Goal: Task Accomplishment & Management: Use online tool/utility

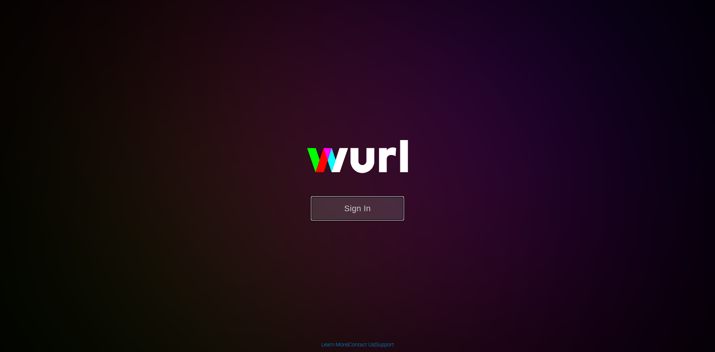
click at [372, 213] on button "Sign In" at bounding box center [357, 208] width 93 height 24
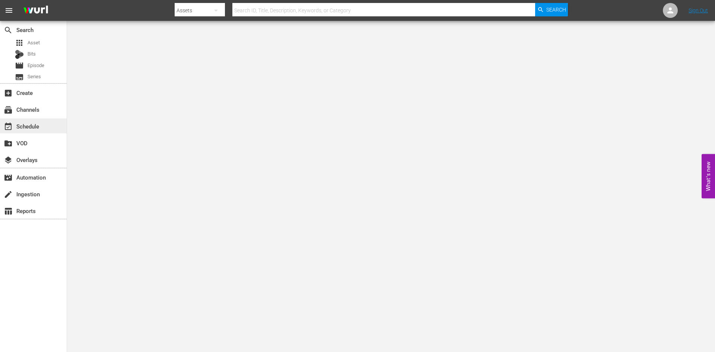
click at [29, 126] on div "event_available Schedule" at bounding box center [21, 125] width 42 height 7
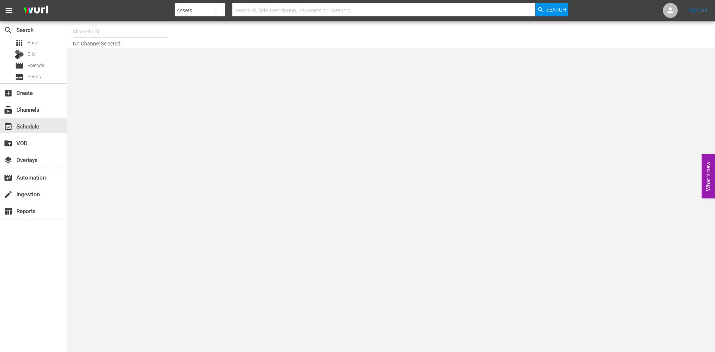
click at [88, 32] on input "text" at bounding box center [120, 32] width 95 height 18
type input "4"
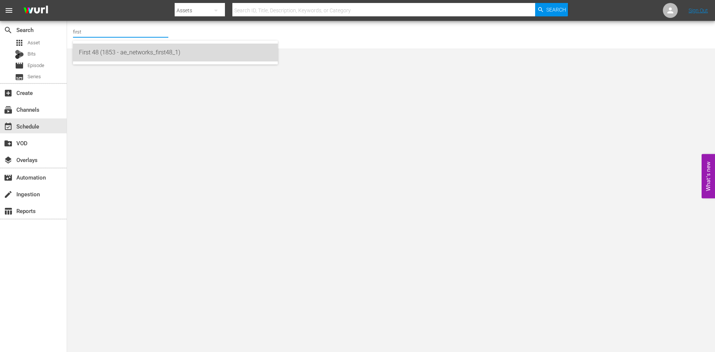
click at [91, 51] on div "First 48 (1853 - ae_networks_first48_1)" at bounding box center [175, 53] width 193 height 18
type input "First 48 (1853 - ae_networks_first48_1)"
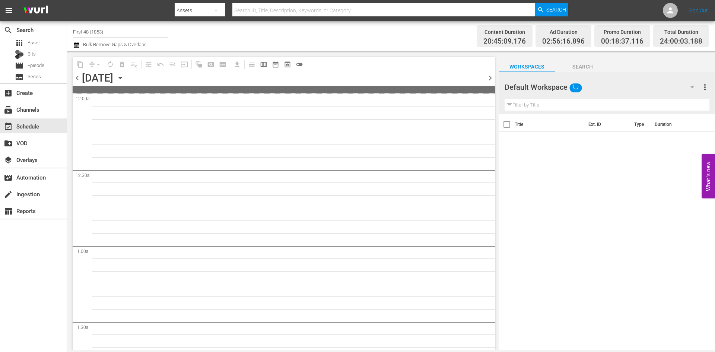
click at [124, 77] on icon "button" at bounding box center [120, 78] width 8 height 8
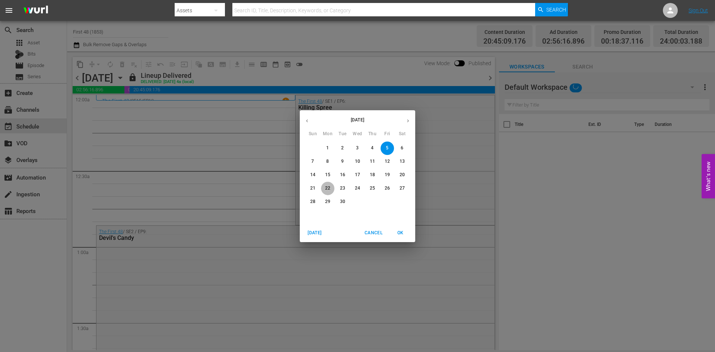
click at [329, 186] on p "22" at bounding box center [327, 188] width 5 height 6
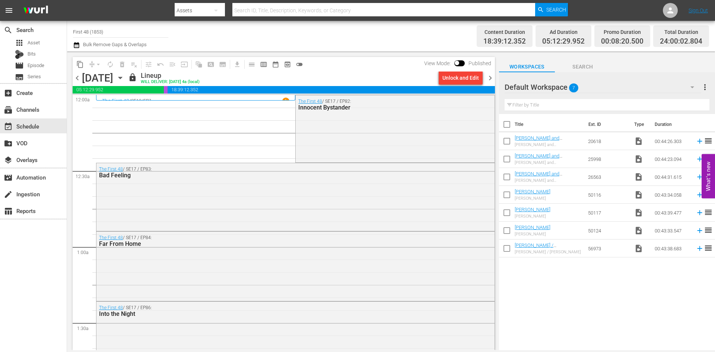
click at [124, 78] on icon "button" at bounding box center [120, 78] width 8 height 8
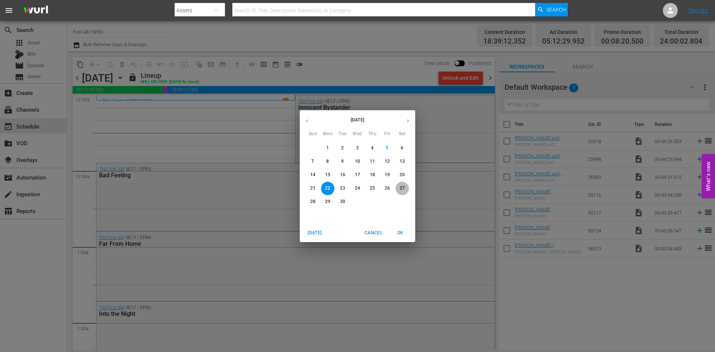
click at [402, 187] on p "27" at bounding box center [402, 188] width 5 height 6
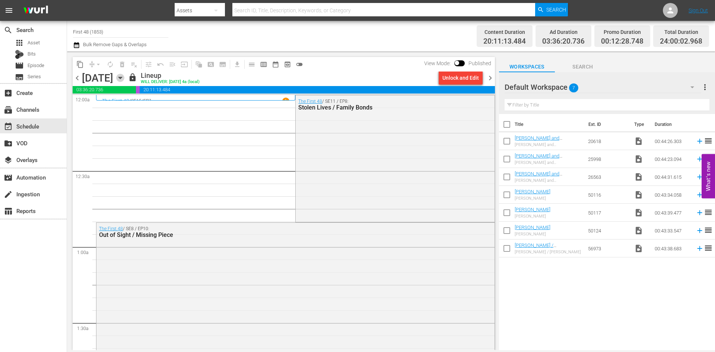
click at [122, 78] on icon "button" at bounding box center [119, 78] width 3 height 2
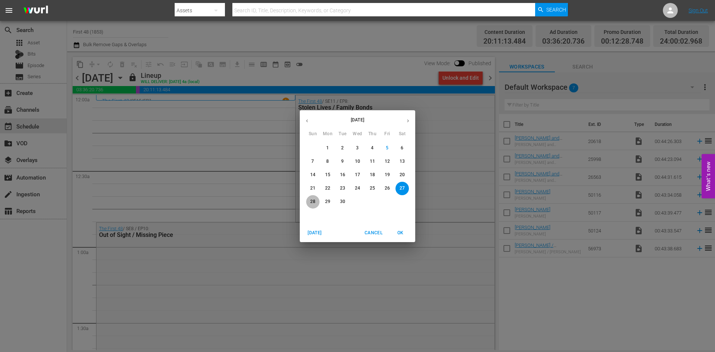
click at [315, 202] on p "28" at bounding box center [312, 202] width 5 height 6
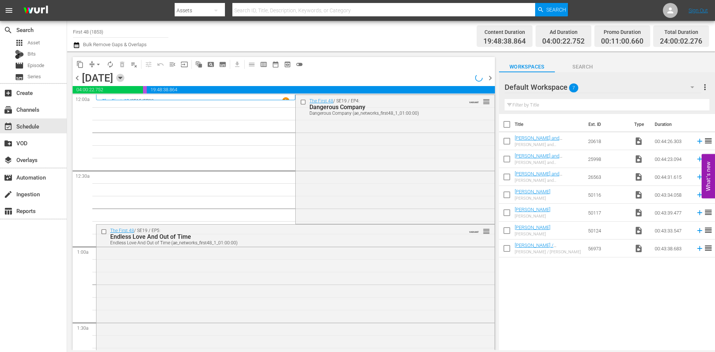
click at [122, 78] on icon "button" at bounding box center [119, 78] width 3 height 2
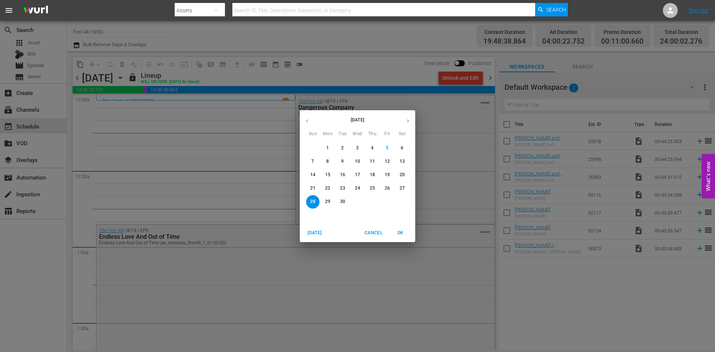
click at [330, 200] on p "29" at bounding box center [327, 202] width 5 height 6
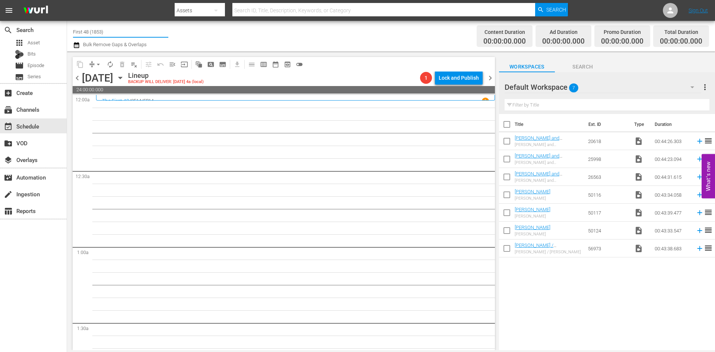
click at [88, 32] on input "First 48 (1853)" at bounding box center [120, 32] width 95 height 18
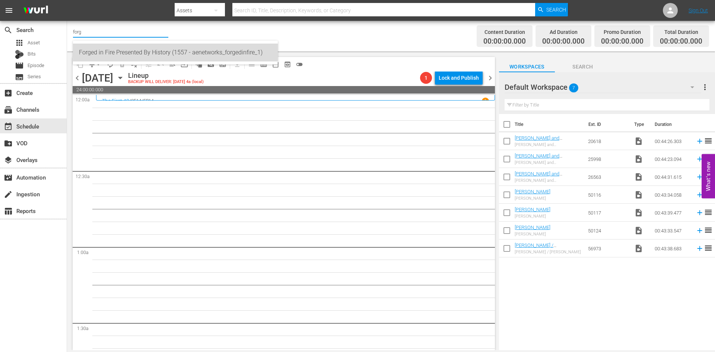
click at [98, 48] on div "Forged in Fire Presented By History (1557 - aenetworks_forgedinfire_1)" at bounding box center [175, 53] width 193 height 18
type input "Forged in Fire Presented By History (1557 - aenetworks_forgedinfire_1)"
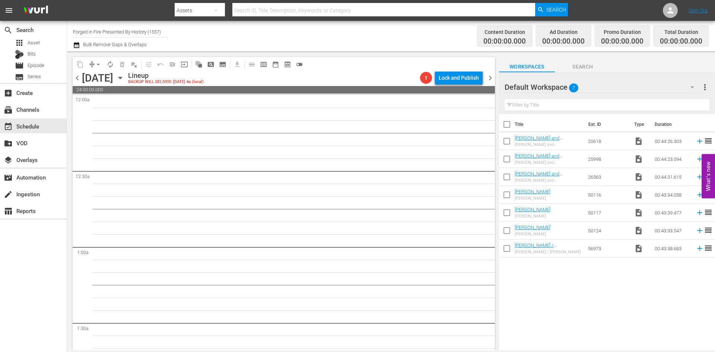
click at [124, 77] on icon "button" at bounding box center [120, 78] width 8 height 8
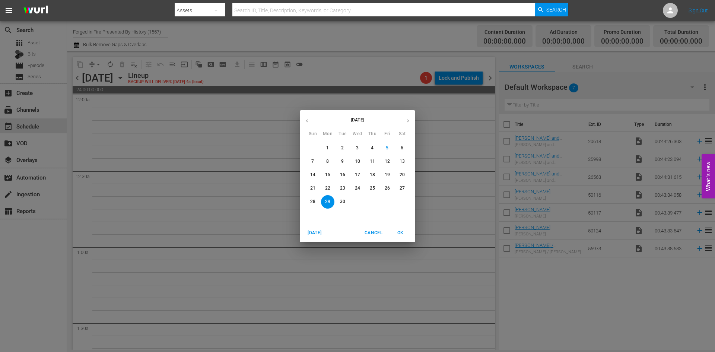
click at [329, 187] on p "22" at bounding box center [327, 188] width 5 height 6
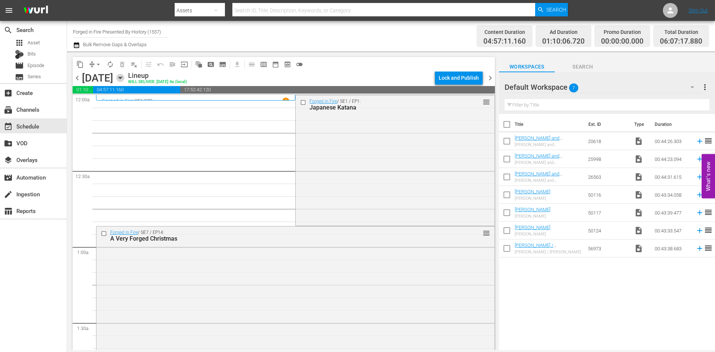
click at [122, 78] on icon "button" at bounding box center [119, 78] width 3 height 2
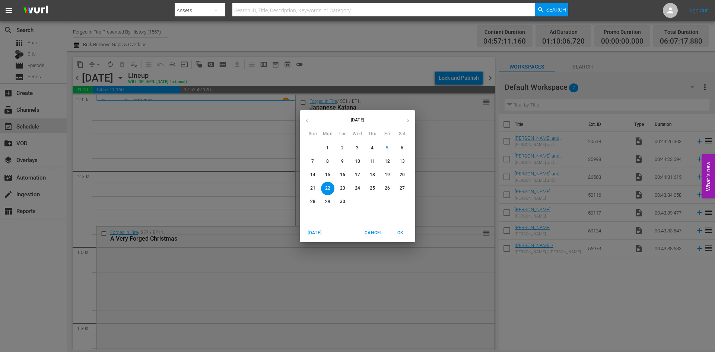
click at [358, 187] on p "24" at bounding box center [357, 188] width 5 height 6
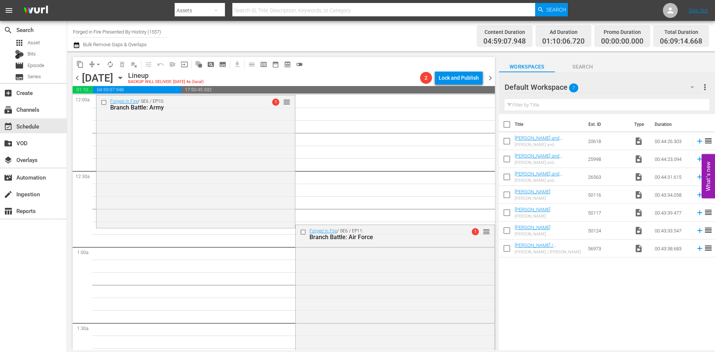
click at [124, 79] on icon "button" at bounding box center [120, 78] width 8 height 8
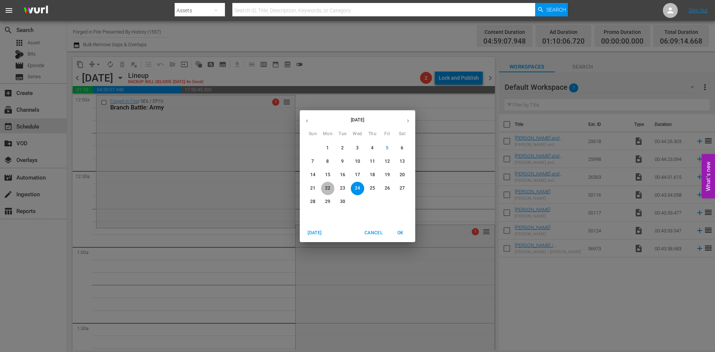
click at [326, 189] on p "22" at bounding box center [327, 188] width 5 height 6
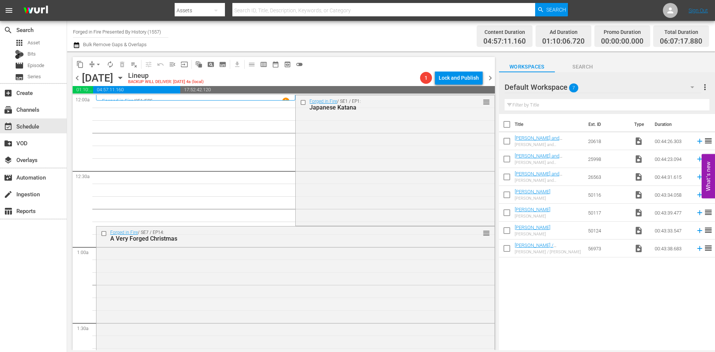
click at [78, 78] on span "chevron_left" at bounding box center [77, 77] width 9 height 9
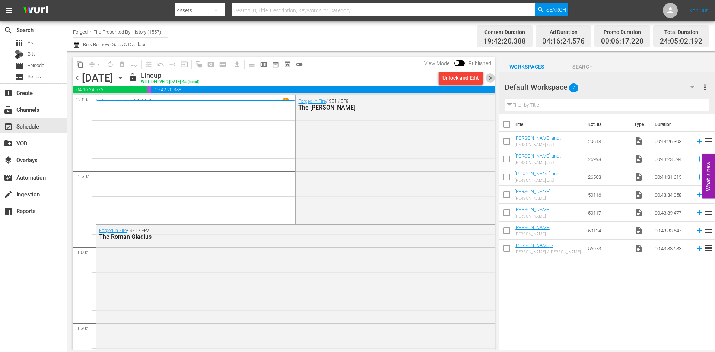
click at [491, 76] on span "chevron_right" at bounding box center [490, 77] width 9 height 9
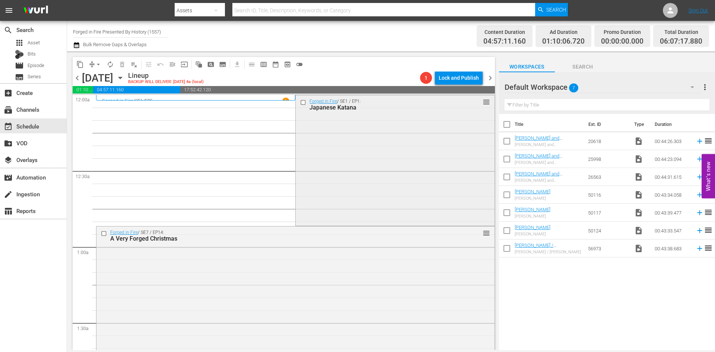
click at [371, 148] on div "Forged in Fire / SE1 / EP1: Japanese Katana reorder" at bounding box center [395, 159] width 199 height 129
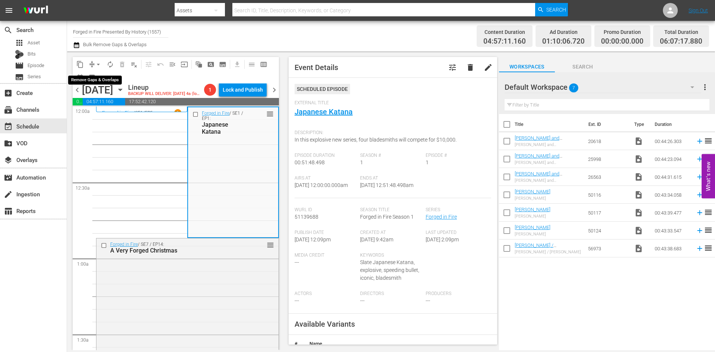
click at [96, 64] on span "arrow_drop_down" at bounding box center [98, 64] width 7 height 7
click at [104, 82] on li "Align to Midnight" at bounding box center [99, 79] width 78 height 12
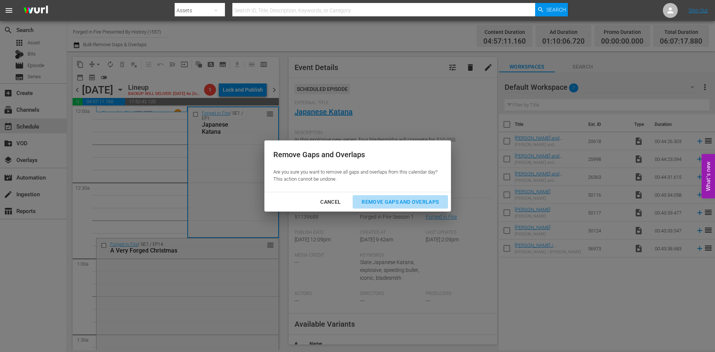
click at [388, 200] on div "Remove Gaps and Overlaps" at bounding box center [400, 201] width 89 height 9
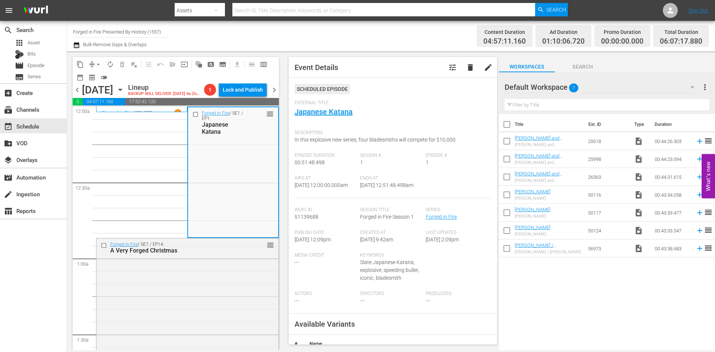
click at [194, 301] on div "Forged in Fire / SE7 / EP14: A Very Forged Christmas reorder" at bounding box center [187, 303] width 182 height 131
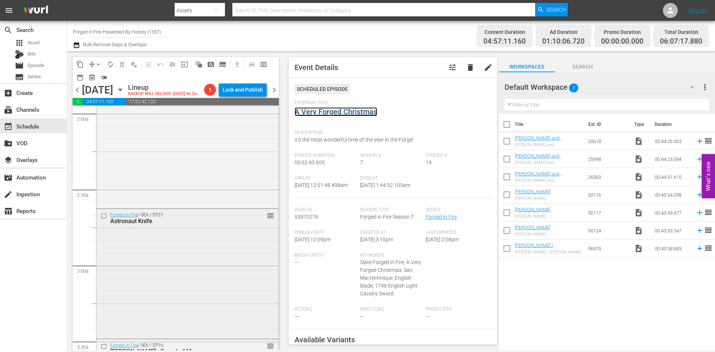
scroll to position [298, 0]
click at [193, 184] on div "Forged in Fire / SE4 / EP6: Akrafena Akrafena (VARIANT) VARIANT reorder" at bounding box center [187, 139] width 182 height 131
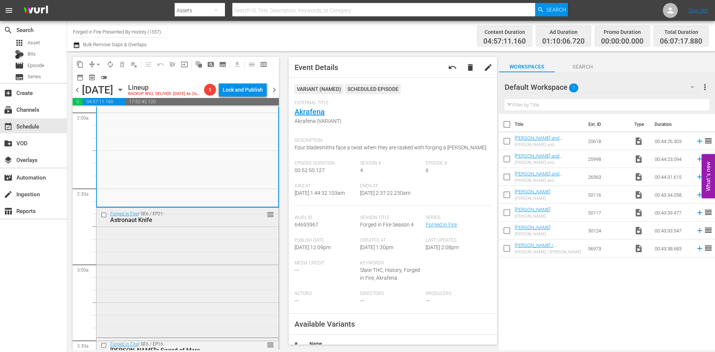
click at [191, 318] on div "Forged in Fire / SE6 / EP21: Astronaut Knife reorder" at bounding box center [187, 272] width 182 height 129
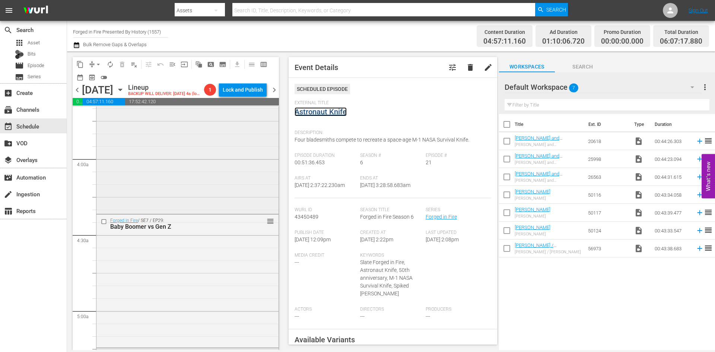
scroll to position [559, 0]
click at [218, 166] on div "Forged in Fire / SE6 / EP16: Attila's Sword of Mars reorder" at bounding box center [187, 142] width 182 height 131
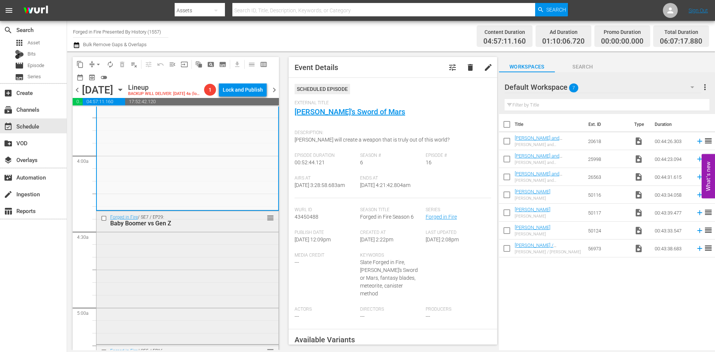
click at [213, 304] on div "Forged in Fire / SE7 / EP29: Baby Boomer vs Gen Z reorder" at bounding box center [187, 276] width 182 height 131
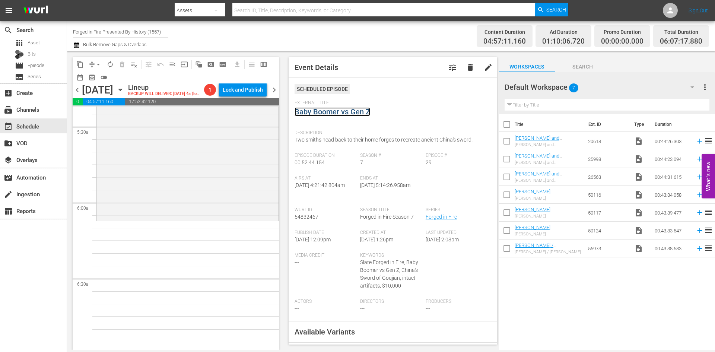
scroll to position [819, 0]
click at [229, 183] on div "Forged in Fire / SE5 / EP16: Bagh Nakh Blades reorder" at bounding box center [187, 149] width 182 height 131
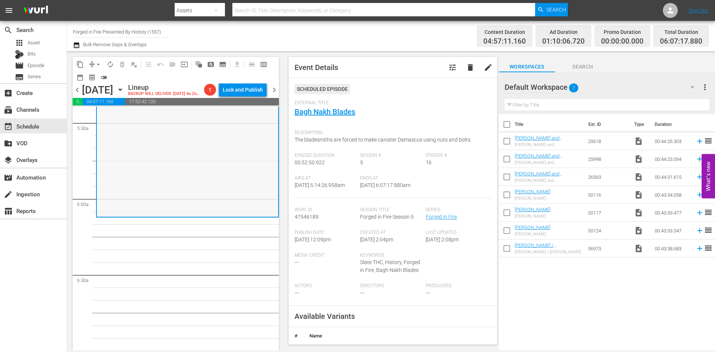
click at [203, 170] on div "Forged in Fire / SE5 / EP16: Bagh Nakh Blades reorder" at bounding box center [187, 150] width 181 height 131
click at [98, 64] on span "arrow_drop_down" at bounding box center [98, 64] width 7 height 7
click at [93, 79] on li "Align to Midnight" at bounding box center [99, 79] width 78 height 12
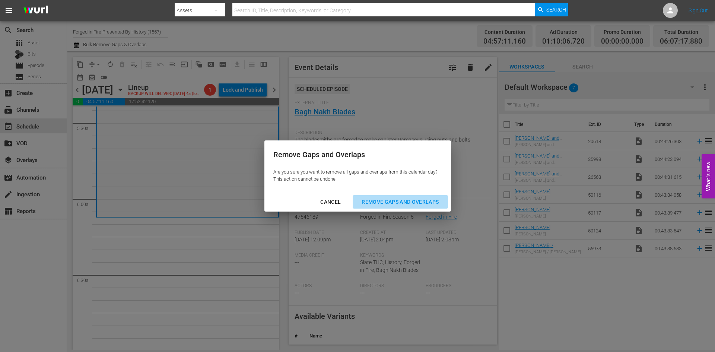
click at [418, 202] on div "Remove Gaps and Overlaps" at bounding box center [400, 201] width 89 height 9
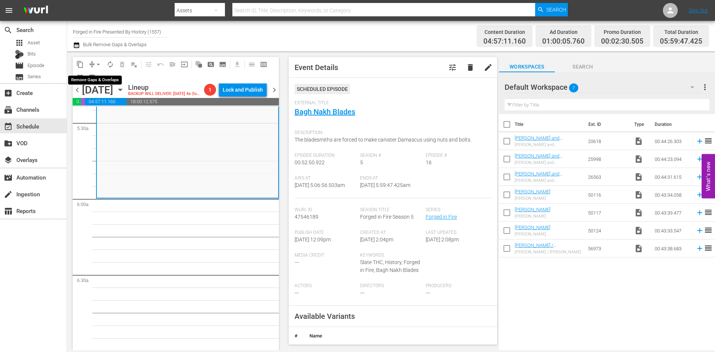
click at [98, 63] on span "arrow_drop_down" at bounding box center [98, 64] width 7 height 7
click at [87, 80] on li "Align to Midnight" at bounding box center [99, 79] width 78 height 12
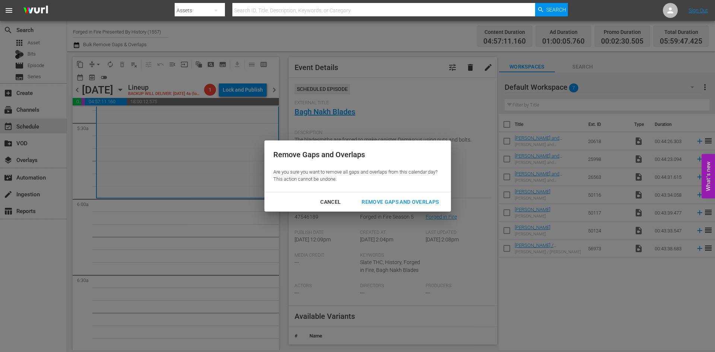
click at [410, 202] on div "Remove Gaps and Overlaps" at bounding box center [400, 201] width 89 height 9
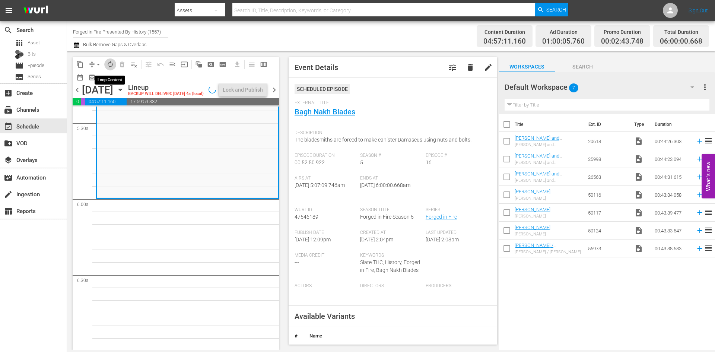
click at [111, 64] on span "autorenew_outlined" at bounding box center [110, 64] width 7 height 7
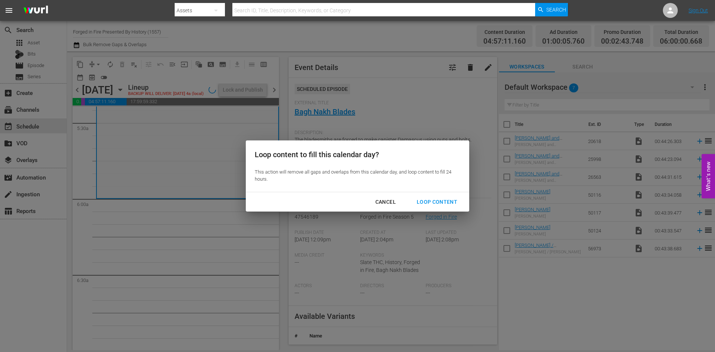
click at [435, 200] on div "Loop Content" at bounding box center [437, 201] width 53 height 9
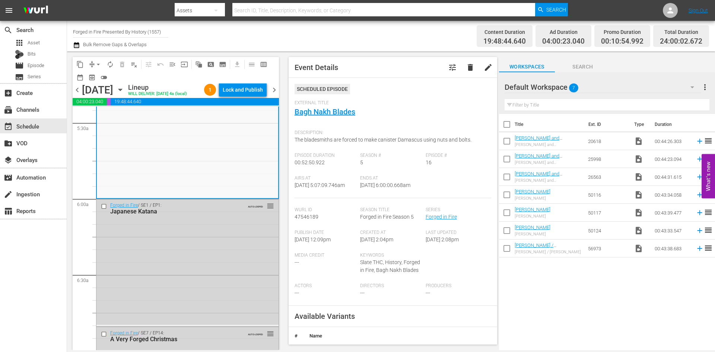
click at [246, 89] on div "Lock and Publish" at bounding box center [243, 89] width 40 height 13
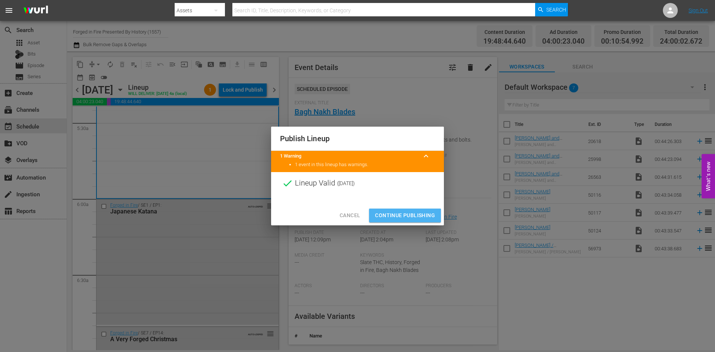
click at [403, 218] on span "Continue Publishing" at bounding box center [405, 215] width 60 height 9
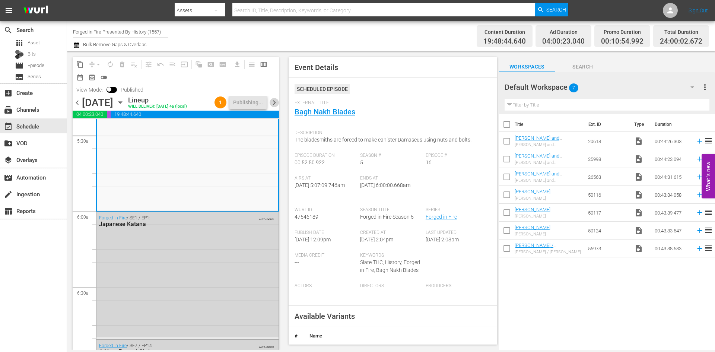
click at [276, 107] on span "chevron_right" at bounding box center [274, 102] width 9 height 9
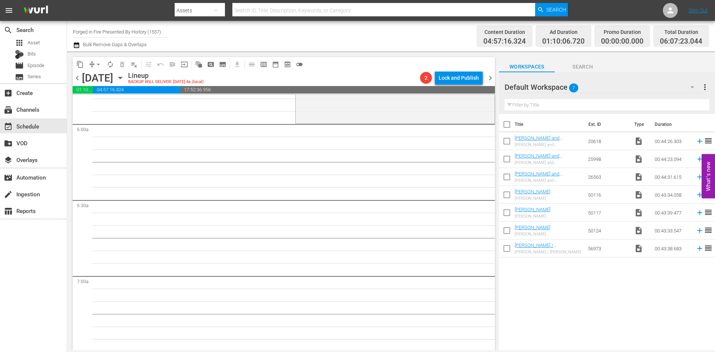
scroll to position [832, 0]
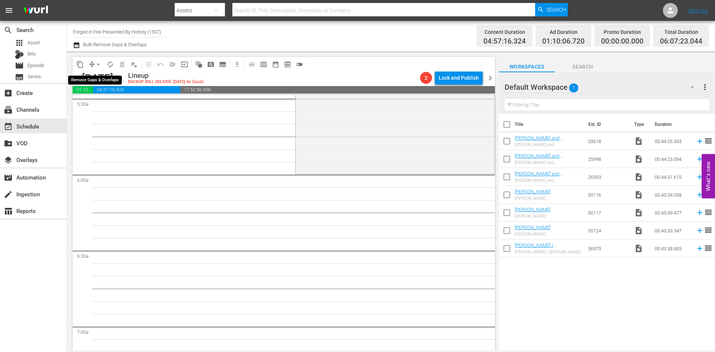
click at [98, 61] on span "arrow_drop_down" at bounding box center [98, 64] width 7 height 7
click at [92, 79] on li "Align to Midnight" at bounding box center [99, 79] width 78 height 12
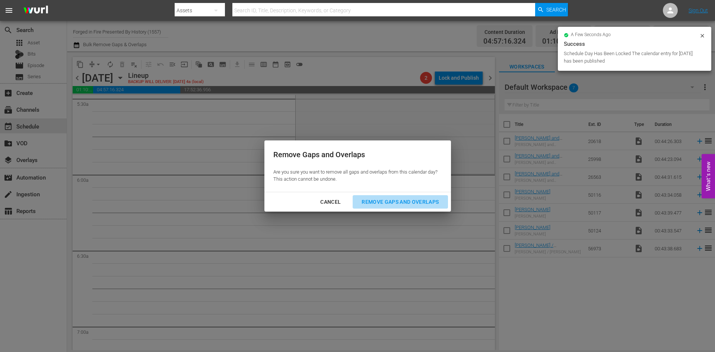
click at [394, 202] on div "Remove Gaps and Overlaps" at bounding box center [400, 201] width 89 height 9
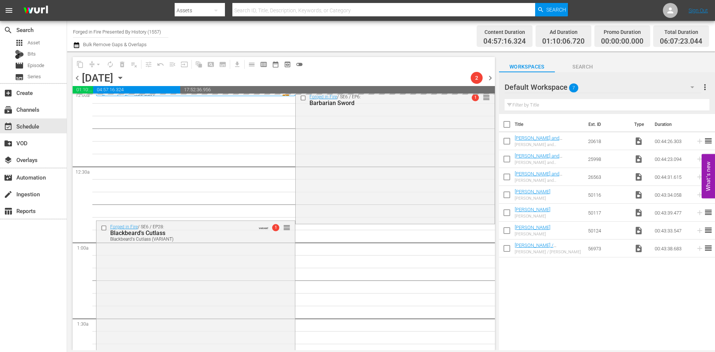
scroll to position [0, 0]
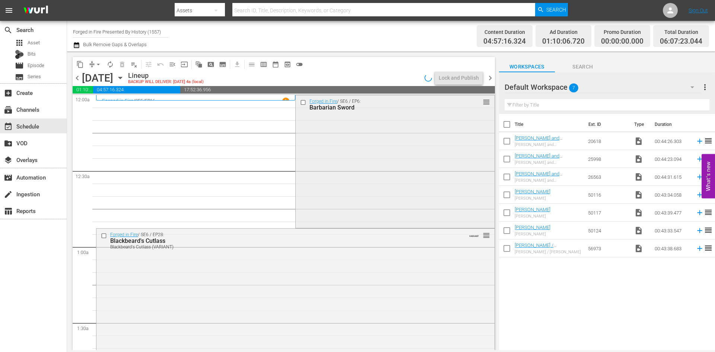
click at [379, 183] on div "Forged in Fire / SE6 / EP6: Barbarian Sword reorder" at bounding box center [395, 160] width 199 height 131
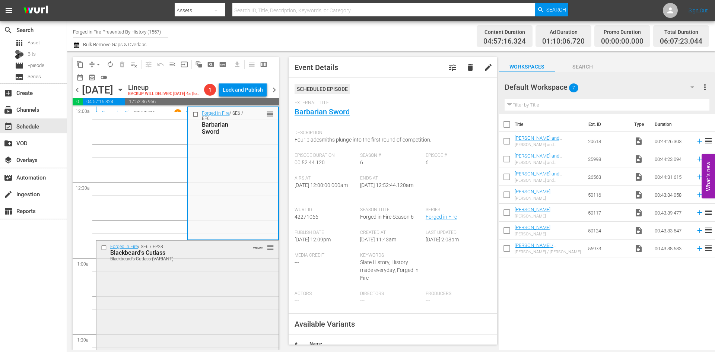
click at [231, 296] on div "Forged in Fire / SE6 / EP28: Blackbeard's Cutlass Blackbeard's Cutlass (VARIANT…" at bounding box center [187, 306] width 182 height 131
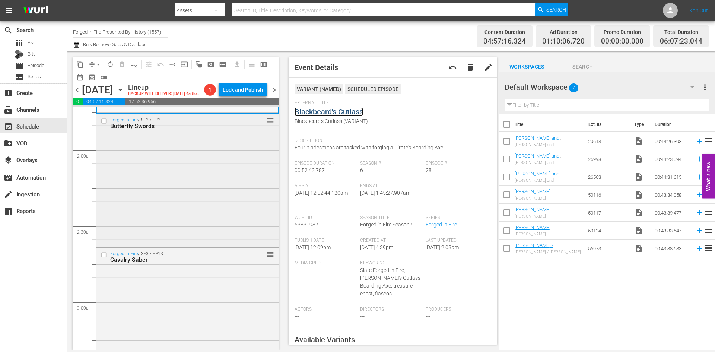
scroll to position [261, 0]
click at [220, 199] on div "Forged in Fire / SE3 / EP3: Butterfly Swords reorder" at bounding box center [187, 178] width 182 height 131
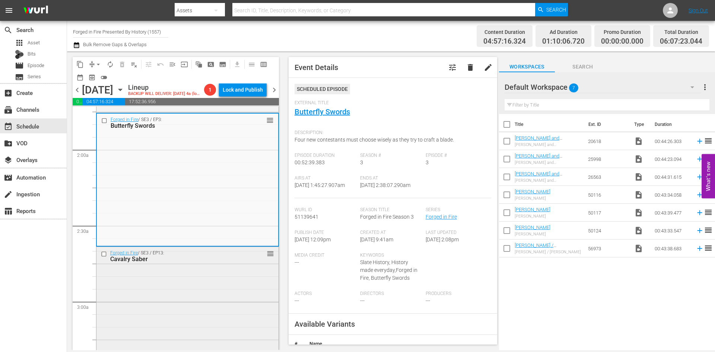
click at [214, 308] on div "Forged in Fire / SE3 / EP13: Cavalry Saber reorder" at bounding box center [187, 311] width 182 height 128
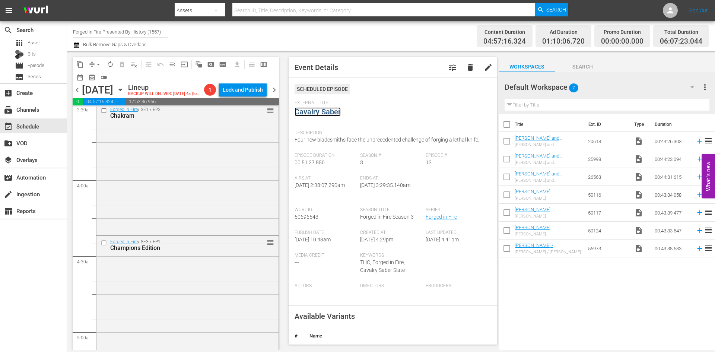
scroll to position [559, 0]
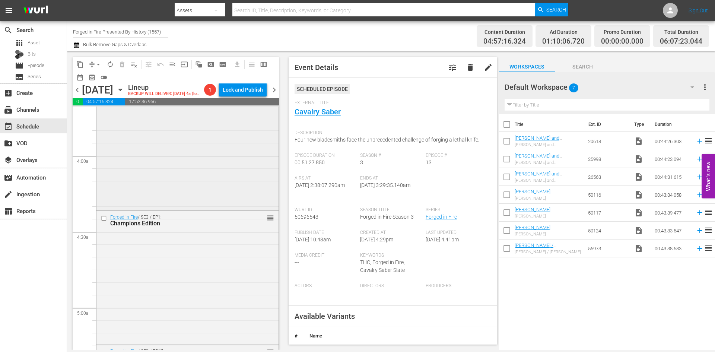
click at [222, 180] on div "Forged in Fire / SE1 / EP2: Chakram reorder" at bounding box center [187, 144] width 182 height 130
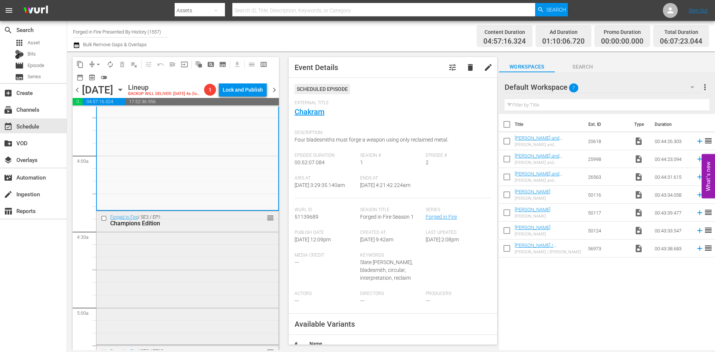
click at [199, 283] on div "Forged in Fire / SE3 / EP1: Champions Edition reorder" at bounding box center [187, 277] width 182 height 132
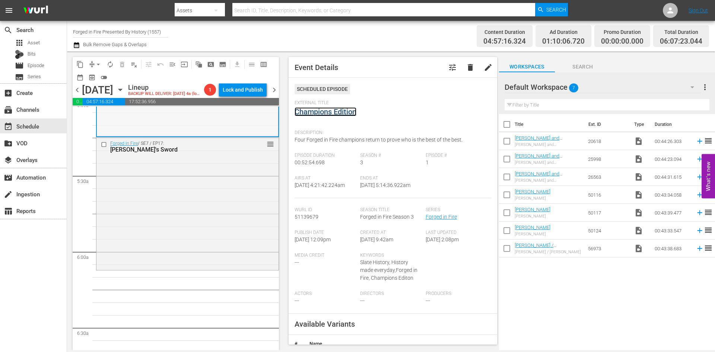
scroll to position [819, 0]
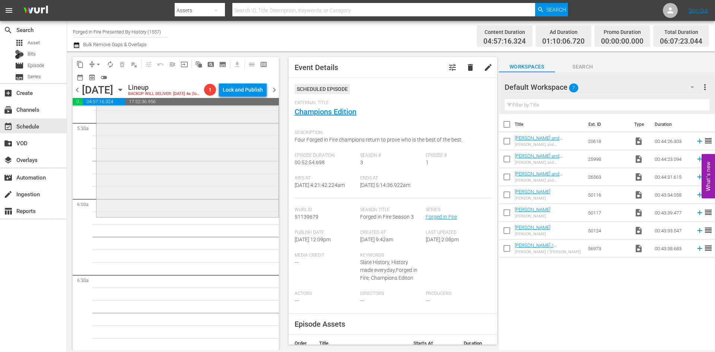
click at [201, 191] on div "Forged in Fire / SE7 / EP17: Charlemagne's Sword reorder" at bounding box center [187, 150] width 182 height 131
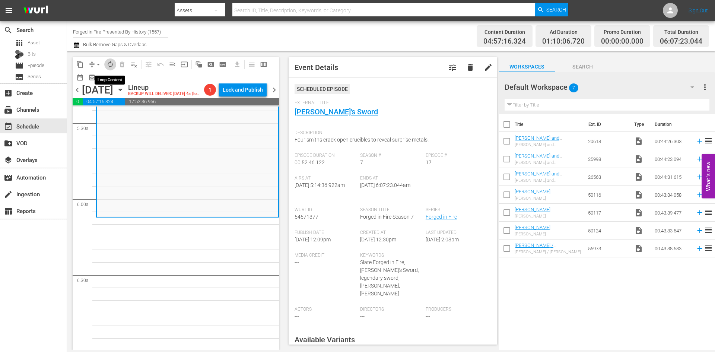
click at [115, 63] on button "autorenew_outlined" at bounding box center [110, 64] width 12 height 12
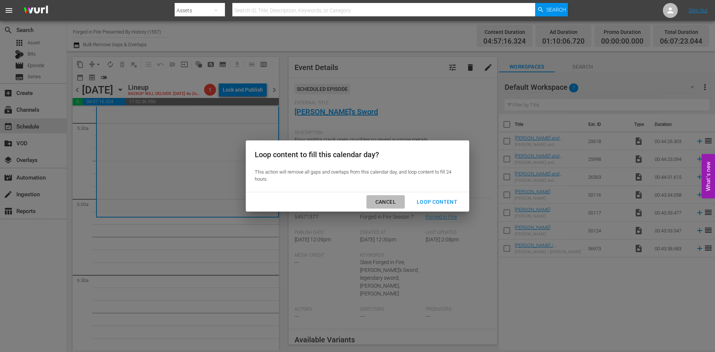
click at [389, 200] on div "Cancel" at bounding box center [385, 201] width 32 height 9
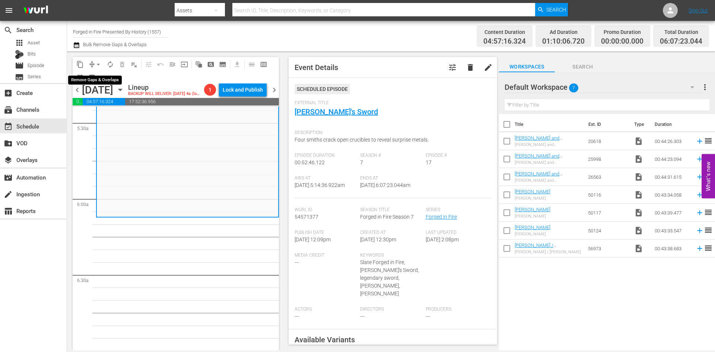
click at [95, 61] on span "compress arrow_drop_down" at bounding box center [95, 64] width 18 height 12
click at [98, 62] on span "arrow_drop_down" at bounding box center [98, 64] width 7 height 7
click at [99, 80] on li "Align to Midnight" at bounding box center [99, 79] width 78 height 12
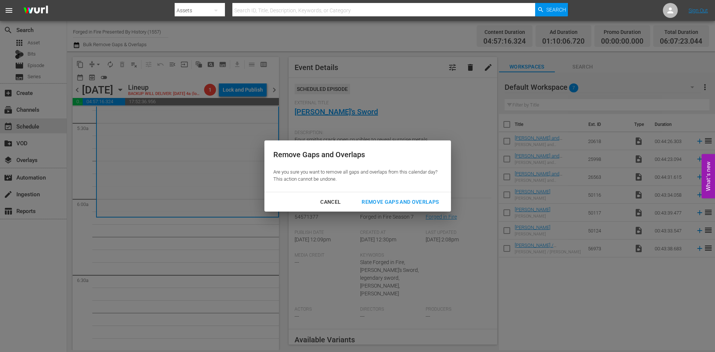
click at [377, 200] on div "Remove Gaps and Overlaps" at bounding box center [400, 201] width 89 height 9
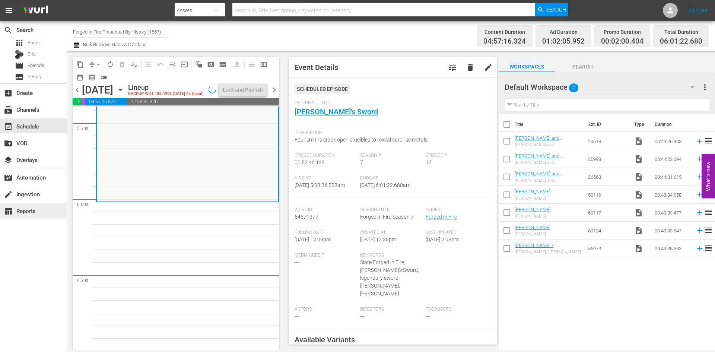
scroll to position [794, 0]
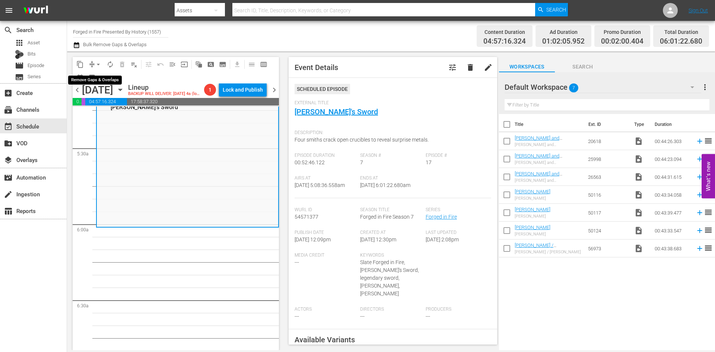
click at [98, 65] on span "arrow_drop_down" at bounding box center [98, 64] width 7 height 7
click at [94, 78] on li "Align to Midnight" at bounding box center [99, 79] width 78 height 12
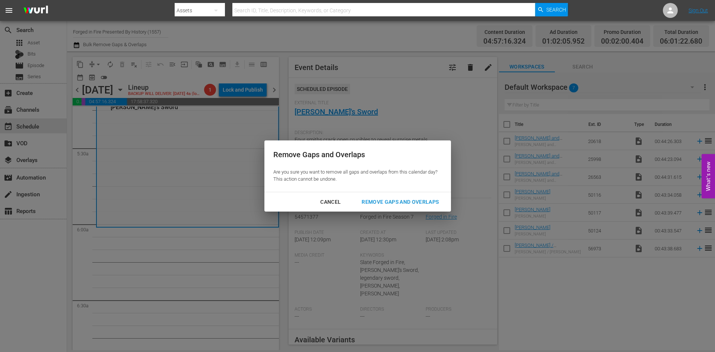
click at [399, 202] on div "Remove Gaps and Overlaps" at bounding box center [400, 201] width 89 height 9
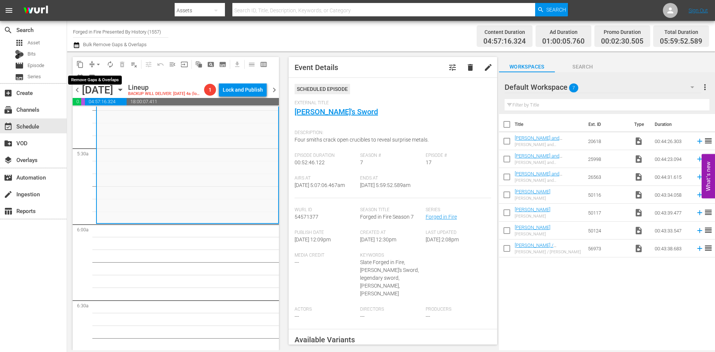
click at [96, 64] on span "arrow_drop_down" at bounding box center [98, 64] width 7 height 7
click at [88, 83] on li "Align to Midnight" at bounding box center [99, 79] width 78 height 12
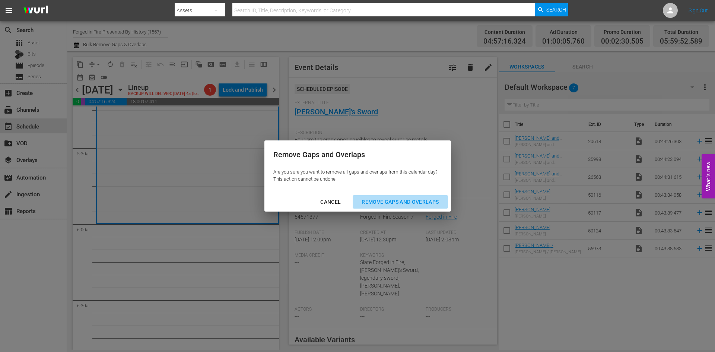
click at [405, 201] on div "Remove Gaps and Overlaps" at bounding box center [400, 201] width 89 height 9
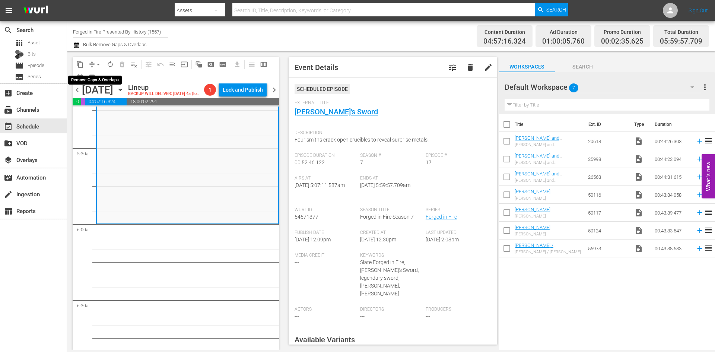
click at [99, 66] on span "arrow_drop_down" at bounding box center [98, 64] width 7 height 7
click at [96, 79] on li "Align to Midnight" at bounding box center [99, 79] width 78 height 12
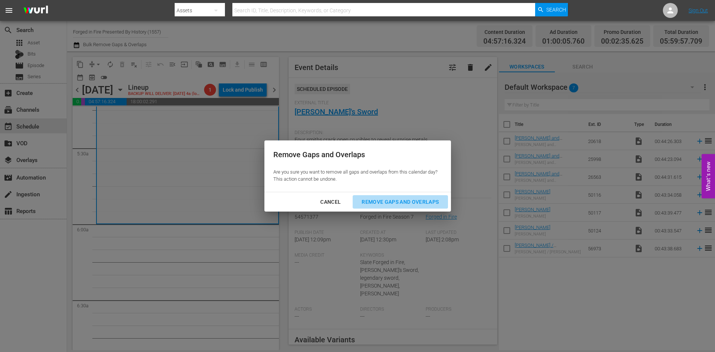
click at [377, 201] on div "Remove Gaps and Overlaps" at bounding box center [400, 201] width 89 height 9
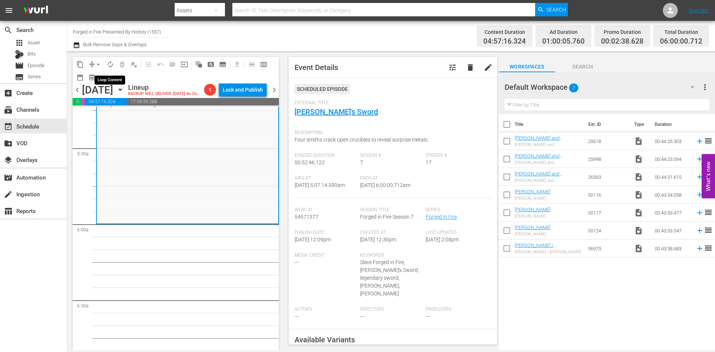
click at [111, 66] on span "autorenew_outlined" at bounding box center [110, 64] width 7 height 7
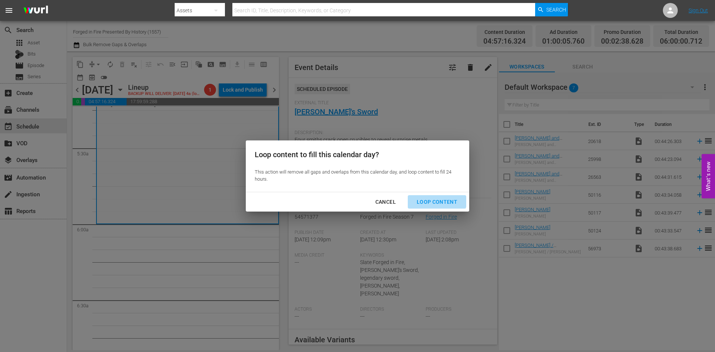
click at [432, 198] on div "Loop Content" at bounding box center [437, 201] width 53 height 9
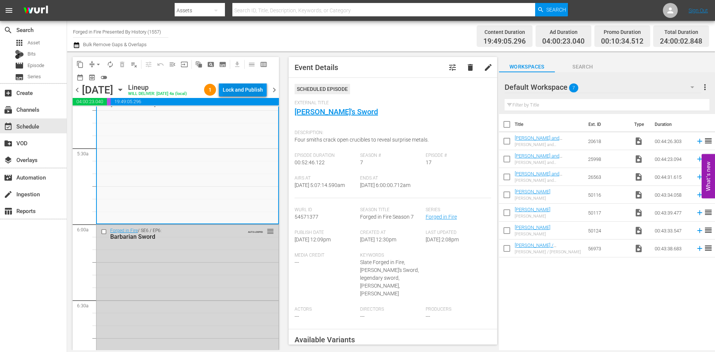
click at [250, 87] on div "Lock and Publish" at bounding box center [243, 89] width 40 height 13
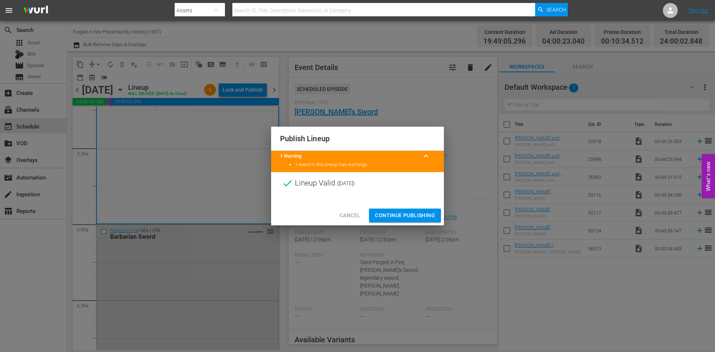
click at [407, 215] on span "Continue Publishing" at bounding box center [405, 215] width 60 height 9
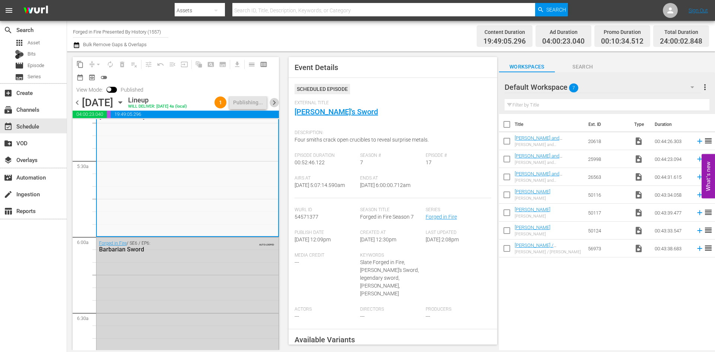
click at [275, 107] on span "chevron_right" at bounding box center [274, 102] width 9 height 9
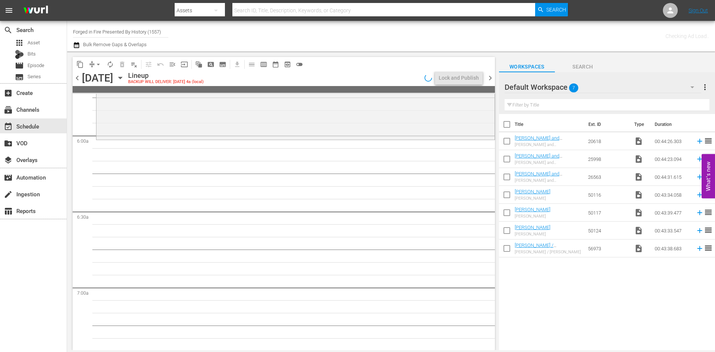
scroll to position [794, 0]
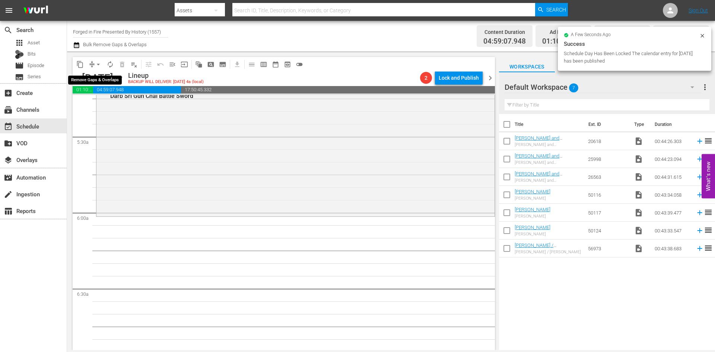
click at [100, 64] on span "arrow_drop_down" at bounding box center [98, 64] width 7 height 7
click at [99, 79] on li "Align to Midnight" at bounding box center [99, 79] width 78 height 12
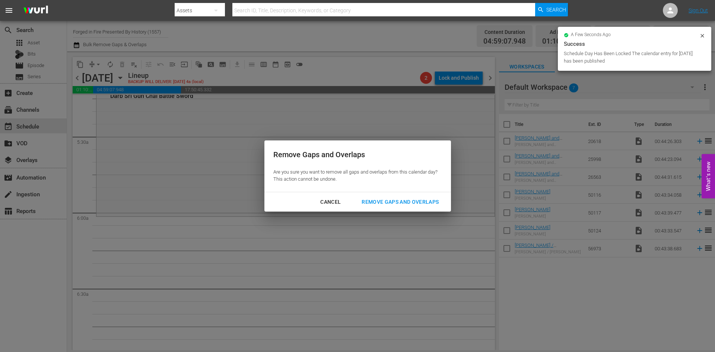
click at [399, 200] on div "Remove Gaps and Overlaps" at bounding box center [400, 201] width 89 height 9
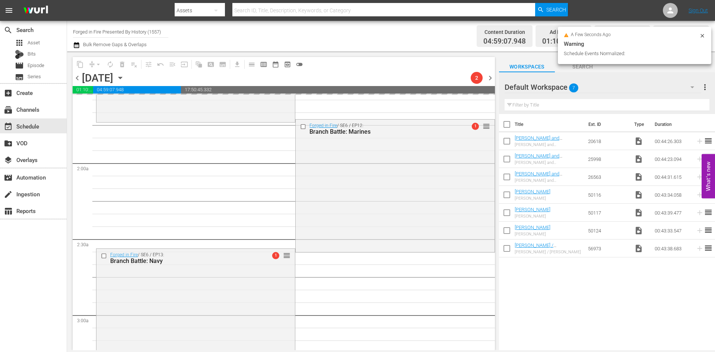
scroll to position [0, 0]
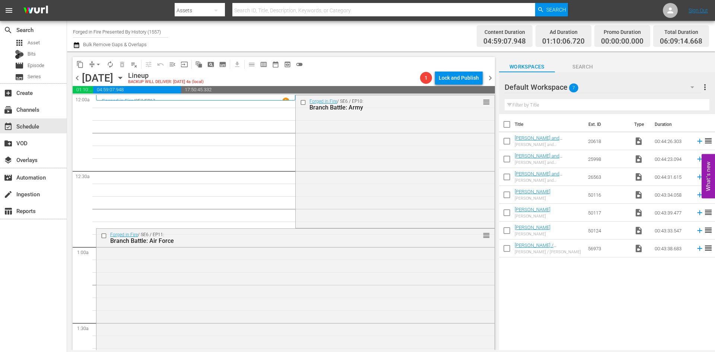
click at [353, 178] on div "Forged in Fire / SE6 / EP10: Branch Battle: Army reorder" at bounding box center [395, 160] width 199 height 131
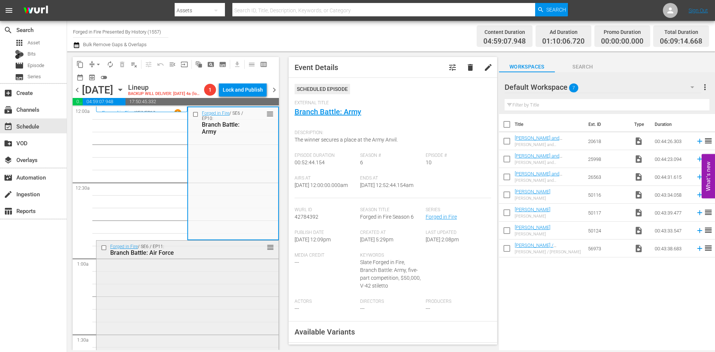
click at [229, 289] on div "Forged in Fire / SE6 / EP11: Branch Battle: Air Force reorder" at bounding box center [187, 306] width 182 height 131
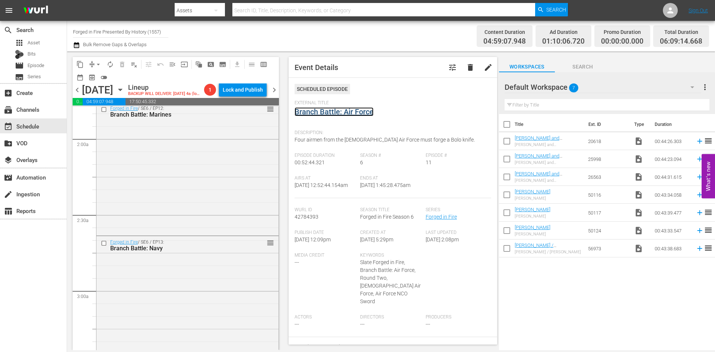
scroll to position [298, 0]
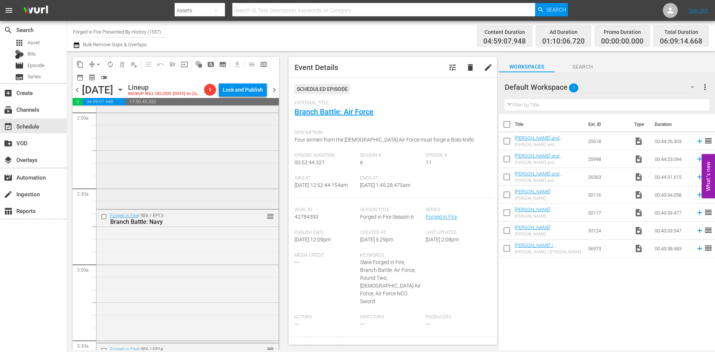
click at [206, 163] on div "Forged in Fire / SE6 / EP12: Branch Battle: Marines reorder" at bounding box center [187, 141] width 182 height 131
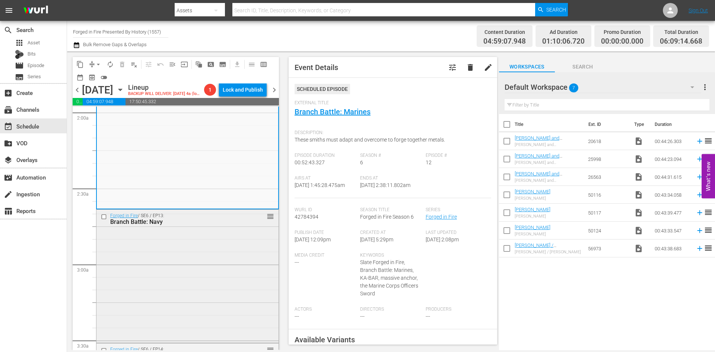
click at [183, 285] on div "Forged in Fire / SE6 / EP13: Branch Battle: Navy reorder" at bounding box center [187, 275] width 182 height 131
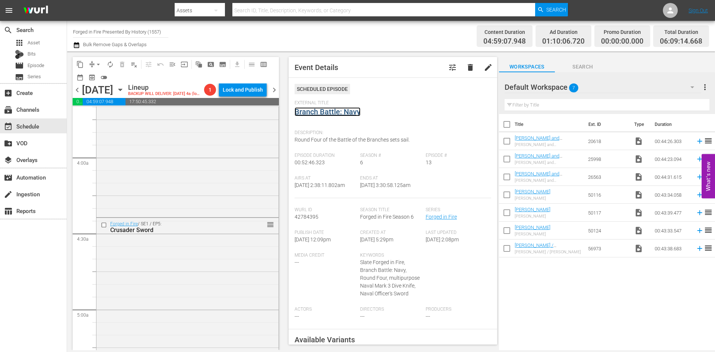
scroll to position [559, 0]
click at [178, 191] on div "Forged in Fire / SE6 / EP14: Branch Battle: Finals reorder" at bounding box center [187, 148] width 182 height 131
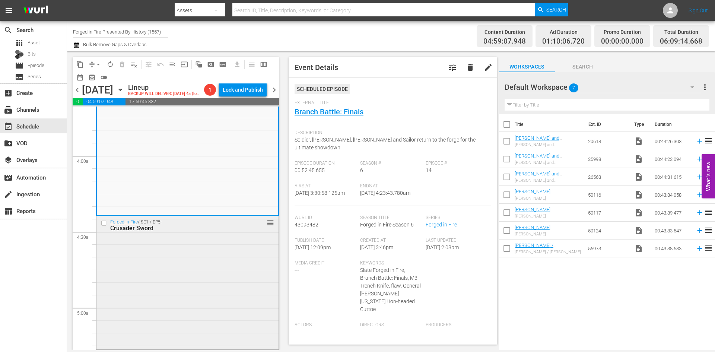
click at [187, 286] on div "Forged in Fire / SE1 / EP5: Crusader Sword reorder" at bounding box center [187, 281] width 182 height 131
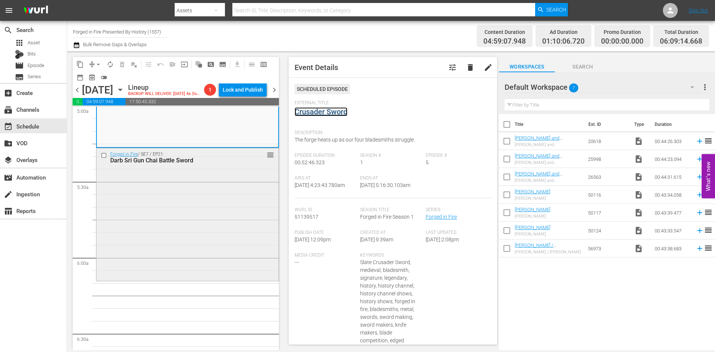
scroll to position [782, 0]
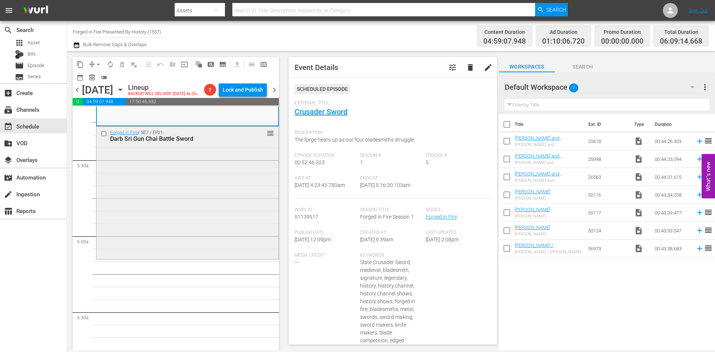
click at [195, 221] on div "Forged in Fire / SE7 / EP21: Darb Sri Gun Chai Battle Sword reorder" at bounding box center [187, 192] width 182 height 131
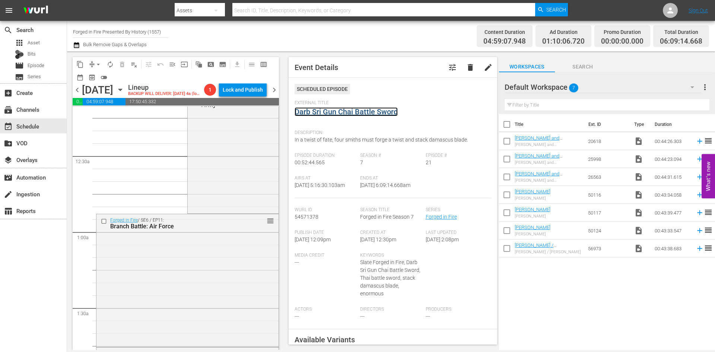
scroll to position [0, 0]
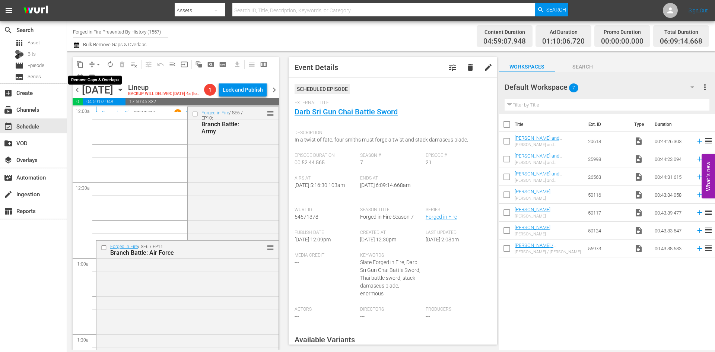
click at [93, 64] on button "arrow_drop_down" at bounding box center [98, 64] width 12 height 12
click at [98, 78] on li "Align to Midnight" at bounding box center [99, 79] width 78 height 12
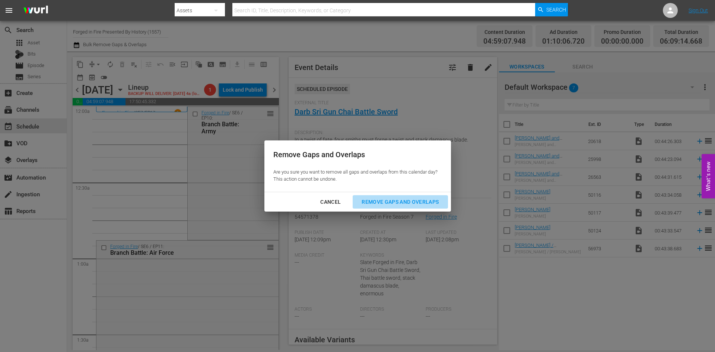
click at [383, 202] on div "Remove Gaps and Overlaps" at bounding box center [400, 201] width 89 height 9
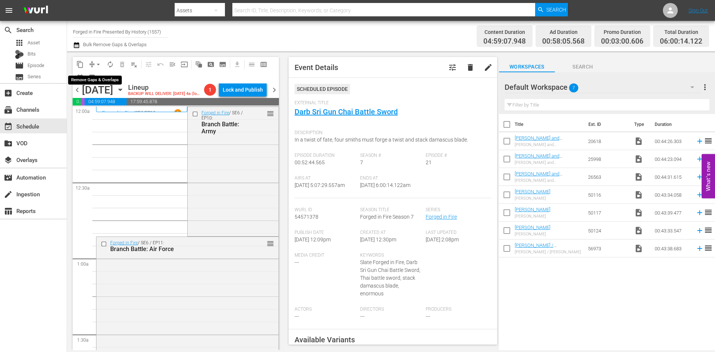
click at [98, 62] on span "arrow_drop_down" at bounding box center [98, 64] width 7 height 7
click at [92, 76] on li "Align to Midnight" at bounding box center [99, 79] width 78 height 12
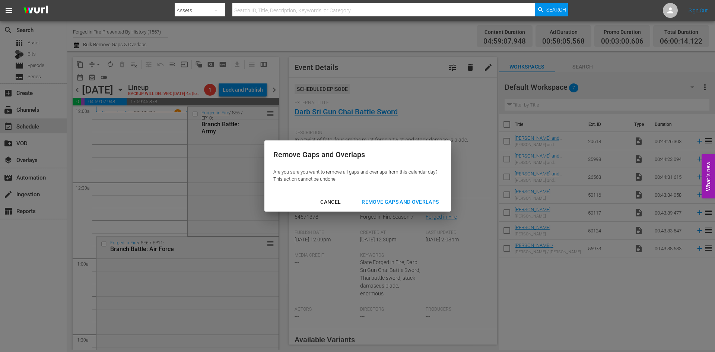
click at [412, 202] on div "Remove Gaps and Overlaps" at bounding box center [400, 201] width 89 height 9
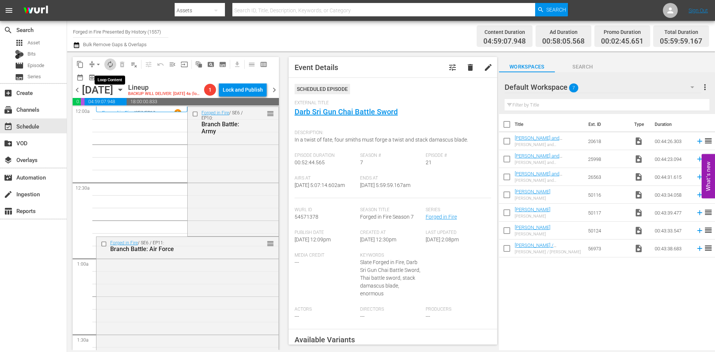
click at [106, 65] on button "autorenew_outlined" at bounding box center [110, 64] width 12 height 12
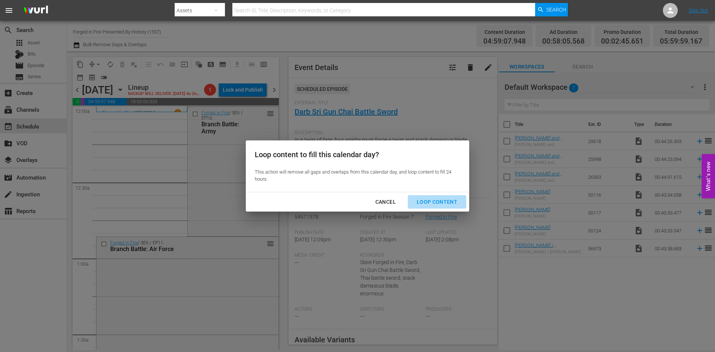
click at [447, 203] on div "Loop Content" at bounding box center [437, 201] width 53 height 9
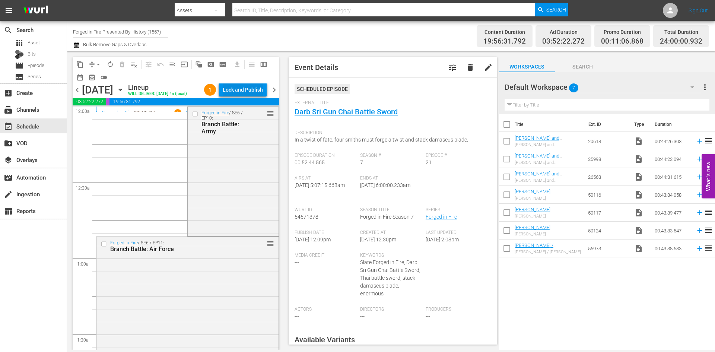
click at [249, 89] on div "Lock and Publish" at bounding box center [243, 89] width 40 height 13
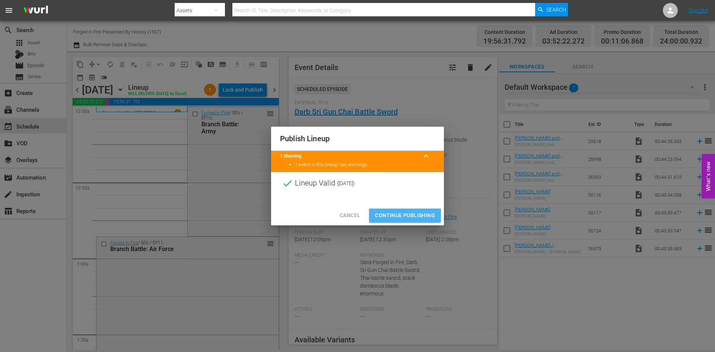
click at [402, 214] on span "Continue Publishing" at bounding box center [405, 215] width 60 height 9
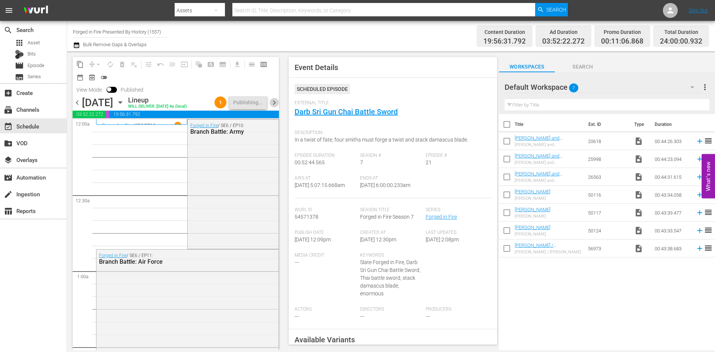
click at [273, 107] on span "chevron_right" at bounding box center [274, 102] width 9 height 9
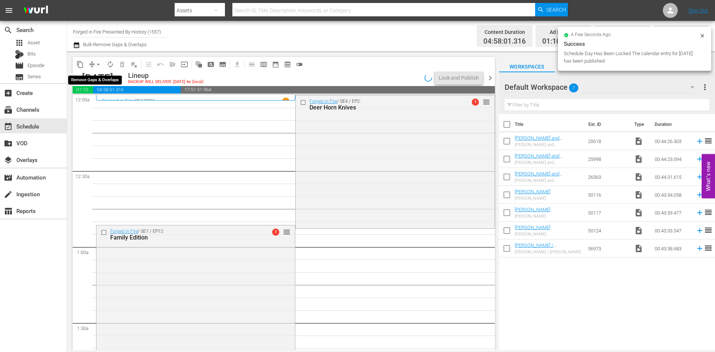
click at [98, 64] on span "arrow_drop_down" at bounding box center [98, 64] width 7 height 7
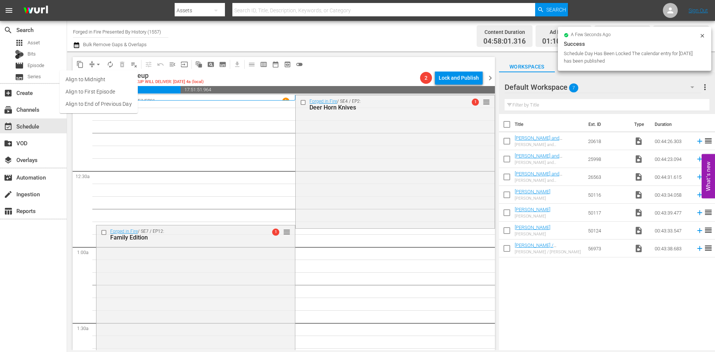
click at [101, 83] on li "Align to Midnight" at bounding box center [99, 79] width 78 height 12
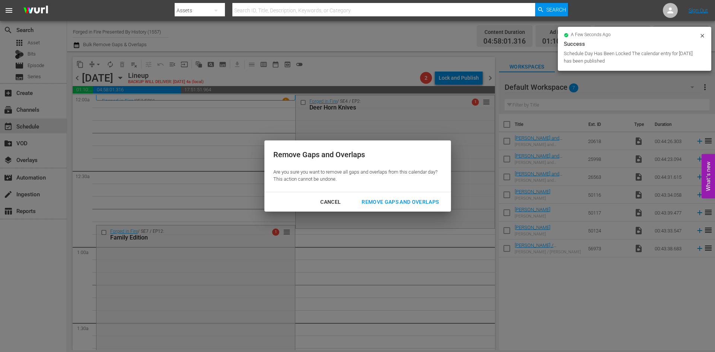
click at [374, 199] on div "Remove Gaps and Overlaps" at bounding box center [400, 201] width 89 height 9
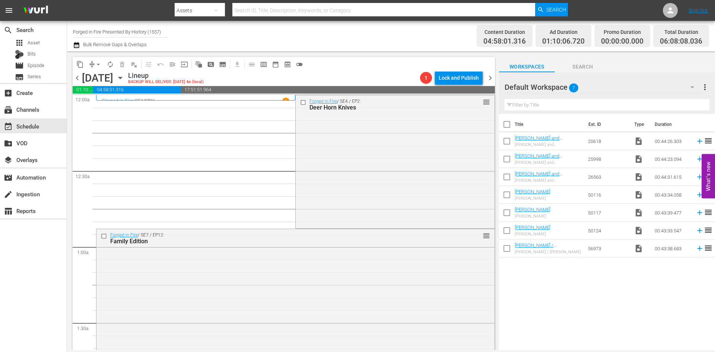
click at [370, 179] on div "Forged in Fire / SE4 / EP2: Deer Horn Knives reorder" at bounding box center [395, 160] width 199 height 131
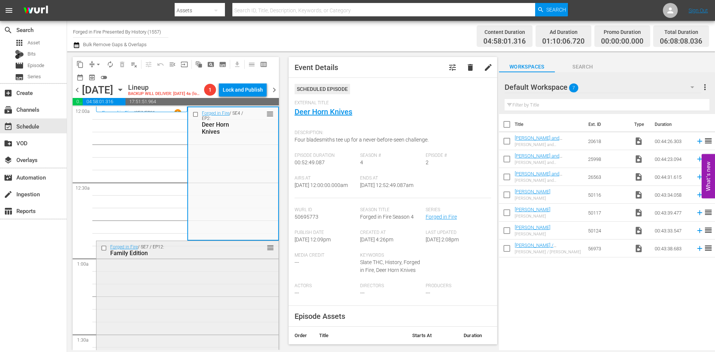
click at [216, 294] on div "Forged in Fire / SE7 / EP12: Family Edition reorder" at bounding box center [187, 306] width 182 height 131
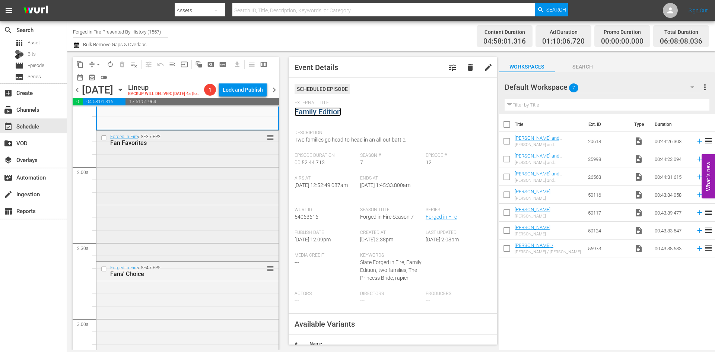
scroll to position [261, 0]
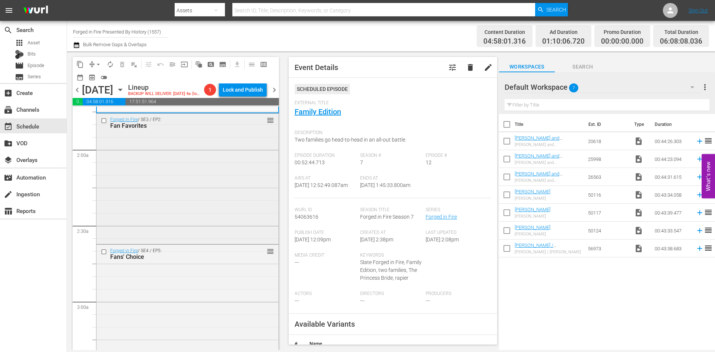
click at [240, 183] on div "Forged in Fire / SE3 / EP2: Fan Favorites reorder" at bounding box center [187, 178] width 182 height 129
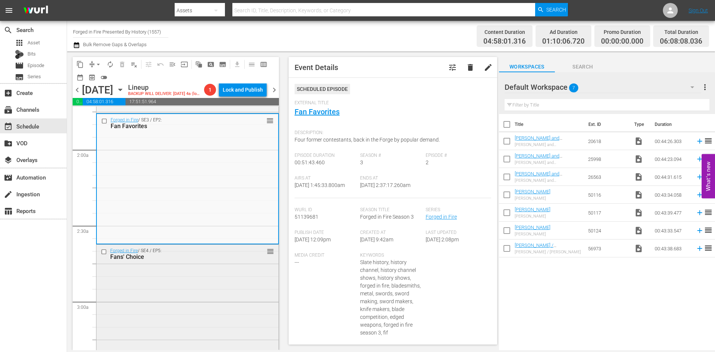
click at [229, 288] on div "Forged in Fire / SE4 / EP5: Fans' Choice reorder" at bounding box center [187, 310] width 182 height 131
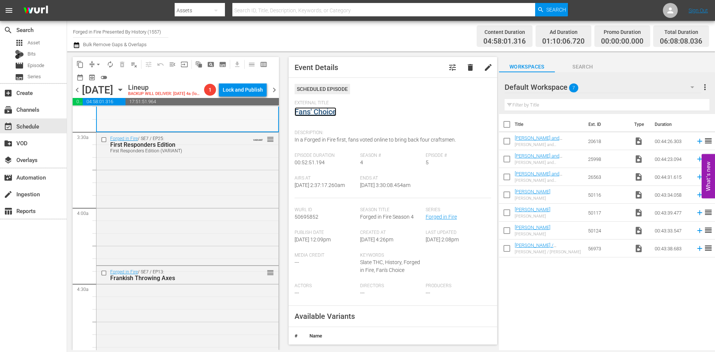
scroll to position [521, 0]
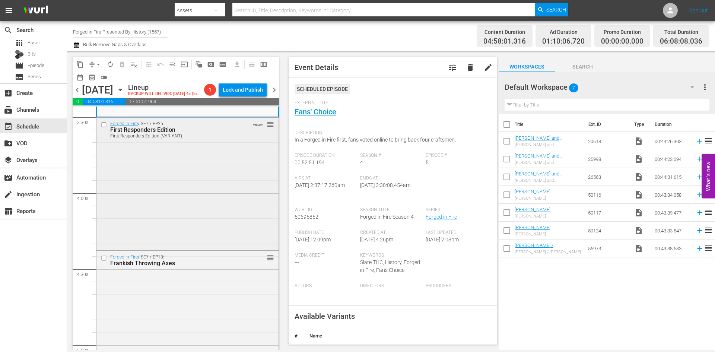
click at [236, 188] on div "Forged in Fire / SE7 / EP25: First Responders Edition First Responders Edition …" at bounding box center [187, 183] width 182 height 131
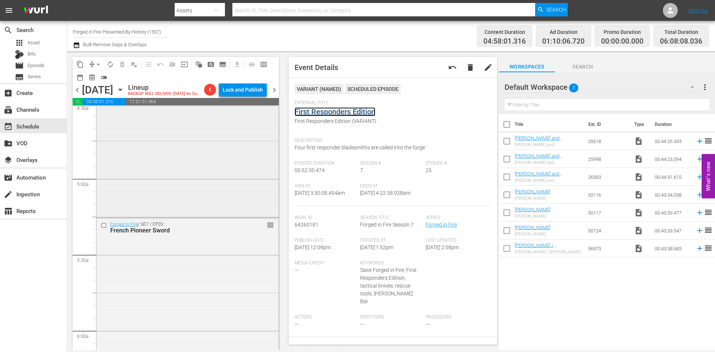
scroll to position [708, 0]
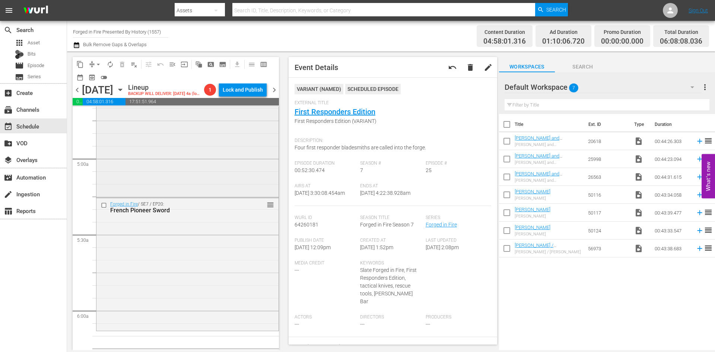
click at [213, 193] on div "Forged in Fire / SE7 / EP13: Frankish Throwing Axes reorder" at bounding box center [187, 130] width 182 height 131
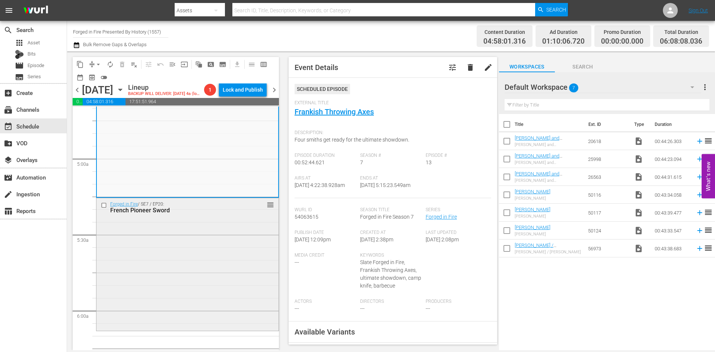
click at [172, 272] on div "Forged in Fire / SE7 / EP20: French Pioneer Sword reorder" at bounding box center [187, 263] width 182 height 131
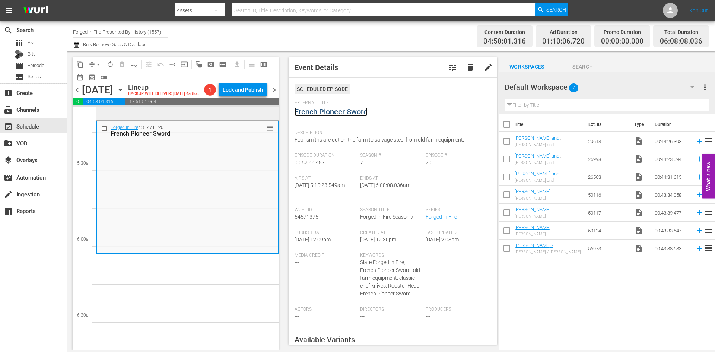
scroll to position [670, 0]
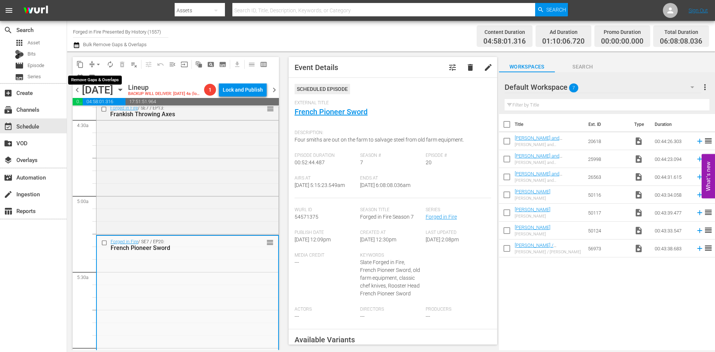
click at [95, 65] on span "arrow_drop_down" at bounding box center [98, 64] width 7 height 7
click at [91, 87] on li "Align to First Episode" at bounding box center [99, 92] width 78 height 12
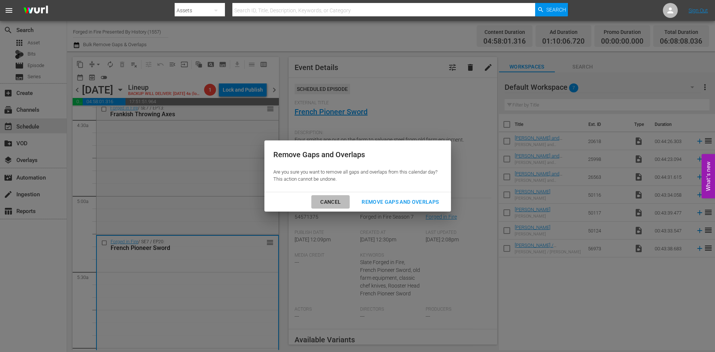
click at [331, 200] on div "Cancel" at bounding box center [330, 201] width 32 height 9
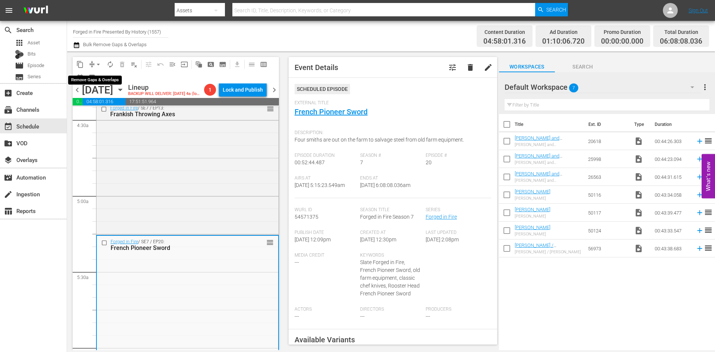
click at [99, 63] on span "arrow_drop_down" at bounding box center [98, 64] width 7 height 7
click at [95, 82] on li "Align to Midnight" at bounding box center [99, 79] width 78 height 12
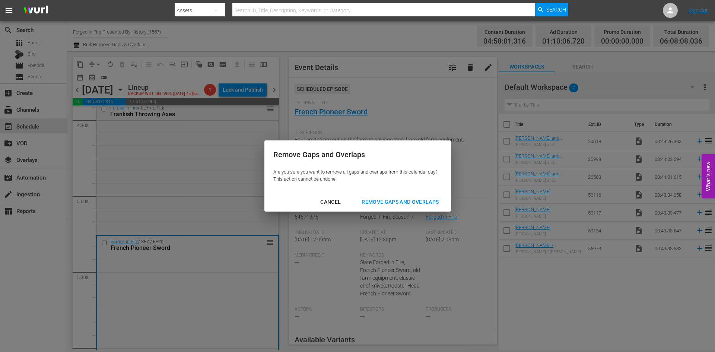
click at [398, 196] on button "Remove Gaps and Overlaps" at bounding box center [400, 202] width 95 height 14
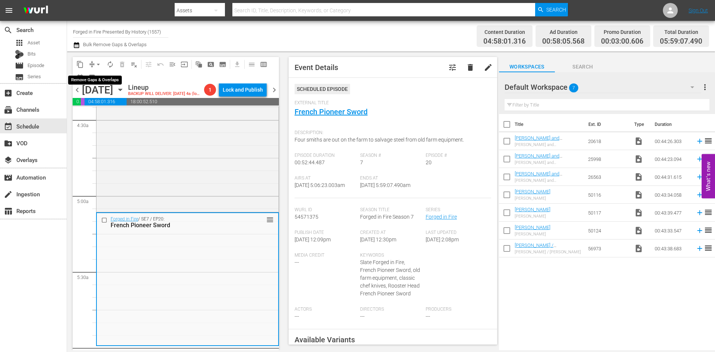
click at [98, 61] on span "arrow_drop_down" at bounding box center [98, 64] width 7 height 7
click at [87, 80] on li "Align to Midnight" at bounding box center [99, 79] width 78 height 12
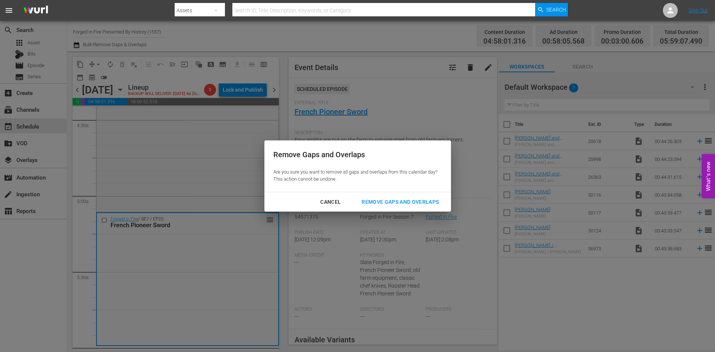
click at [408, 199] on div "Remove Gaps and Overlaps" at bounding box center [400, 201] width 89 height 9
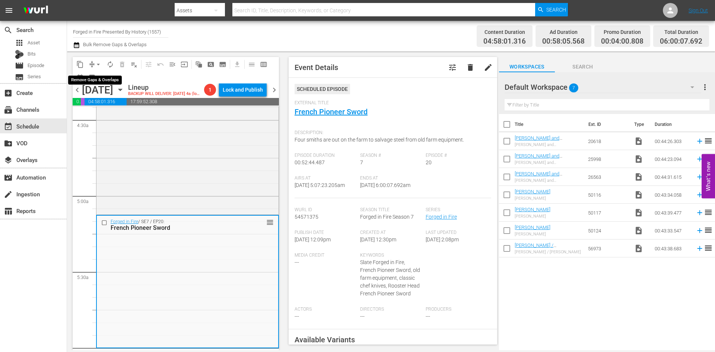
click at [97, 64] on span "arrow_drop_down" at bounding box center [98, 64] width 7 height 7
click at [99, 77] on li "Align to Midnight" at bounding box center [99, 79] width 78 height 12
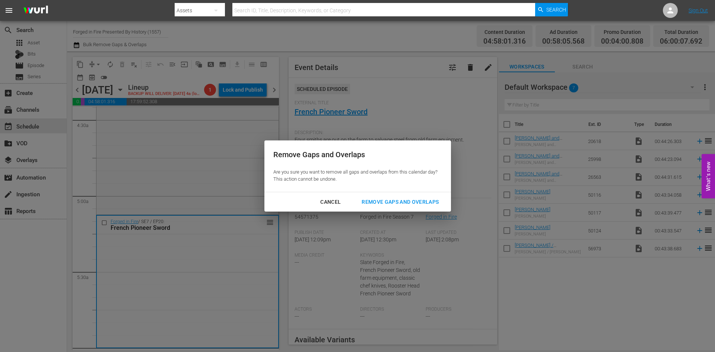
click at [405, 200] on div "Remove Gaps and Overlaps" at bounding box center [400, 201] width 89 height 9
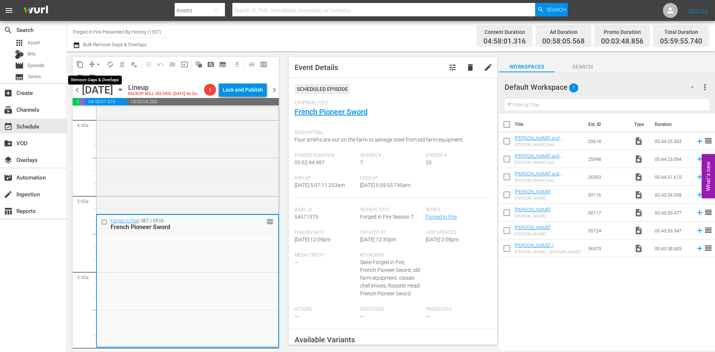
click at [98, 64] on span "arrow_drop_down" at bounding box center [98, 64] width 7 height 7
click at [99, 77] on li "Align to Midnight" at bounding box center [99, 79] width 78 height 12
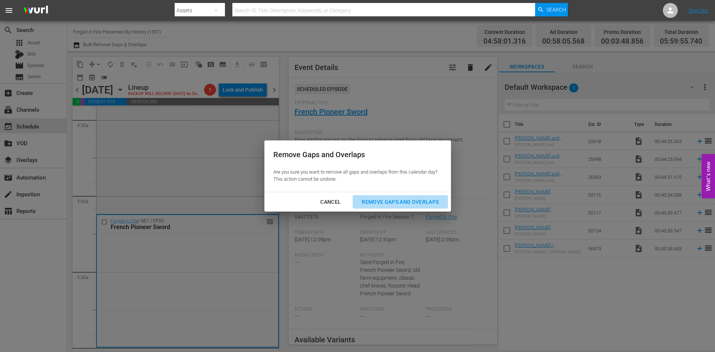
click at [400, 201] on div "Remove Gaps and Overlaps" at bounding box center [400, 201] width 89 height 9
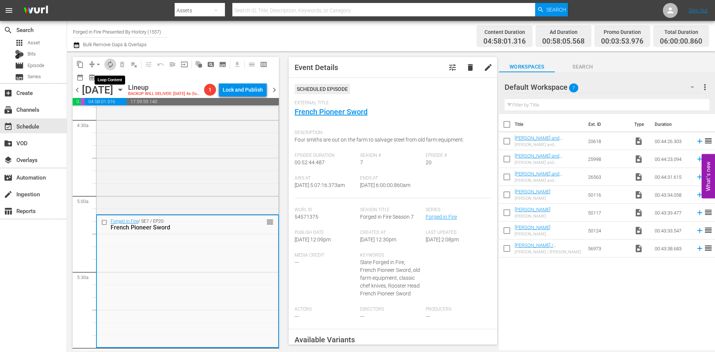
click at [110, 64] on span "autorenew_outlined" at bounding box center [110, 64] width 7 height 7
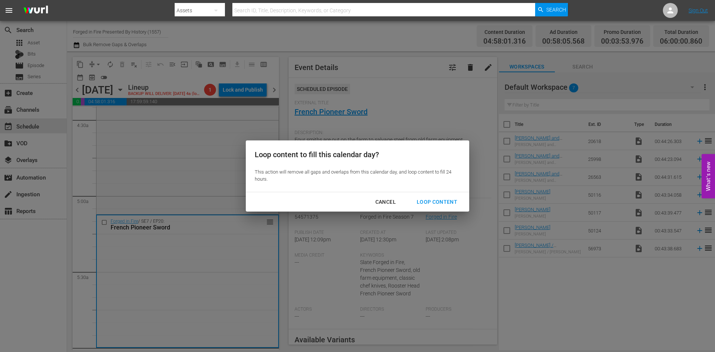
click at [430, 202] on div "Loop Content" at bounding box center [437, 201] width 53 height 9
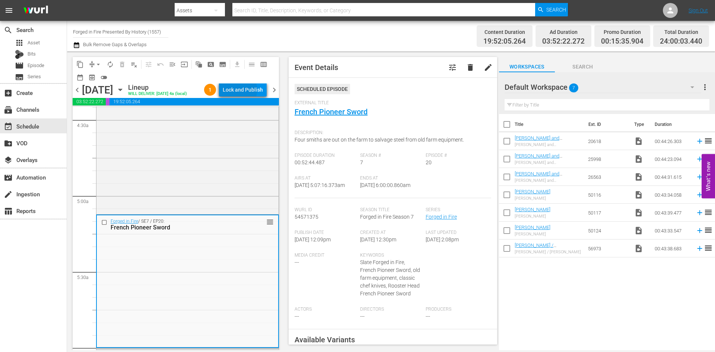
click at [248, 91] on div "Lock and Publish" at bounding box center [243, 89] width 40 height 13
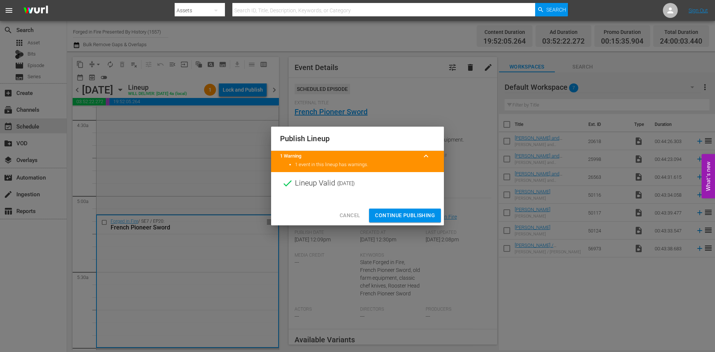
click at [389, 213] on span "Continue Publishing" at bounding box center [405, 215] width 60 height 9
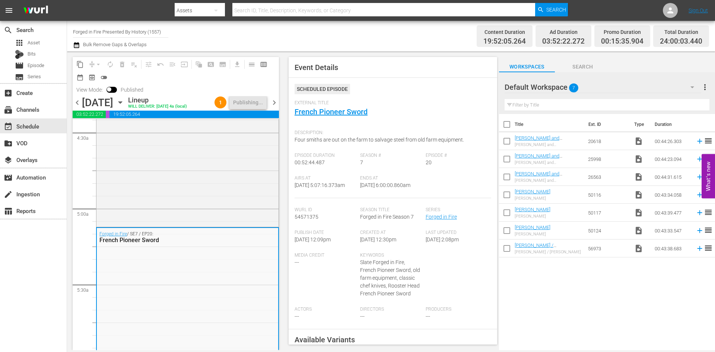
click at [275, 107] on span "chevron_right" at bounding box center [274, 102] width 9 height 9
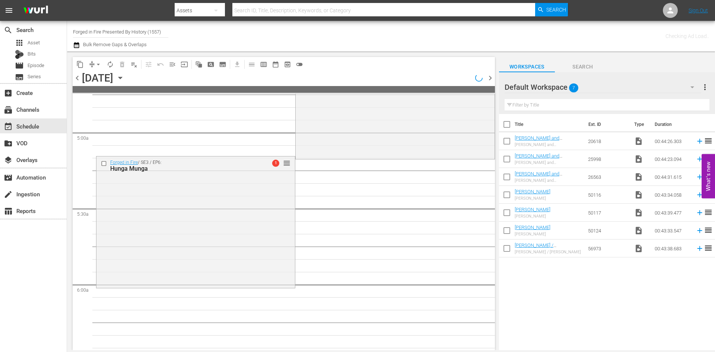
scroll to position [683, 0]
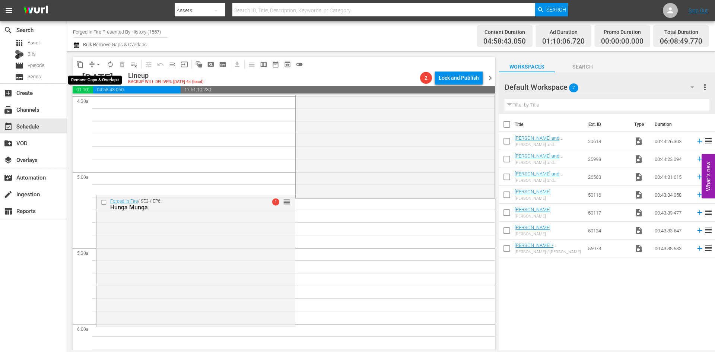
click at [97, 64] on span "arrow_drop_down" at bounding box center [98, 64] width 7 height 7
click at [94, 79] on li "Align to Midnight" at bounding box center [98, 79] width 61 height 12
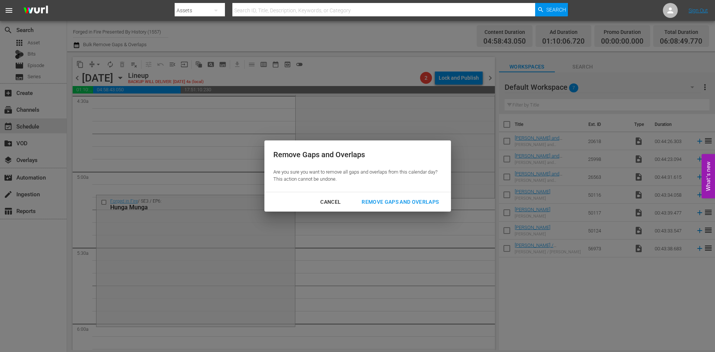
click at [422, 202] on div "Remove Gaps and Overlaps" at bounding box center [400, 201] width 89 height 9
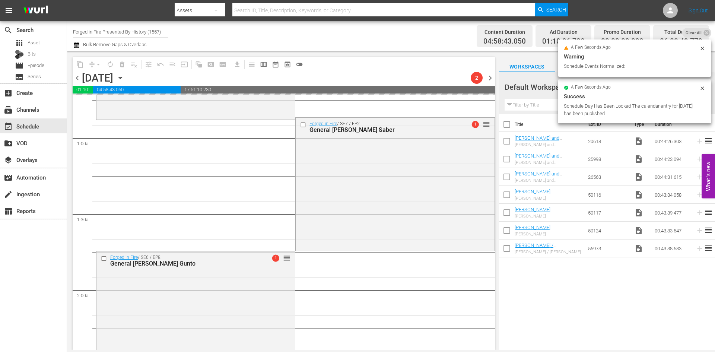
scroll to position [0, 0]
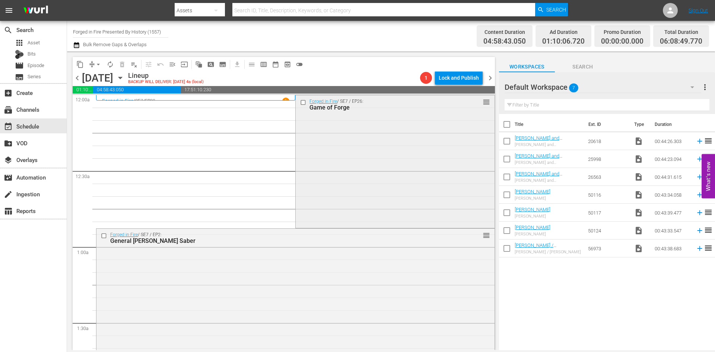
click at [346, 149] on div "Forged in Fire / SE7 / EP26: Game of Forge reorder" at bounding box center [395, 160] width 199 height 131
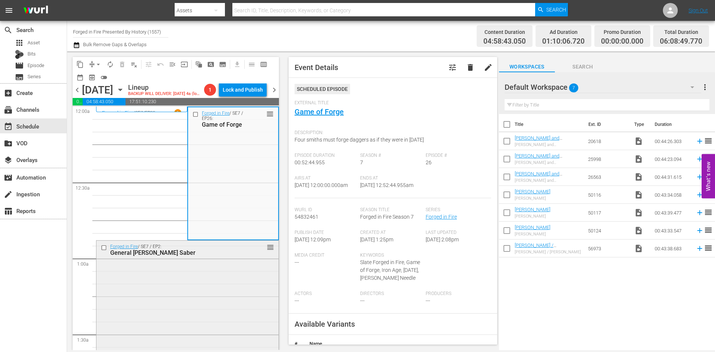
click at [217, 283] on div "Forged in Fire / SE7 / EP2: General Patton's Saber reorder" at bounding box center [187, 306] width 182 height 131
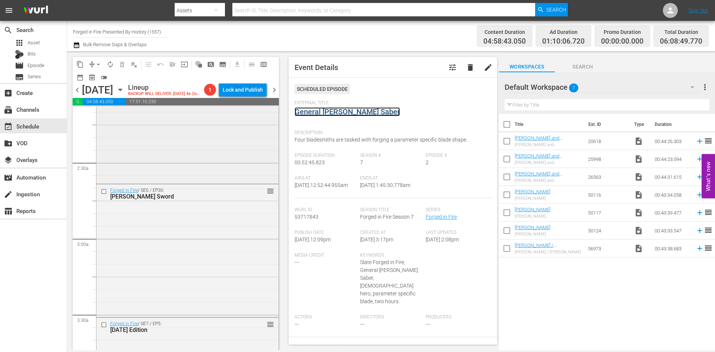
scroll to position [335, 0]
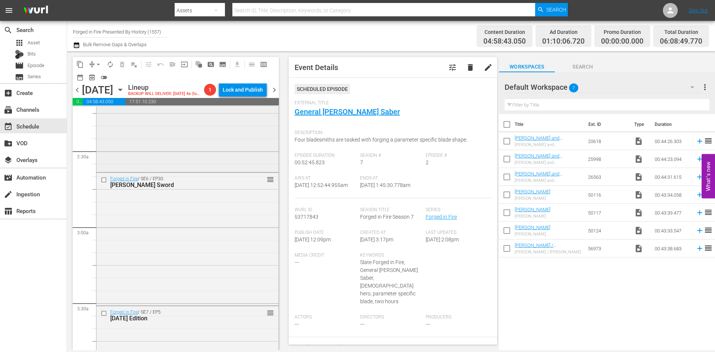
click at [230, 166] on div "Forged in Fire / SE6 / EP8: General Yamashita's Gunto reorder" at bounding box center [187, 104] width 182 height 131
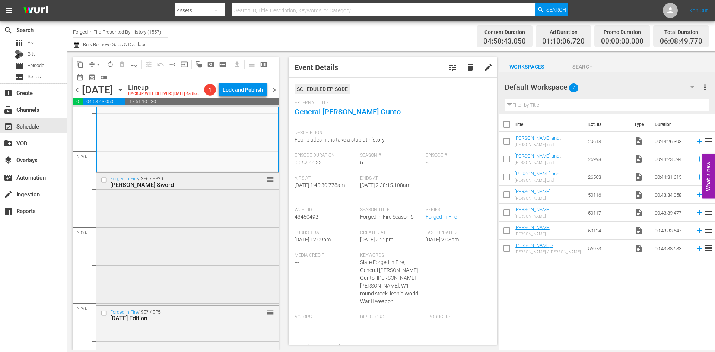
click at [212, 261] on div "Forged in Fire / SE6 / EP30: Genghis Khan's Sword reorder" at bounding box center [187, 238] width 182 height 131
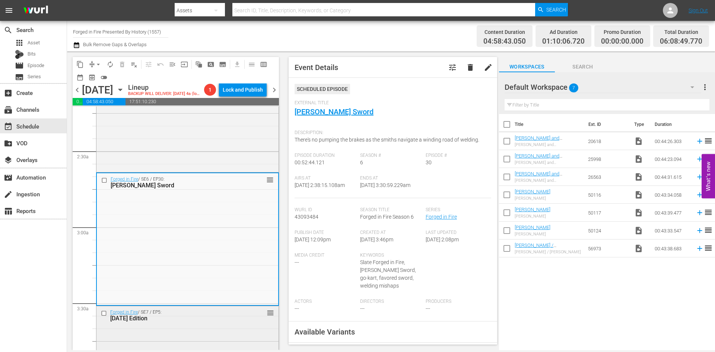
click at [191, 324] on div "Forged in Fire / SE7 / EP5: Halloween Edition reorder" at bounding box center [187, 315] width 182 height 18
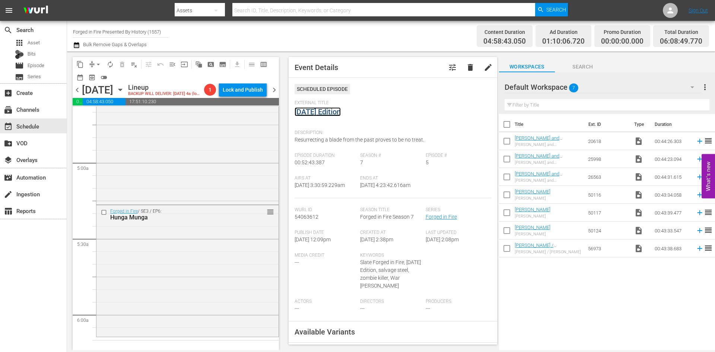
scroll to position [708, 0]
click at [219, 165] on div "Forged in Fire / SE5 / EP27: Hollywood Edition reorder" at bounding box center [187, 132] width 182 height 131
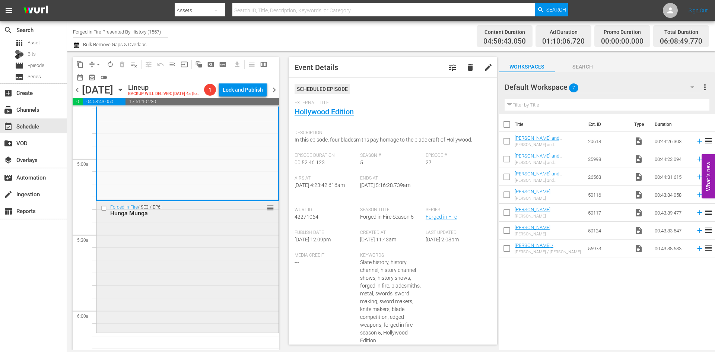
click at [222, 276] on div "Forged in Fire / SE3 / EP6: Hunga Munga reorder" at bounding box center [187, 266] width 182 height 130
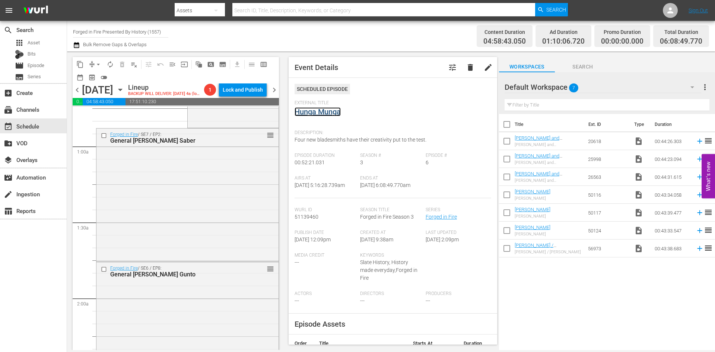
scroll to position [112, 0]
click at [97, 64] on span "arrow_drop_down" at bounding box center [98, 64] width 7 height 7
click at [99, 78] on li "Align to Midnight" at bounding box center [99, 79] width 78 height 12
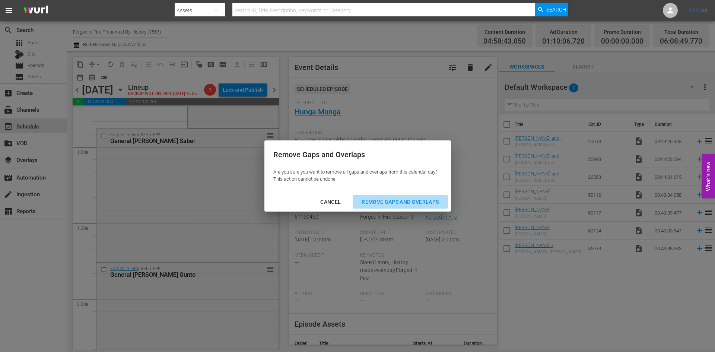
click at [408, 202] on div "Remove Gaps and Overlaps" at bounding box center [400, 201] width 89 height 9
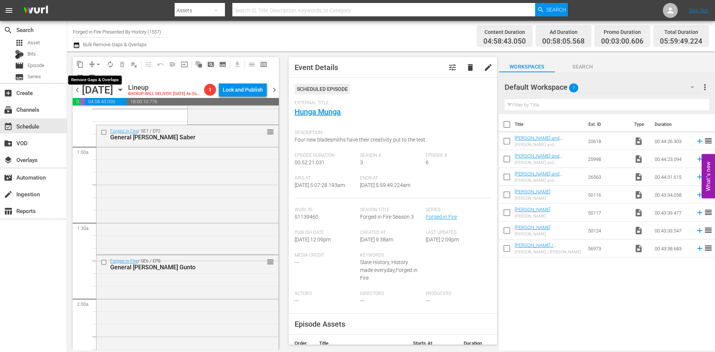
click at [95, 61] on span "arrow_drop_down" at bounding box center [98, 64] width 7 height 7
click at [94, 78] on li "Align to Midnight" at bounding box center [99, 79] width 78 height 12
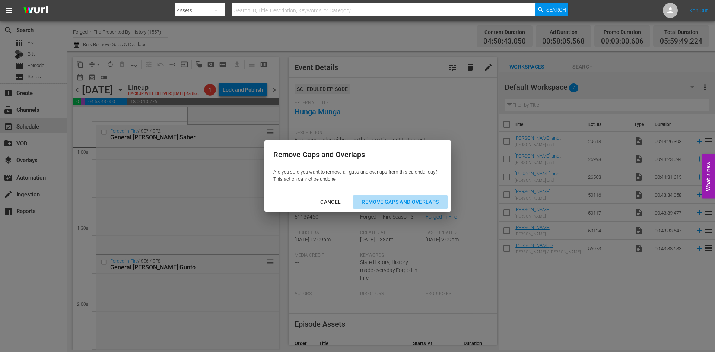
click at [368, 200] on div "Remove Gaps and Overlaps" at bounding box center [400, 201] width 89 height 9
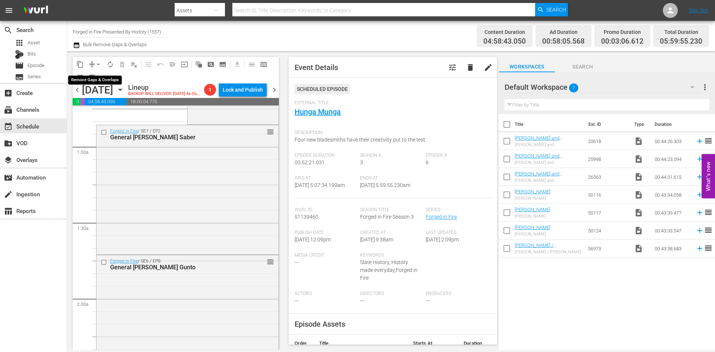
click at [99, 62] on span "arrow_drop_down" at bounding box center [98, 64] width 7 height 7
click at [97, 76] on li "Align to Midnight" at bounding box center [99, 79] width 78 height 12
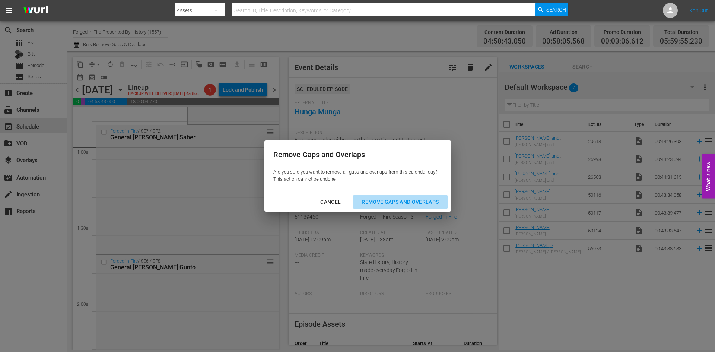
click at [413, 201] on div "Remove Gaps and Overlaps" at bounding box center [400, 201] width 89 height 9
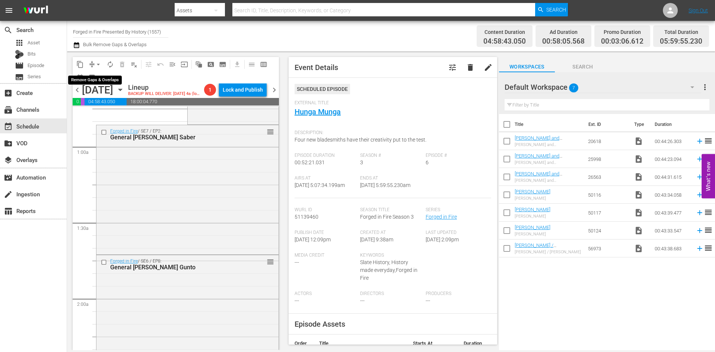
click at [98, 62] on span "arrow_drop_down" at bounding box center [98, 64] width 7 height 7
click at [102, 82] on li "Align to Midnight" at bounding box center [99, 79] width 78 height 12
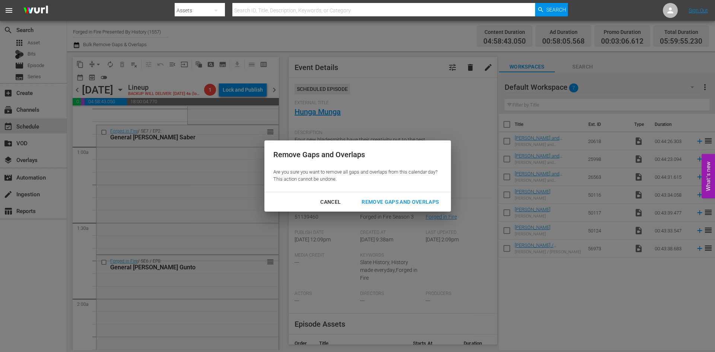
click at [383, 202] on div "Remove Gaps and Overlaps" at bounding box center [400, 201] width 89 height 9
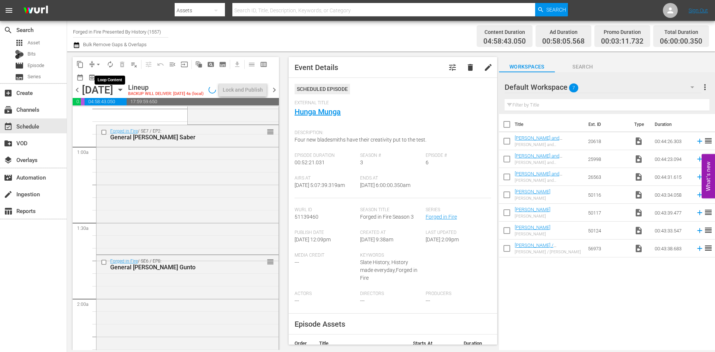
click at [111, 68] on span "autorenew_outlined" at bounding box center [110, 64] width 7 height 7
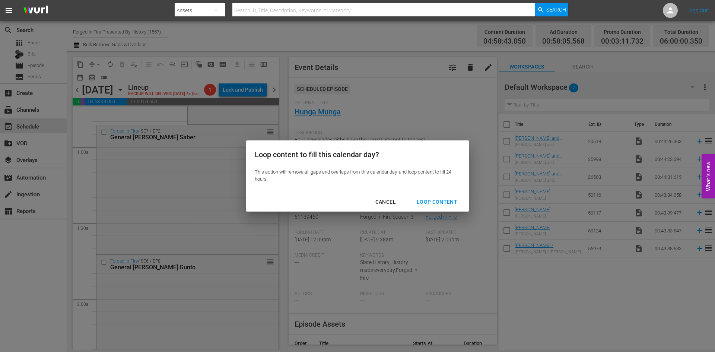
click at [440, 204] on div "Loop Content" at bounding box center [437, 201] width 53 height 9
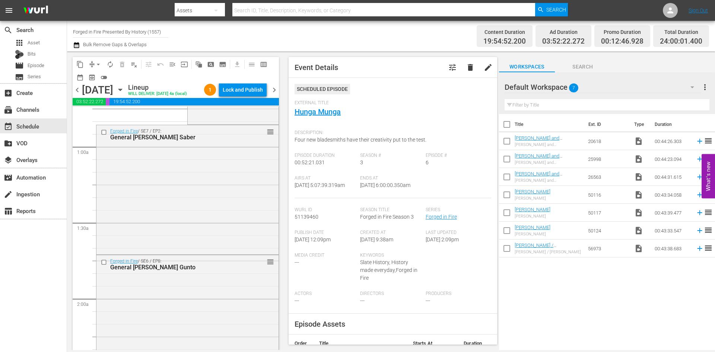
click at [239, 92] on div "Lock and Publish" at bounding box center [243, 89] width 40 height 13
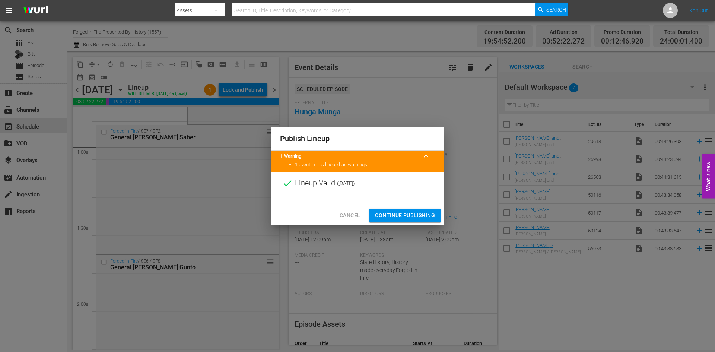
click at [388, 213] on span "Continue Publishing" at bounding box center [405, 215] width 60 height 9
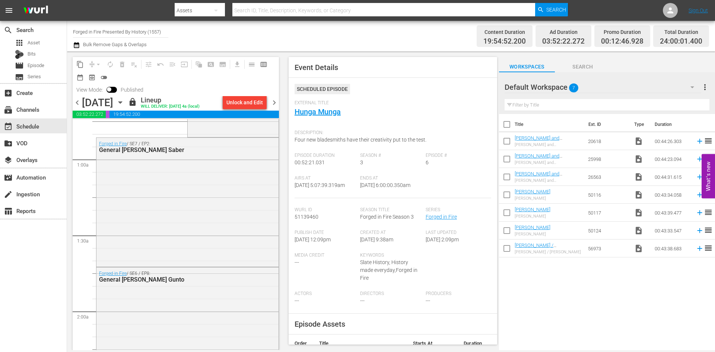
click at [273, 104] on span "chevron_right" at bounding box center [274, 102] width 9 height 9
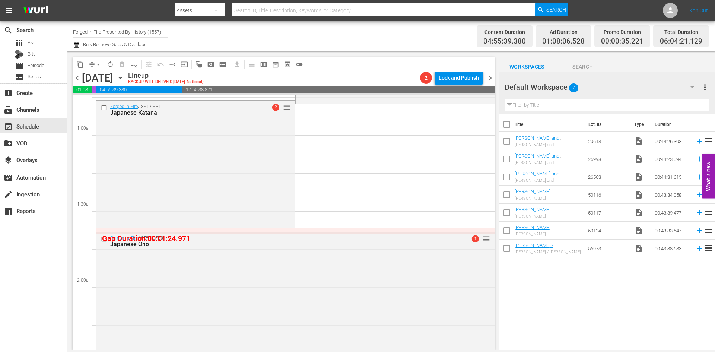
scroll to position [112, 0]
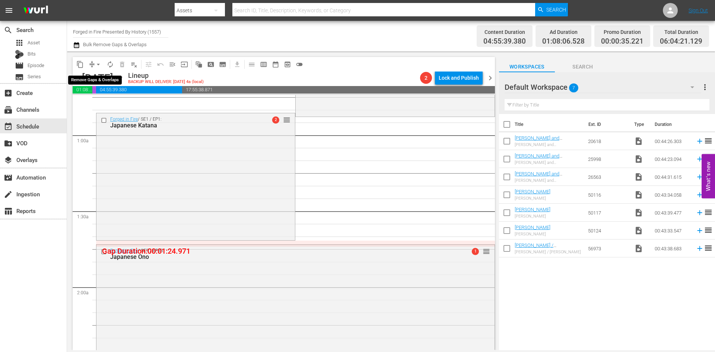
click at [95, 65] on span "arrow_drop_down" at bounding box center [98, 64] width 7 height 7
click at [95, 79] on li "Align to Midnight" at bounding box center [99, 79] width 78 height 12
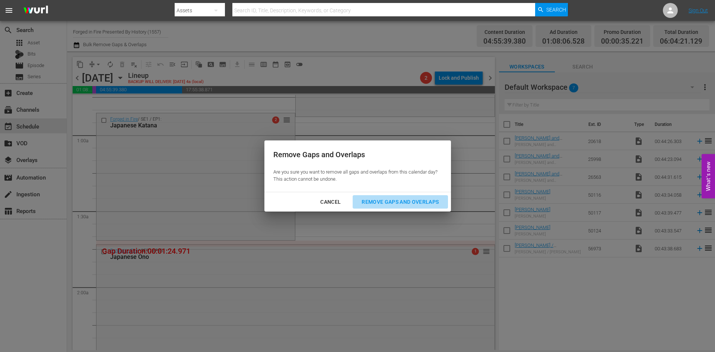
click at [388, 204] on div "Remove Gaps and Overlaps" at bounding box center [400, 201] width 89 height 9
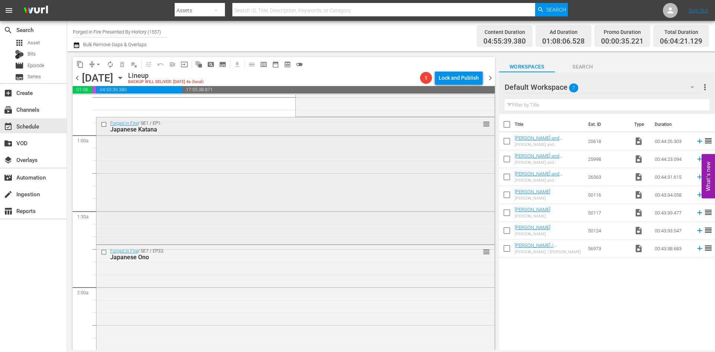
scroll to position [0, 0]
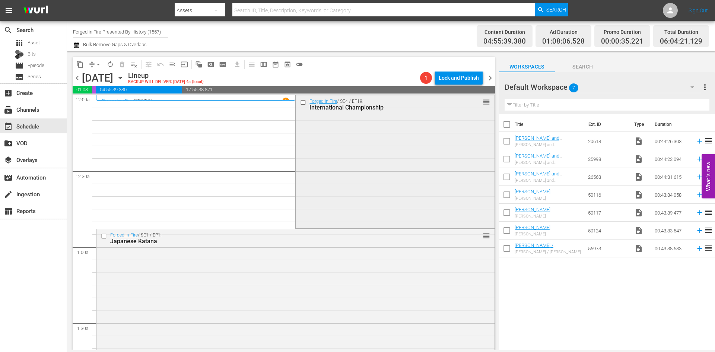
click at [418, 184] on div "Forged in Fire / SE4 / EP19: International Championship reorder" at bounding box center [395, 160] width 199 height 131
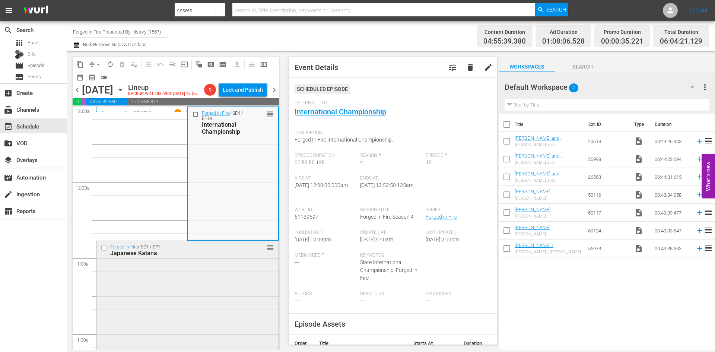
click at [212, 293] on div "Forged in Fire / SE1 / EP1: Japanese Katana reorder" at bounding box center [187, 304] width 182 height 126
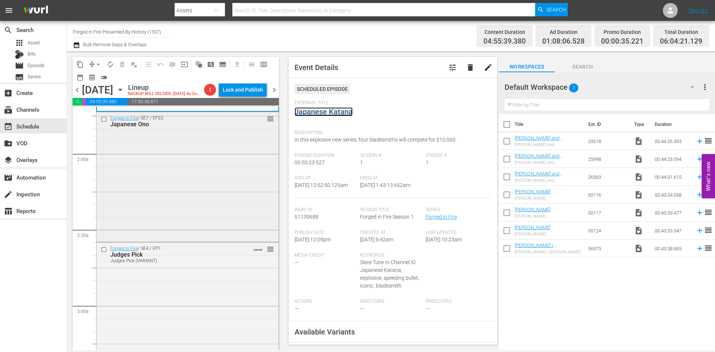
scroll to position [261, 0]
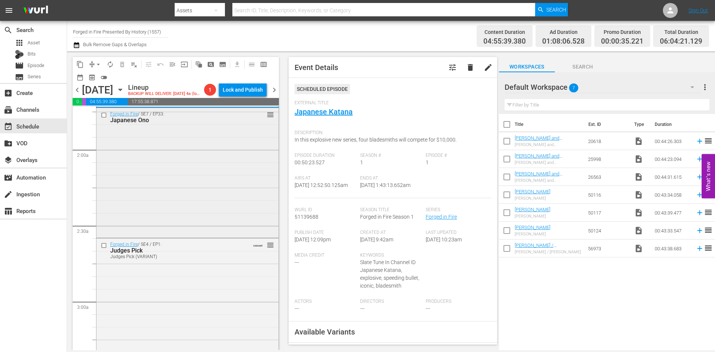
click at [210, 209] on div "Forged in Fire / SE7 / EP33: Japanese Ono reorder" at bounding box center [187, 172] width 182 height 129
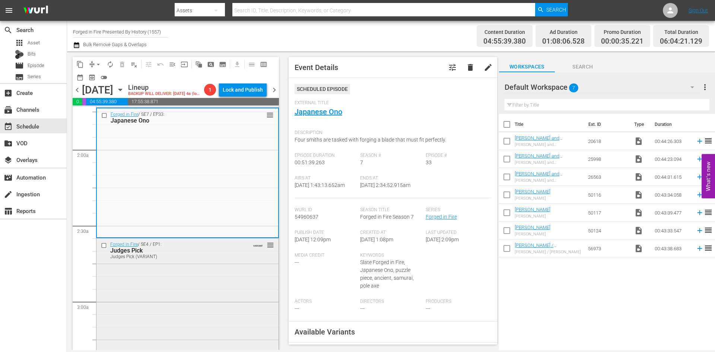
click at [196, 309] on div "Forged in Fire / SE4 / EP1: Judges Pick Judges Pick (VARIANT) VARIANT reorder" at bounding box center [187, 303] width 182 height 131
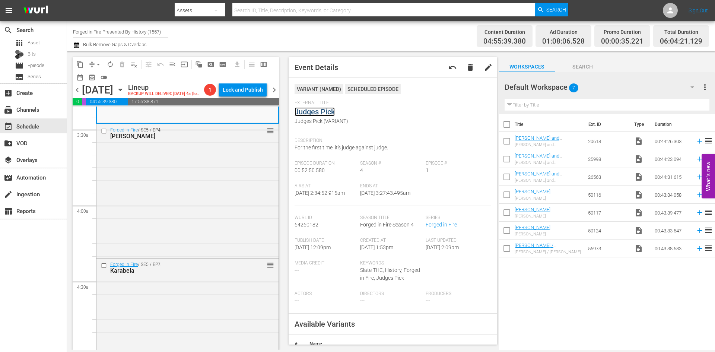
scroll to position [521, 0]
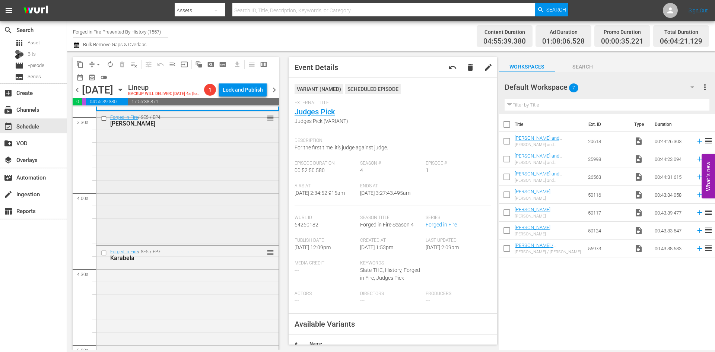
click at [208, 207] on div "Forged in Fire / SE5 / EP4: Jumonji Yari reorder" at bounding box center [187, 177] width 182 height 132
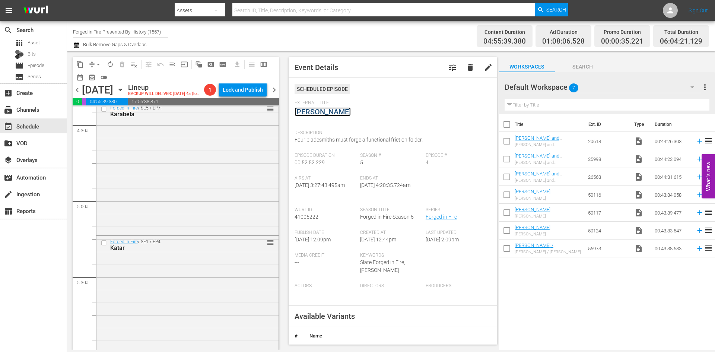
scroll to position [670, 0]
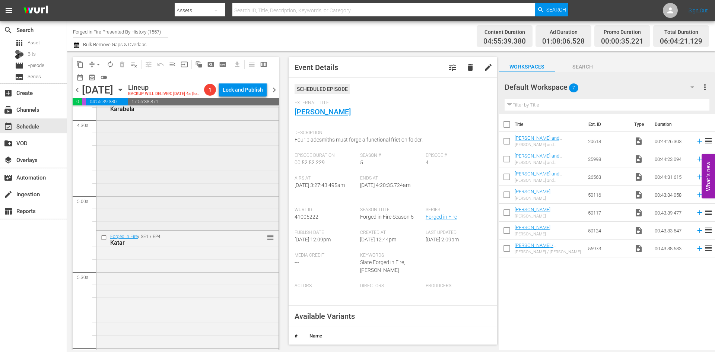
click at [184, 195] on div "Forged in Fire / SE5 / EP7: Karabela reorder" at bounding box center [187, 162] width 182 height 131
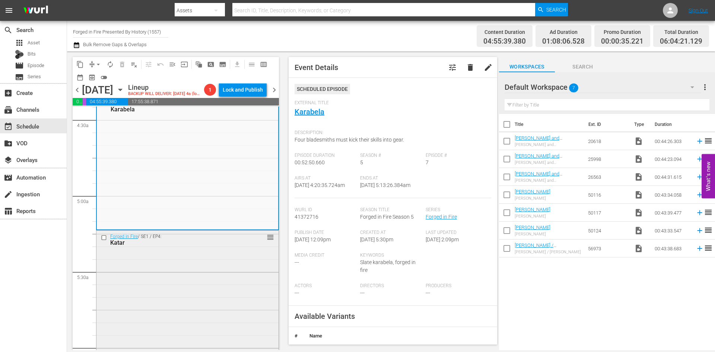
click at [219, 286] on div "Forged in Fire / SE1 / EP4: Katar reorder" at bounding box center [187, 294] width 182 height 127
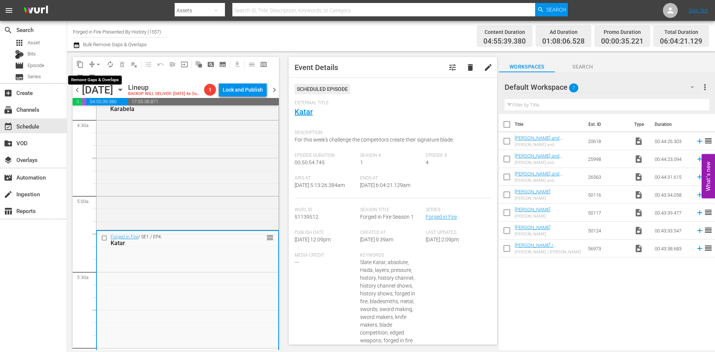
click at [98, 63] on span "arrow_drop_down" at bounding box center [98, 64] width 7 height 7
click at [97, 80] on li "Align to Midnight" at bounding box center [99, 79] width 78 height 12
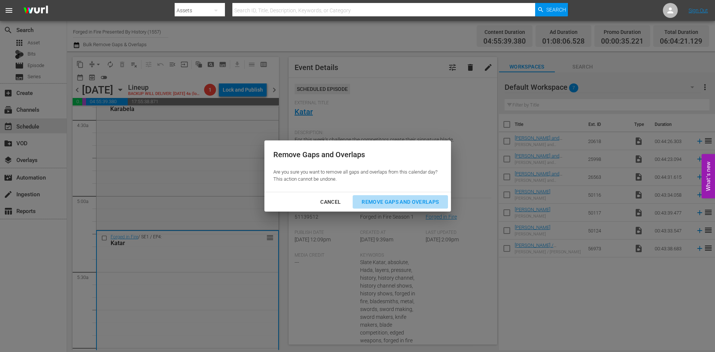
click at [380, 202] on div "Remove Gaps and Overlaps" at bounding box center [400, 201] width 89 height 9
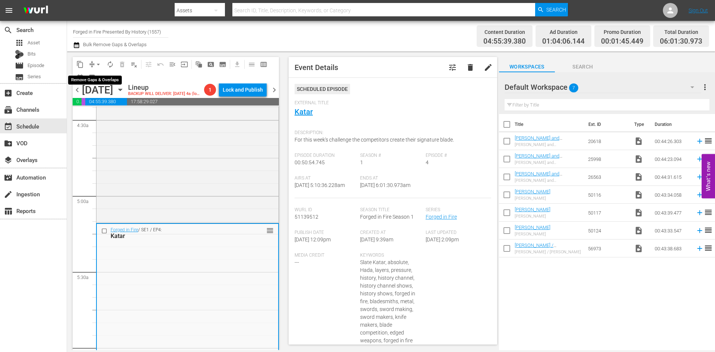
click at [97, 64] on span "arrow_drop_down" at bounding box center [98, 64] width 7 height 7
click at [96, 77] on li "Align to Midnight" at bounding box center [99, 79] width 78 height 12
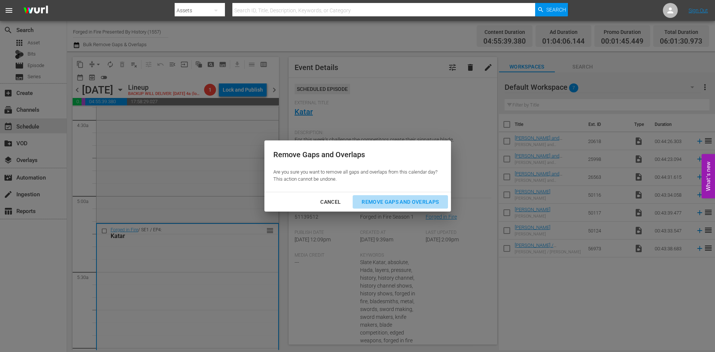
click at [380, 201] on div "Remove Gaps and Overlaps" at bounding box center [400, 201] width 89 height 9
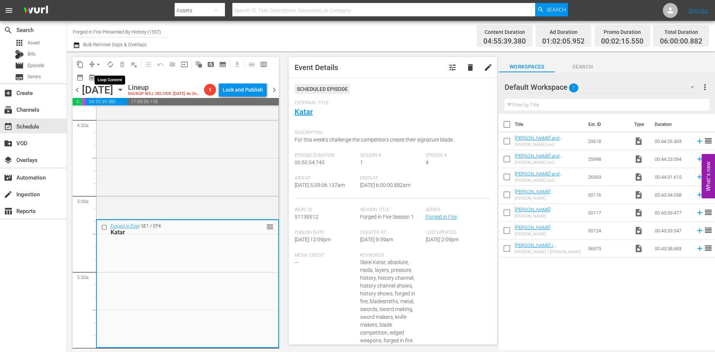
click at [109, 65] on span "autorenew_outlined" at bounding box center [110, 64] width 7 height 7
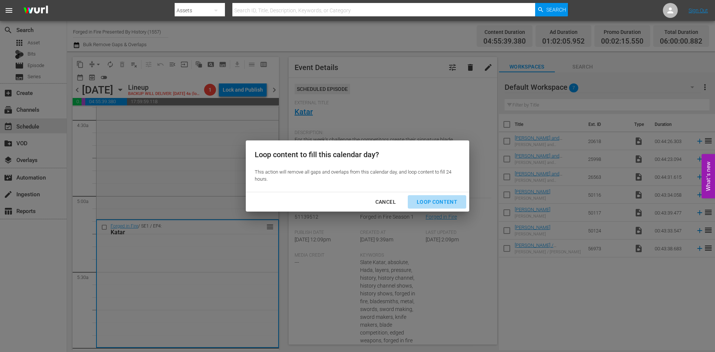
click at [443, 200] on div "Loop Content" at bounding box center [437, 201] width 53 height 9
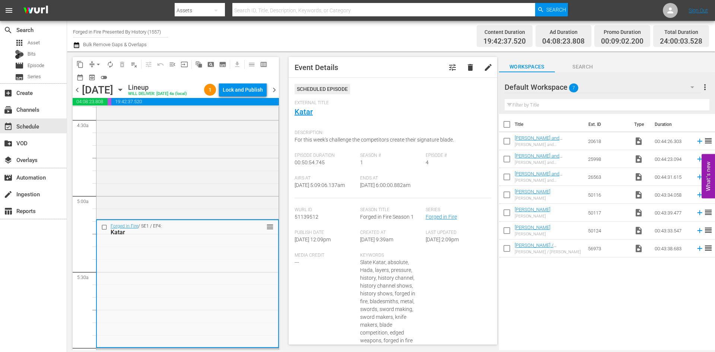
click at [256, 90] on div "Lock and Publish" at bounding box center [243, 89] width 40 height 13
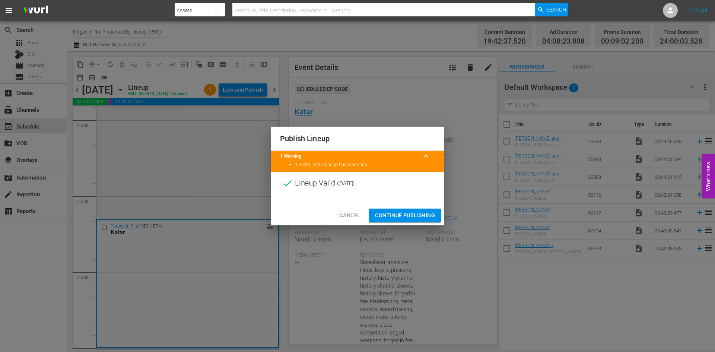
click at [401, 215] on span "Continue Publishing" at bounding box center [405, 215] width 60 height 9
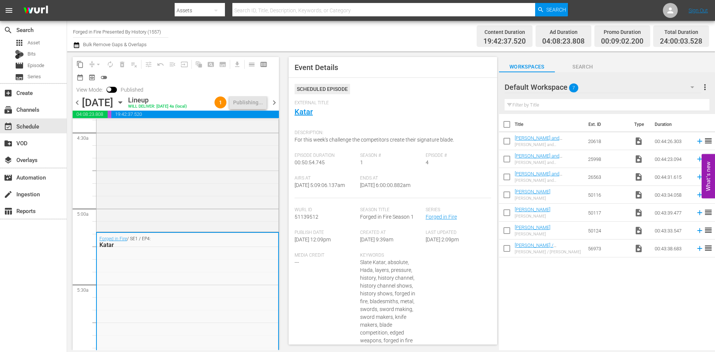
click at [273, 107] on span "chevron_right" at bounding box center [274, 102] width 9 height 9
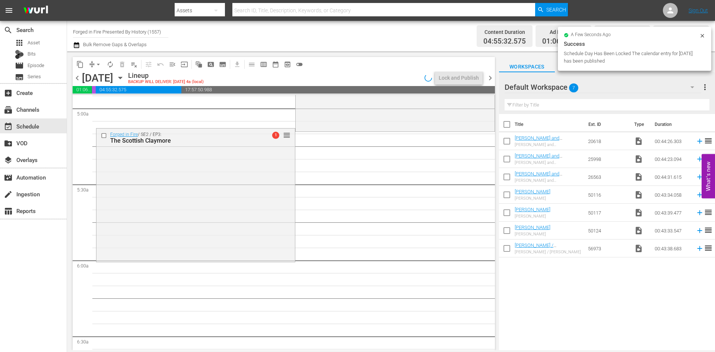
scroll to position [708, 0]
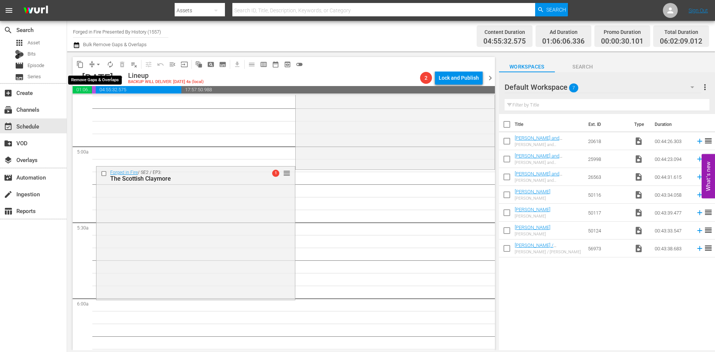
click at [98, 63] on span "arrow_drop_down" at bounding box center [98, 64] width 7 height 7
click at [94, 77] on li "Align to Midnight" at bounding box center [99, 79] width 78 height 12
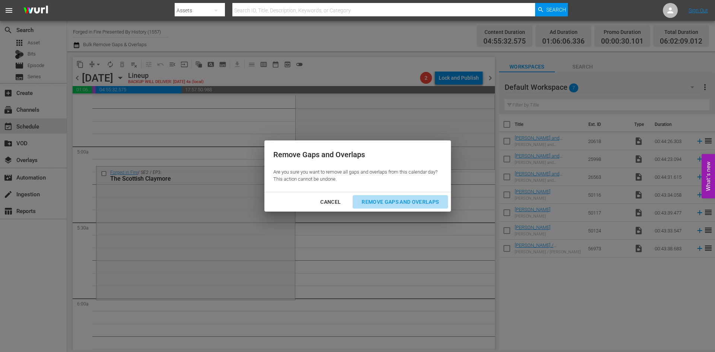
click at [390, 202] on div "Remove Gaps and Overlaps" at bounding box center [400, 201] width 89 height 9
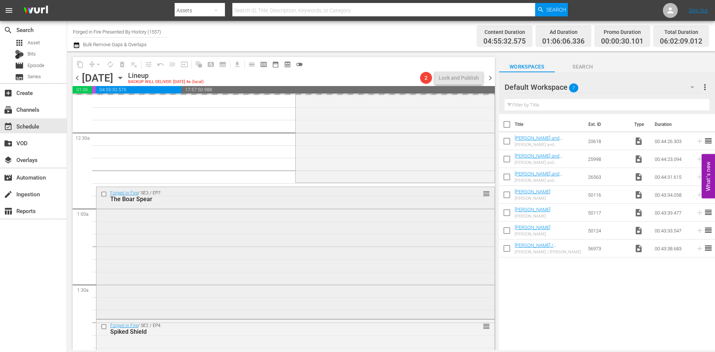
scroll to position [0, 0]
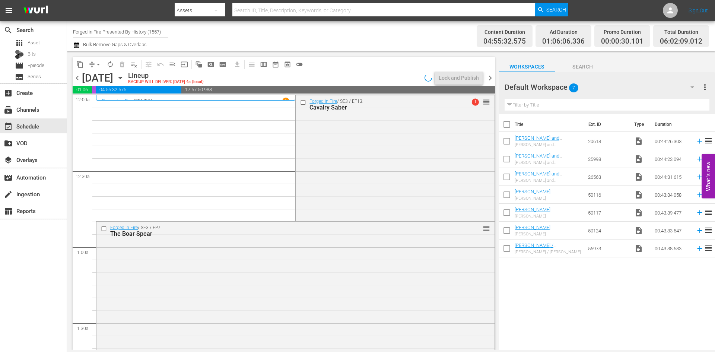
click at [375, 148] on div "Forged in Fire / SE3 / EP13: Cavalry Saber 1 reorder" at bounding box center [395, 157] width 199 height 124
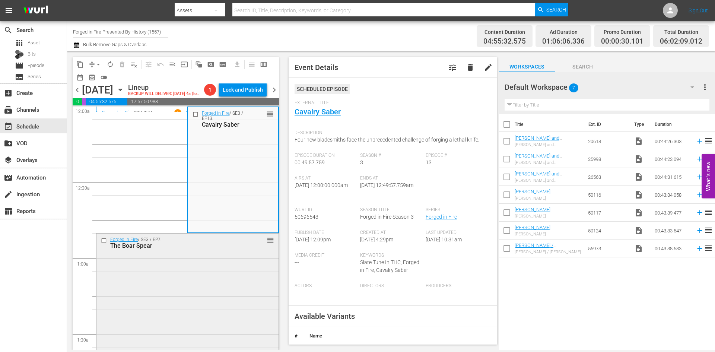
click at [238, 270] on div "Forged in Fire / SE3 / EP7: The Boar Spear reorder" at bounding box center [187, 299] width 182 height 130
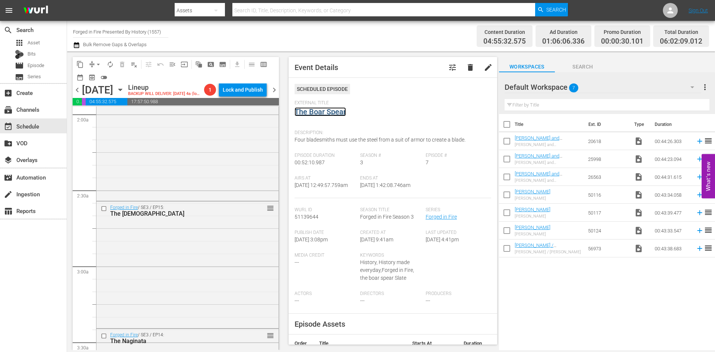
scroll to position [298, 0]
click at [212, 172] on div "Forged in Fire / SE2 / EP4: Spiked Shield reorder" at bounding box center [187, 133] width 182 height 130
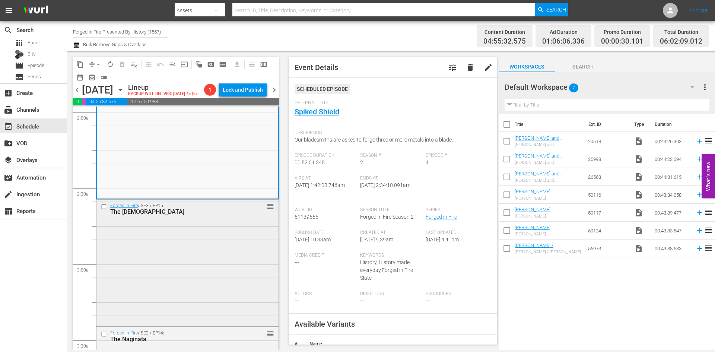
click at [210, 249] on div "Forged in Fire / SE3 / EP15: The Haladie reorder" at bounding box center [187, 262] width 182 height 125
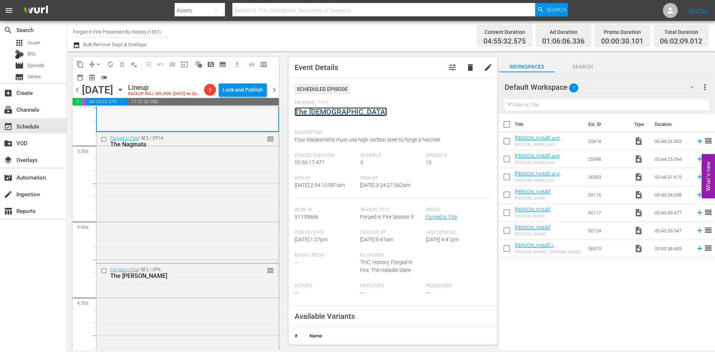
scroll to position [559, 0]
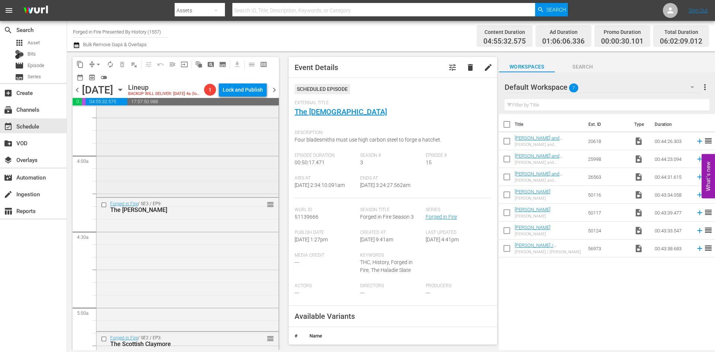
click at [187, 183] on div "Forged in Fire / SE3 / EP14: The Naginata reorder" at bounding box center [187, 130] width 182 height 129
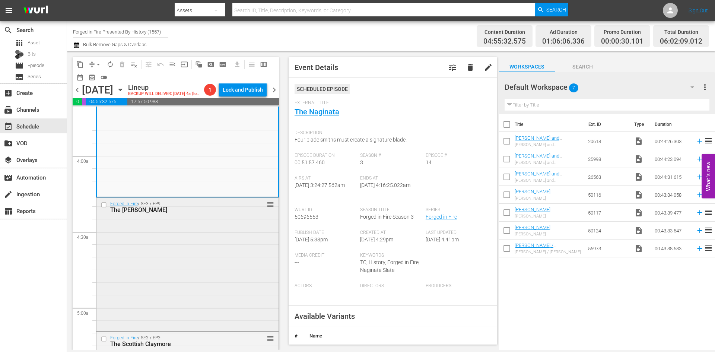
click at [206, 267] on div "Forged in Fire / SE3 / EP9: The Pandat reorder" at bounding box center [187, 264] width 182 height 132
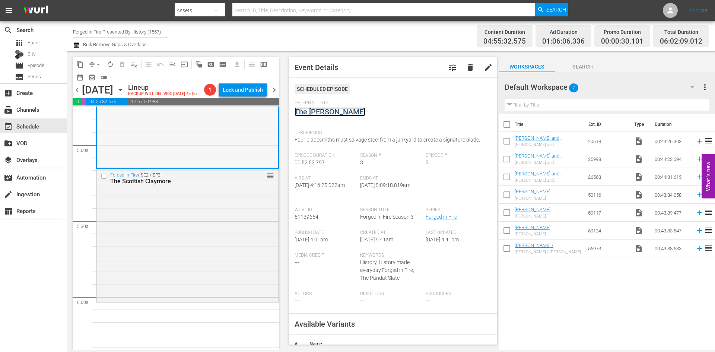
scroll to position [745, 0]
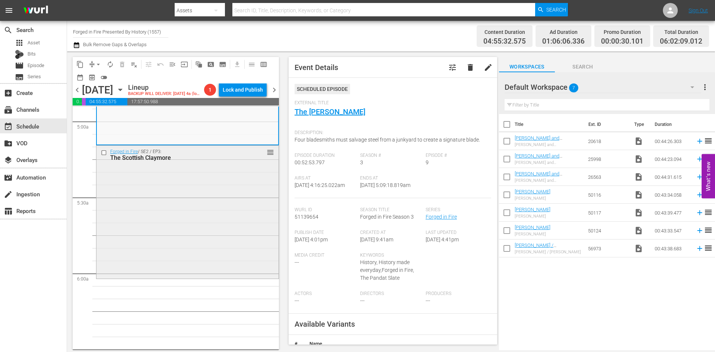
click at [181, 239] on div "Forged in Fire / SE2 / EP3: The Scottish Claymore reorder" at bounding box center [187, 211] width 182 height 131
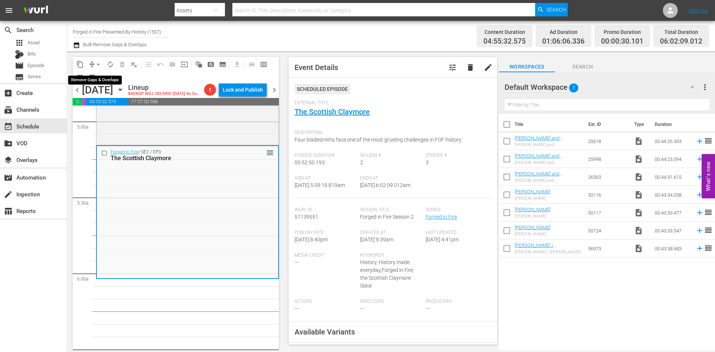
click at [95, 61] on span "arrow_drop_down" at bounding box center [98, 64] width 7 height 7
click at [100, 80] on li "Align to Midnight" at bounding box center [99, 79] width 78 height 12
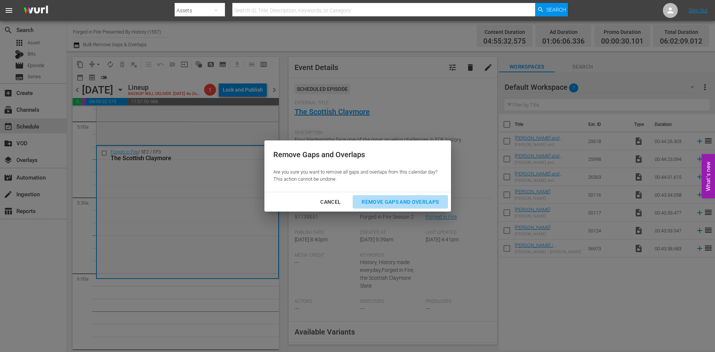
click at [373, 200] on div "Remove Gaps and Overlaps" at bounding box center [400, 201] width 89 height 9
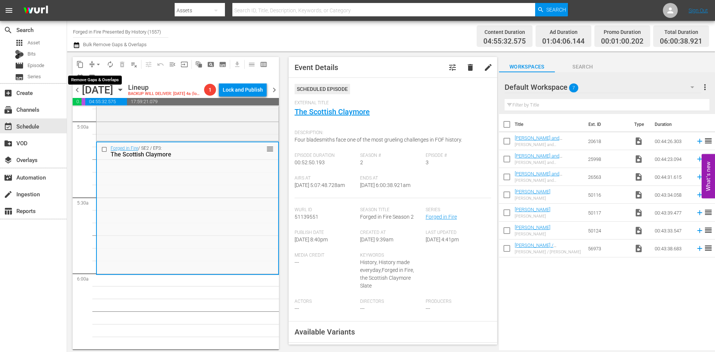
click at [98, 63] on span "arrow_drop_down" at bounding box center [98, 64] width 7 height 7
click at [106, 83] on li "Align to Midnight" at bounding box center [99, 79] width 78 height 12
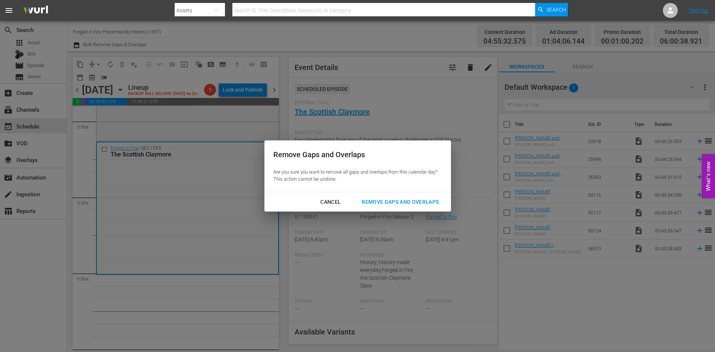
click at [371, 197] on div "Remove Gaps and Overlaps" at bounding box center [400, 201] width 89 height 9
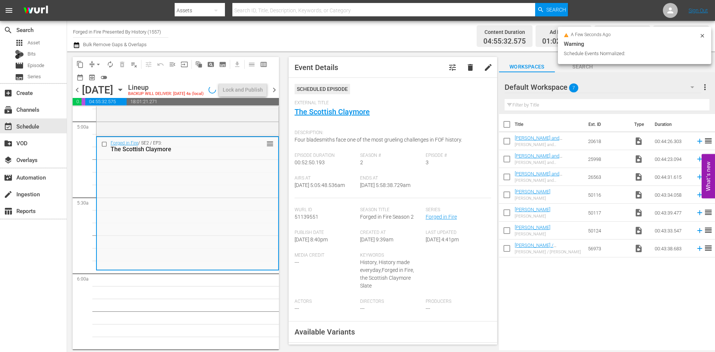
scroll to position [758, 0]
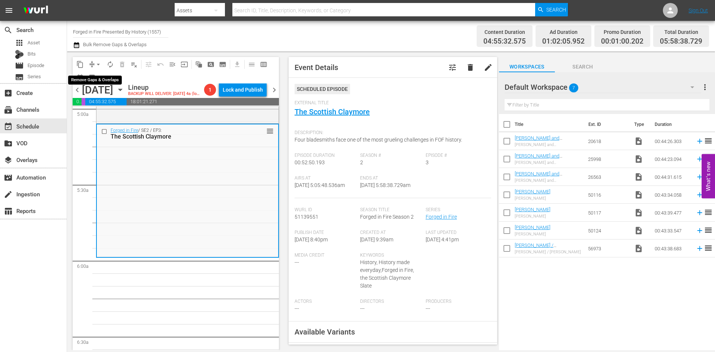
click at [96, 66] on span "arrow_drop_down" at bounding box center [98, 64] width 7 height 7
click at [93, 79] on li "Align to Midnight" at bounding box center [99, 79] width 78 height 12
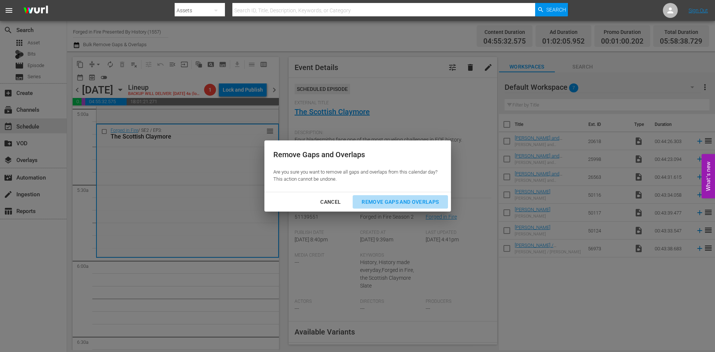
click at [389, 200] on div "Remove Gaps and Overlaps" at bounding box center [400, 201] width 89 height 9
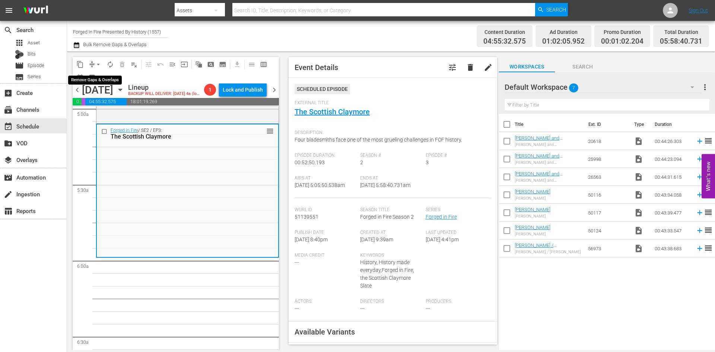
click at [98, 63] on span "arrow_drop_down" at bounding box center [98, 64] width 7 height 7
click at [99, 75] on li "Align to Midnight" at bounding box center [99, 79] width 78 height 12
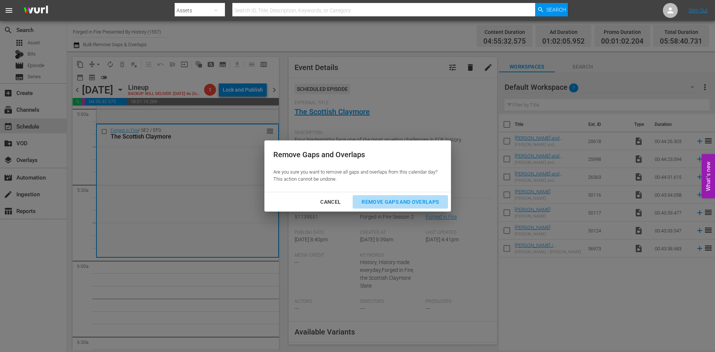
click at [387, 202] on div "Remove Gaps and Overlaps" at bounding box center [400, 201] width 89 height 9
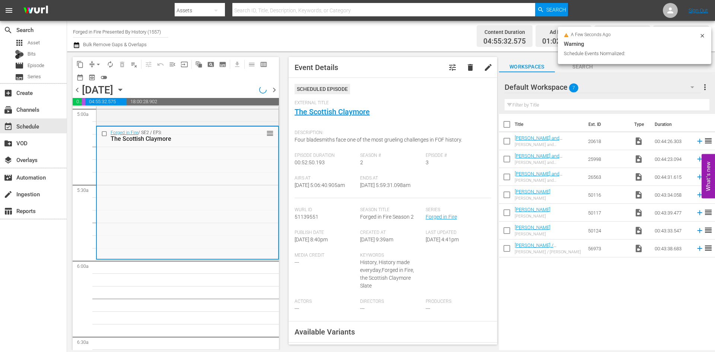
scroll to position [732, 0]
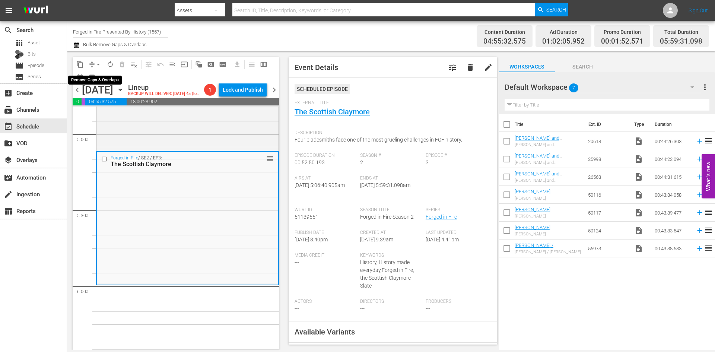
click at [97, 62] on span "arrow_drop_down" at bounding box center [98, 64] width 7 height 7
click at [97, 80] on li "Align to Midnight" at bounding box center [99, 79] width 78 height 12
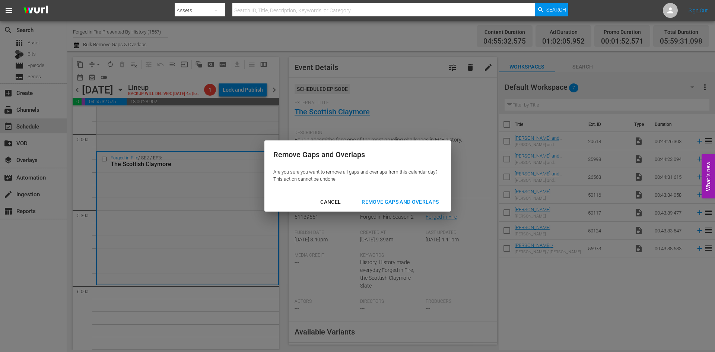
click at [401, 203] on div "Remove Gaps and Overlaps" at bounding box center [400, 201] width 89 height 9
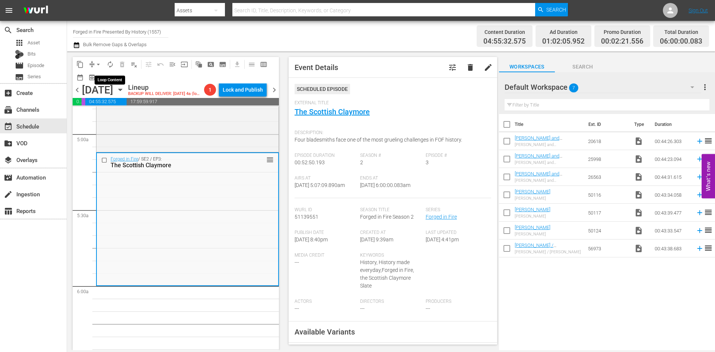
click at [111, 65] on span "autorenew_outlined" at bounding box center [110, 64] width 7 height 7
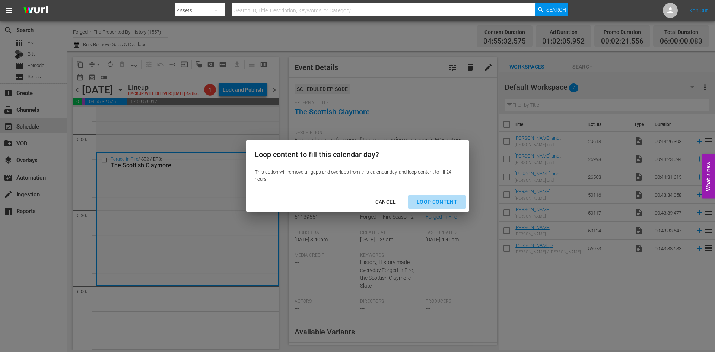
click at [441, 200] on div "Loop Content" at bounding box center [437, 201] width 53 height 9
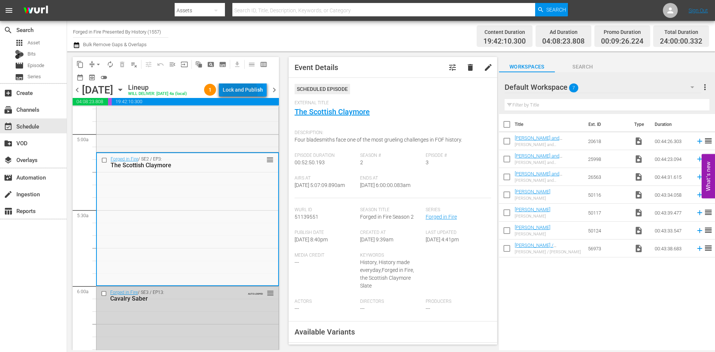
click at [242, 93] on div "Lock and Publish" at bounding box center [243, 89] width 40 height 13
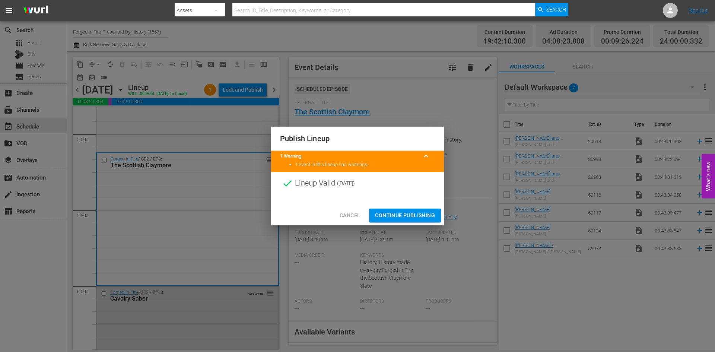
click at [406, 210] on button "Continue Publishing" at bounding box center [405, 216] width 72 height 14
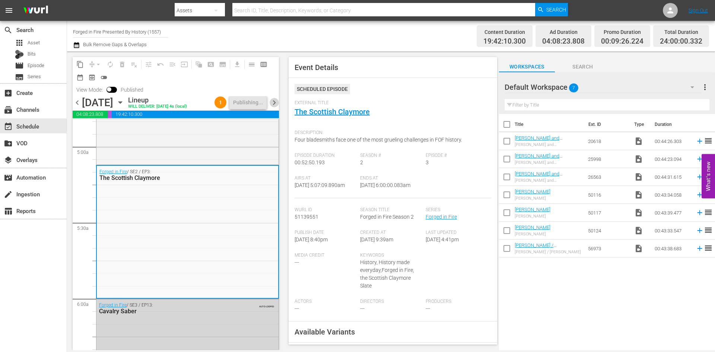
click at [275, 101] on span "chevron_right" at bounding box center [274, 102] width 9 height 9
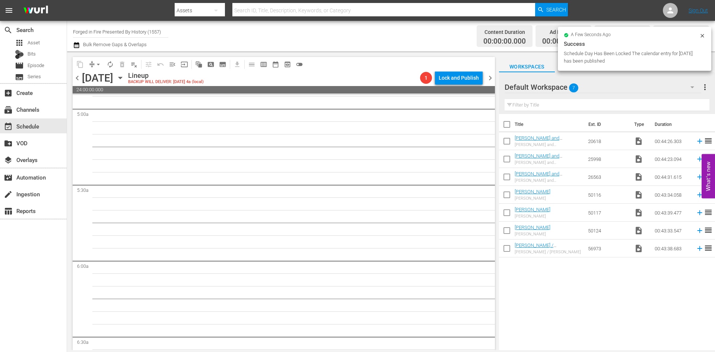
scroll to position [733, 0]
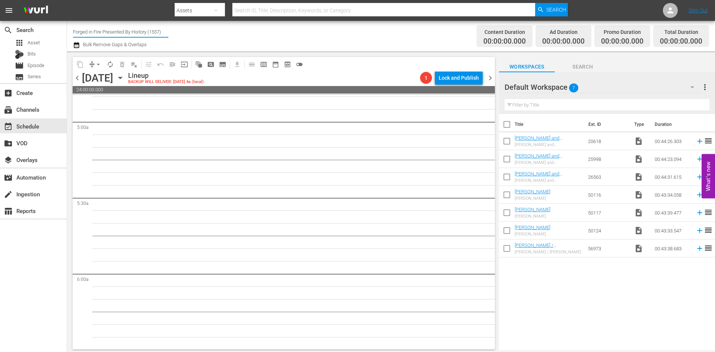
click at [111, 29] on input "Forged in Fire Presented By History (1557)" at bounding box center [120, 32] width 95 height 18
click at [112, 29] on input "Forged in Fire Presented By History (1557)" at bounding box center [120, 32] width 95 height 18
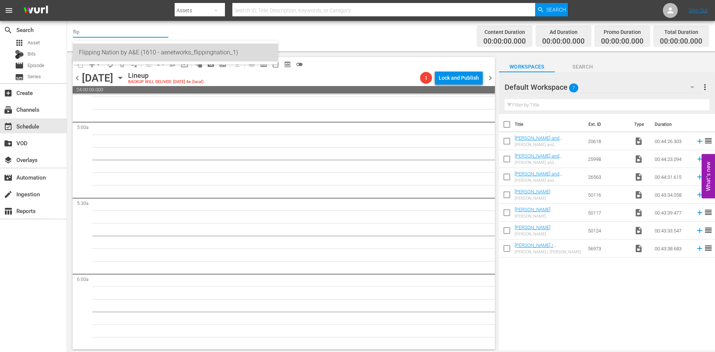
click at [131, 52] on div "Flipping Nation by A&E (1610 - aenetworks_flippingnation_1)" at bounding box center [175, 53] width 193 height 18
type input "Flipping Nation by A&E (1610 - aenetworks_flippingnation_1)"
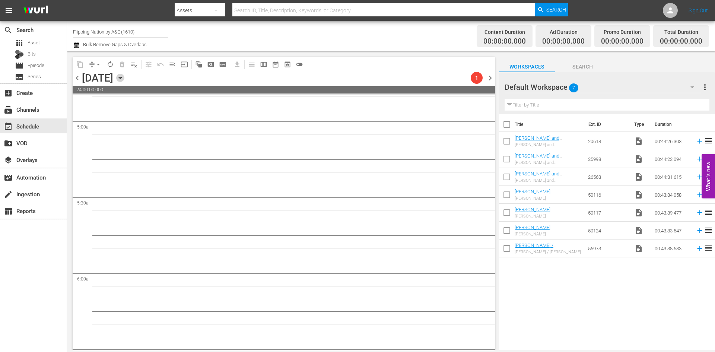
click at [124, 80] on icon "button" at bounding box center [120, 78] width 8 height 8
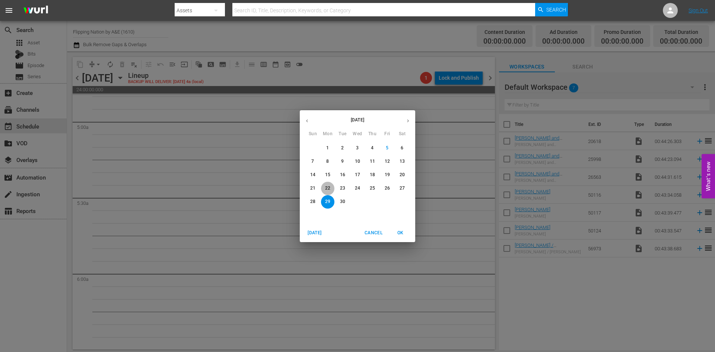
click at [332, 184] on button "22" at bounding box center [327, 188] width 13 height 13
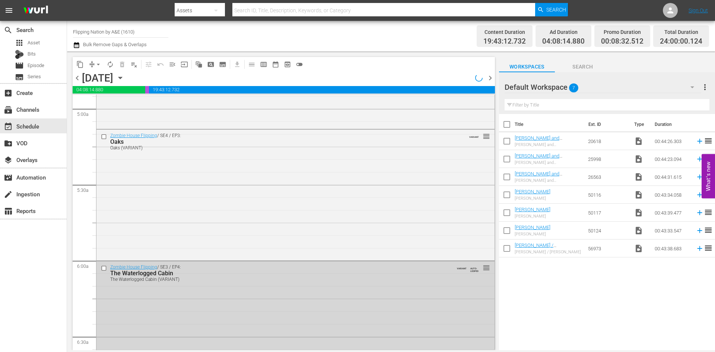
scroll to position [682, 0]
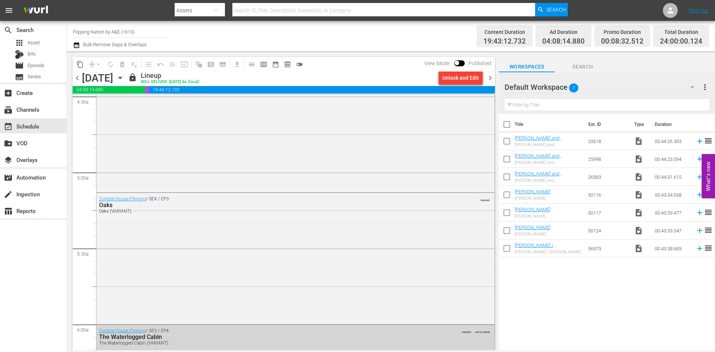
click at [126, 77] on div "Monday, September 22nd September 22nd" at bounding box center [104, 78] width 44 height 12
click at [124, 77] on icon "button" at bounding box center [120, 78] width 8 height 8
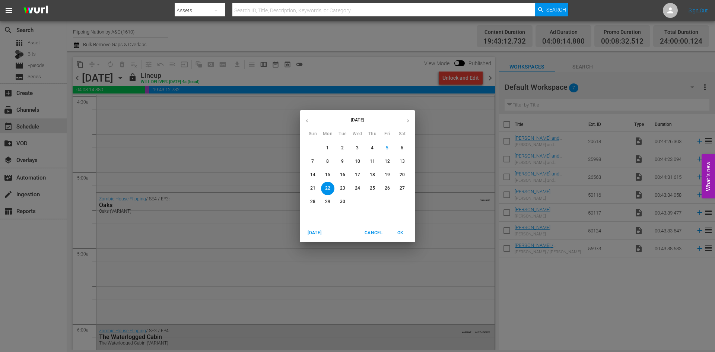
click at [311, 199] on p "28" at bounding box center [312, 202] width 5 height 6
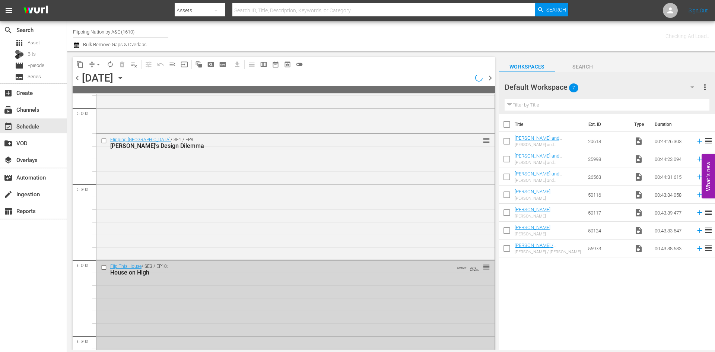
scroll to position [682, 0]
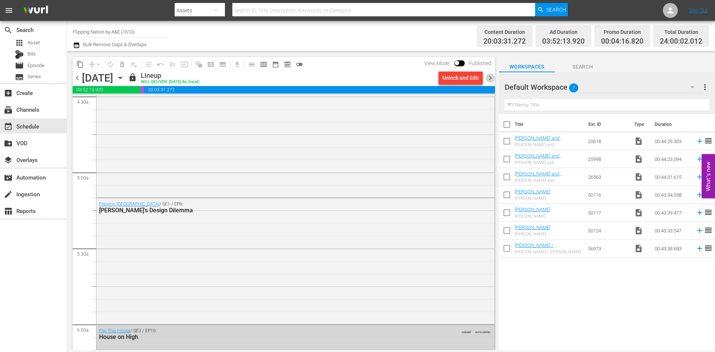
click at [492, 76] on span "chevron_right" at bounding box center [490, 77] width 9 height 9
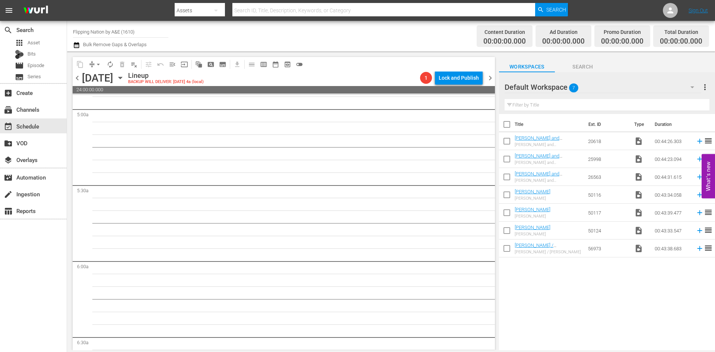
scroll to position [733, 0]
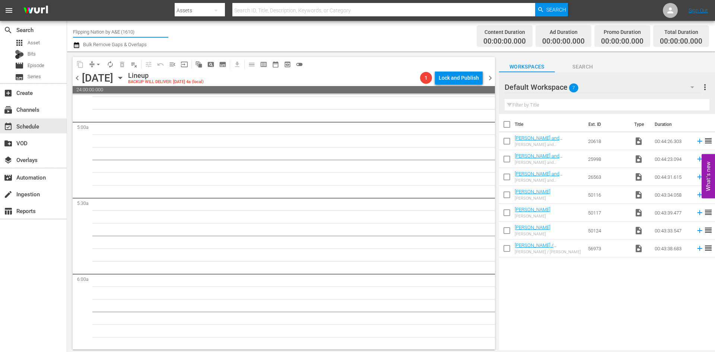
click at [118, 32] on input "Flipping Nation by A&E (1610)" at bounding box center [120, 32] width 95 height 18
click at [117, 53] on div "Alone Presented By History (1556 - aenetworks_alone_1)" at bounding box center [175, 53] width 193 height 18
type input "Alone Presented By History (1556 - aenetworks_alone_1)"
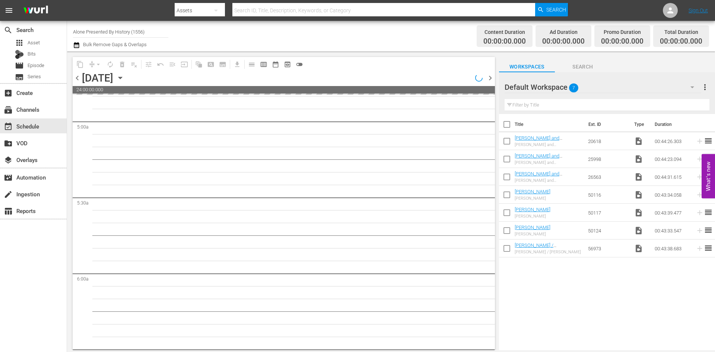
scroll to position [746, 0]
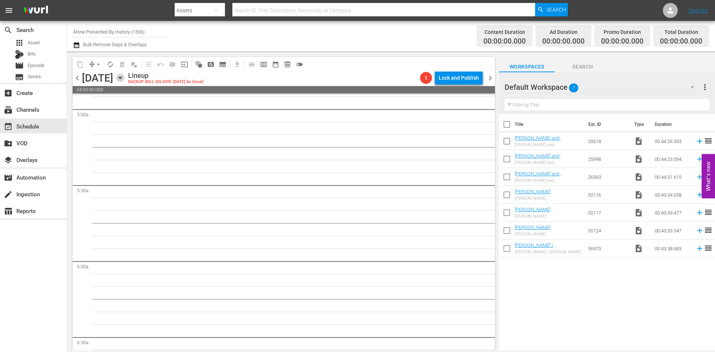
click at [124, 79] on icon "button" at bounding box center [120, 78] width 8 height 8
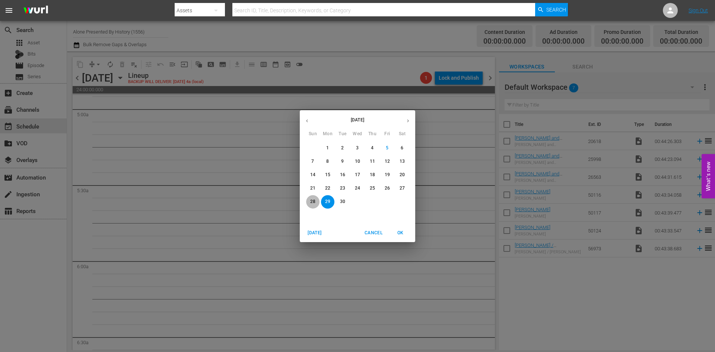
click at [313, 202] on p "28" at bounding box center [312, 202] width 5 height 6
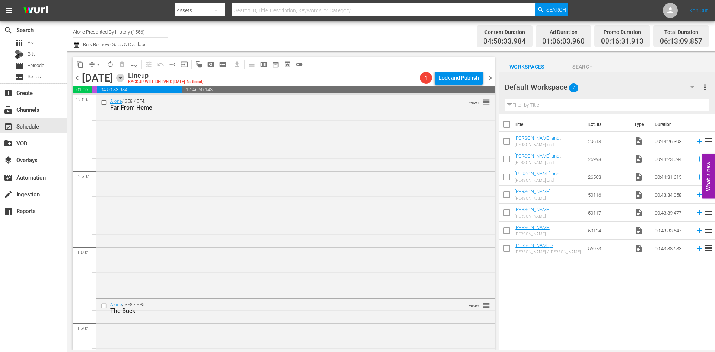
click at [124, 80] on icon "button" at bounding box center [120, 78] width 8 height 8
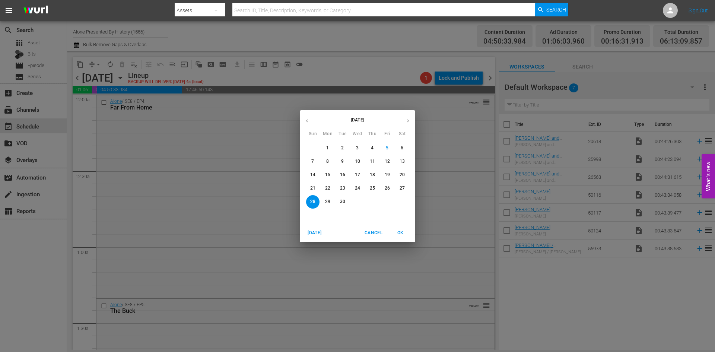
click at [324, 187] on span "22" at bounding box center [327, 188] width 13 height 6
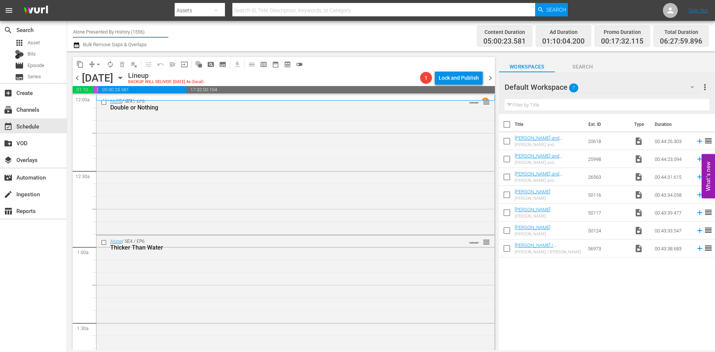
click at [112, 30] on input "Alone Presented By History (1556)" at bounding box center [120, 32] width 95 height 18
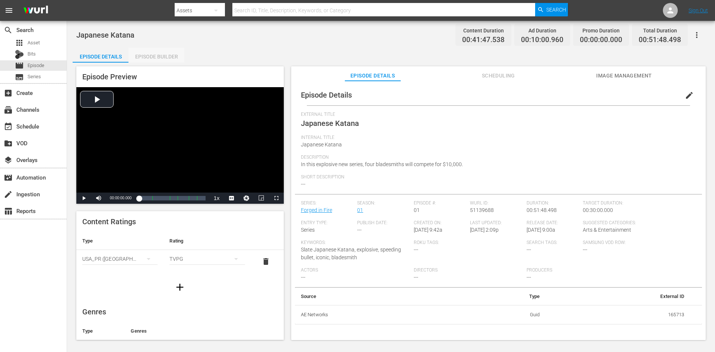
click at [155, 55] on div "Episode Builder" at bounding box center [157, 57] width 56 height 18
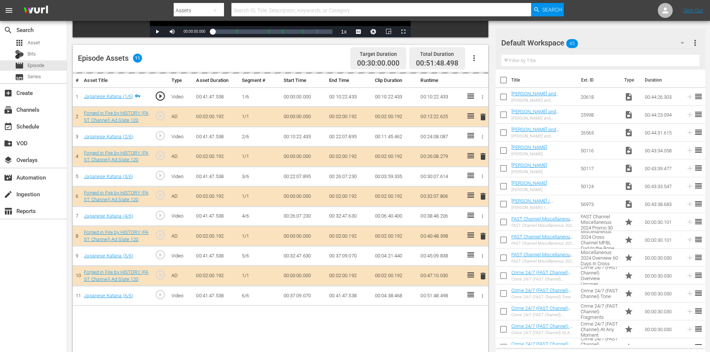
scroll to position [194, 0]
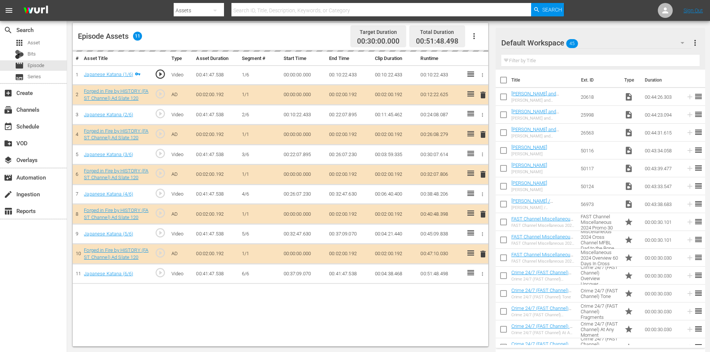
click at [680, 42] on icon "button" at bounding box center [682, 42] width 9 height 9
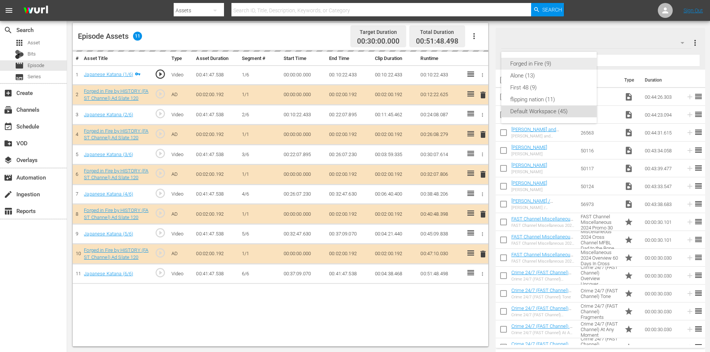
click at [530, 61] on div "Forged in Fire (9)" at bounding box center [548, 64] width 77 height 12
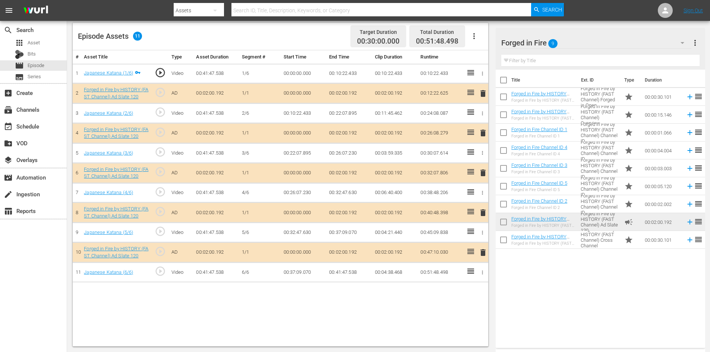
click at [483, 210] on span "delete" at bounding box center [482, 212] width 9 height 9
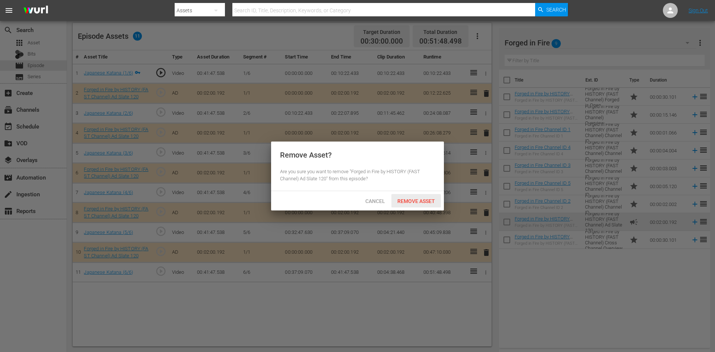
click at [423, 200] on span "Remove Asset" at bounding box center [416, 201] width 50 height 6
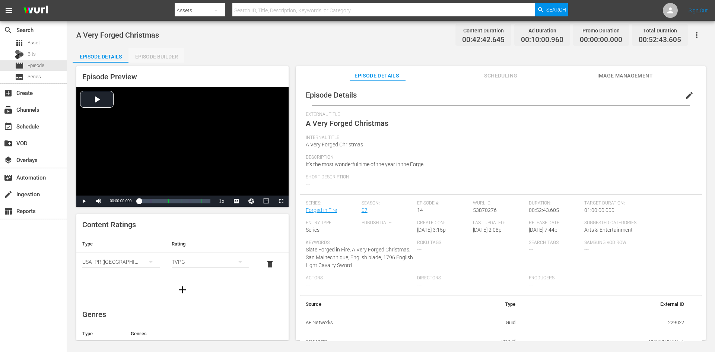
click at [156, 56] on div "Episode Builder" at bounding box center [157, 57] width 56 height 18
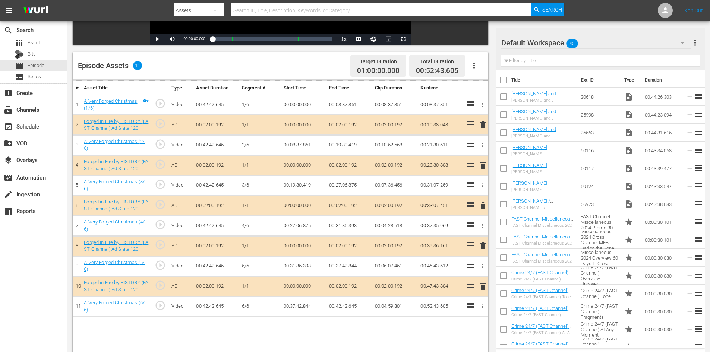
scroll to position [194, 0]
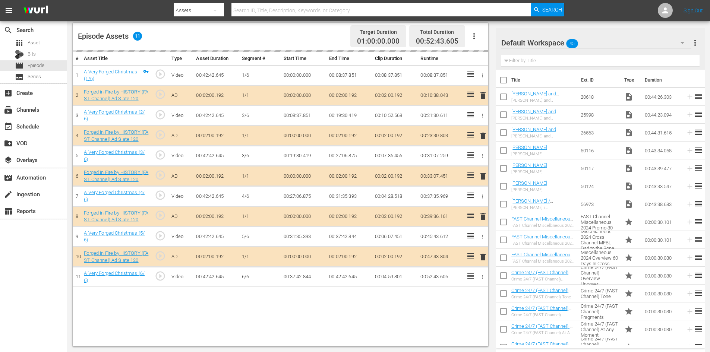
click at [628, 45] on div "Default Workspace 45" at bounding box center [596, 42] width 190 height 21
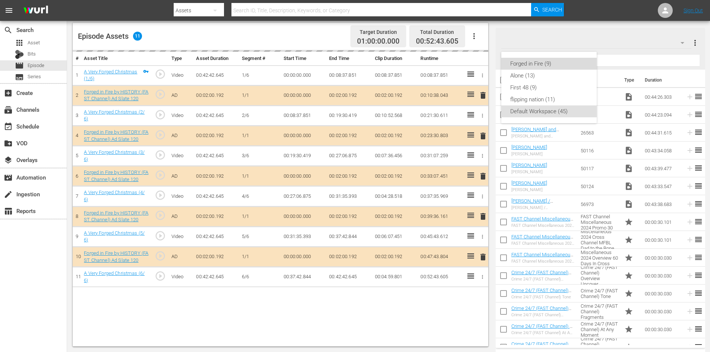
click at [543, 66] on div "Forged in Fire (9)" at bounding box center [548, 64] width 77 height 12
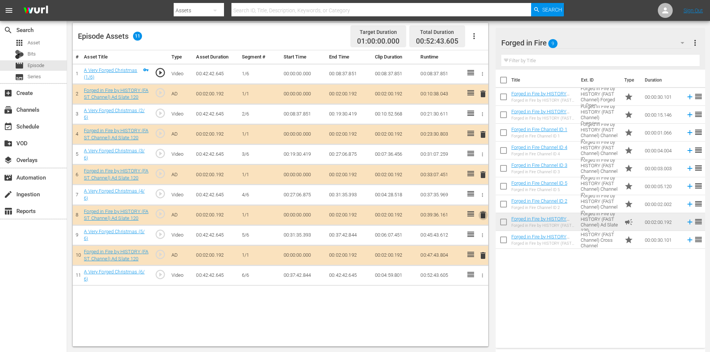
click at [483, 211] on span "delete" at bounding box center [482, 214] width 9 height 9
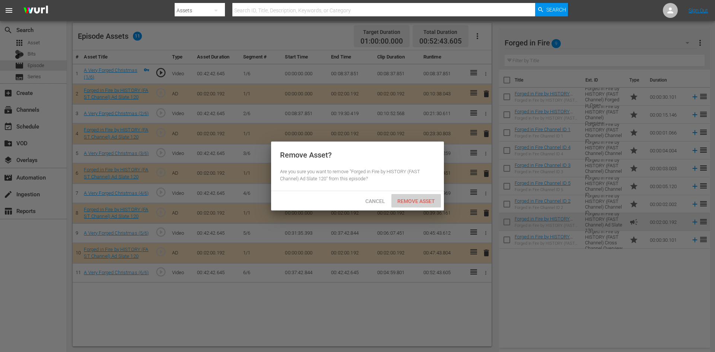
click at [419, 199] on span "Remove Asset" at bounding box center [416, 201] width 50 height 6
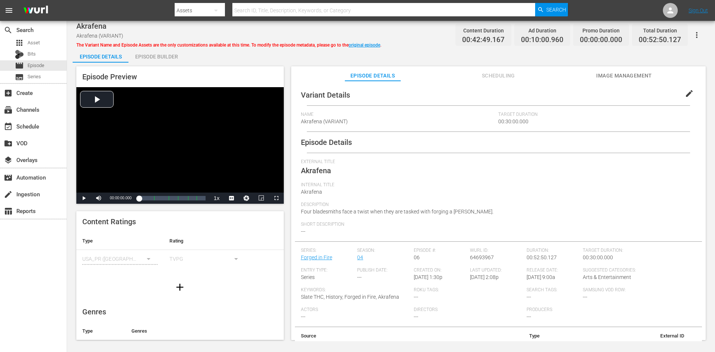
click at [161, 57] on div "Episode Builder" at bounding box center [157, 57] width 56 height 18
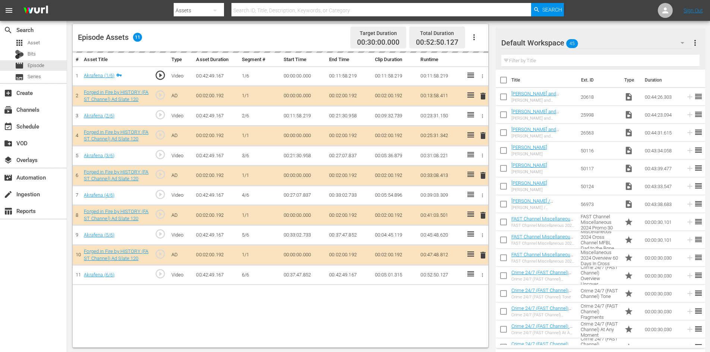
scroll to position [194, 0]
click at [616, 44] on div "Default Workspace 45" at bounding box center [596, 42] width 190 height 21
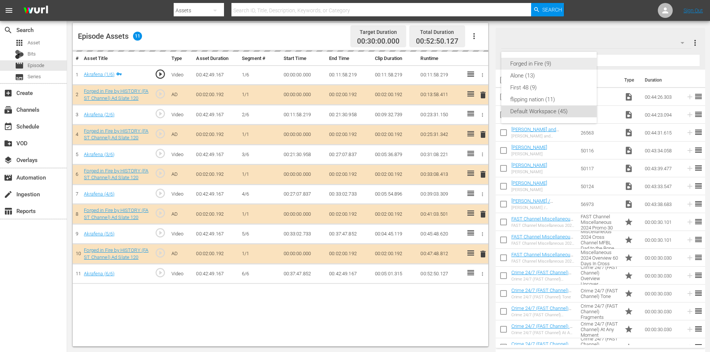
click at [511, 66] on div "Forged in Fire (9)" at bounding box center [548, 64] width 77 height 12
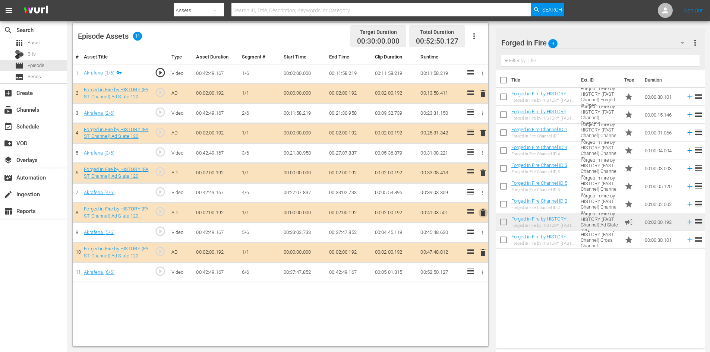
click at [483, 212] on span "delete" at bounding box center [482, 212] width 9 height 9
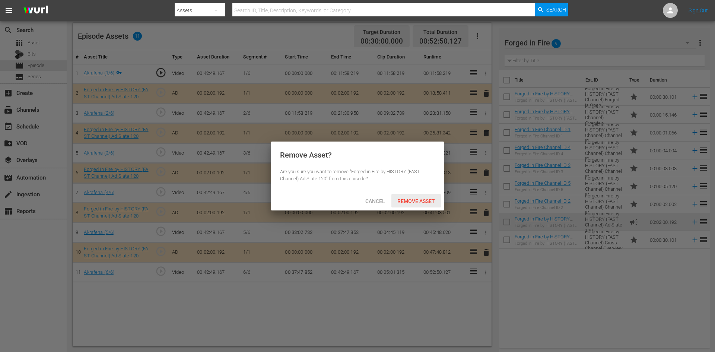
click at [415, 201] on span "Remove Asset" at bounding box center [416, 201] width 50 height 6
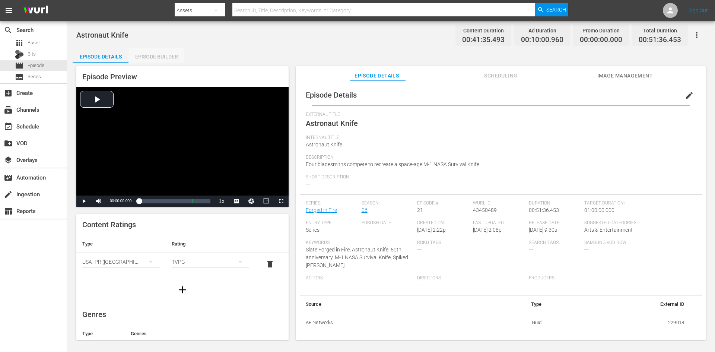
click at [152, 57] on div "Episode Builder" at bounding box center [157, 57] width 56 height 18
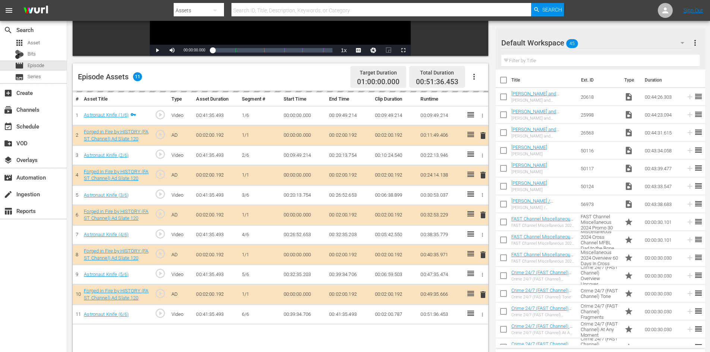
scroll to position [194, 0]
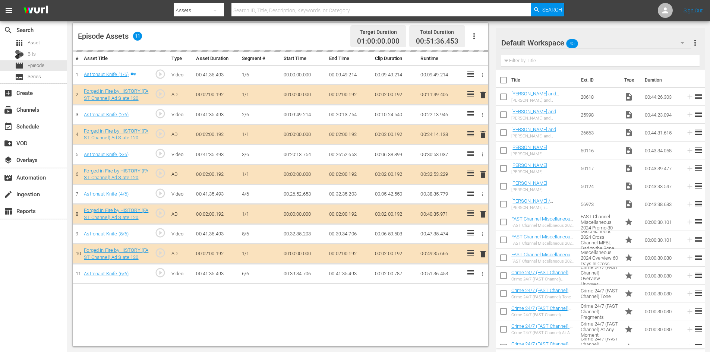
click at [605, 42] on div "Default Workspace 45" at bounding box center [596, 42] width 190 height 21
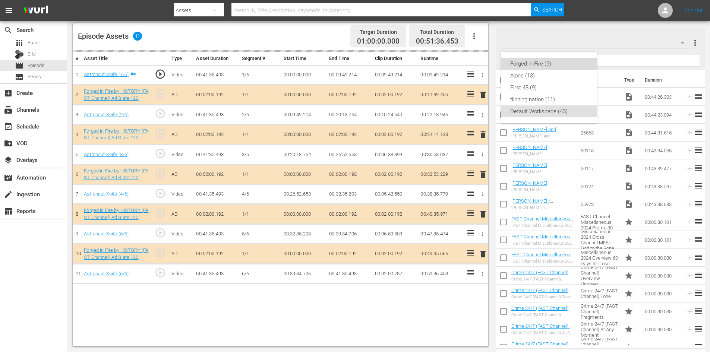
click at [543, 64] on div "Forged in Fire (9)" at bounding box center [548, 64] width 77 height 12
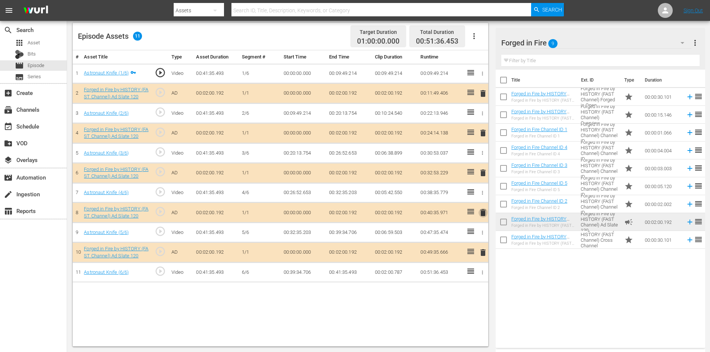
click at [483, 210] on span "delete" at bounding box center [482, 212] width 9 height 9
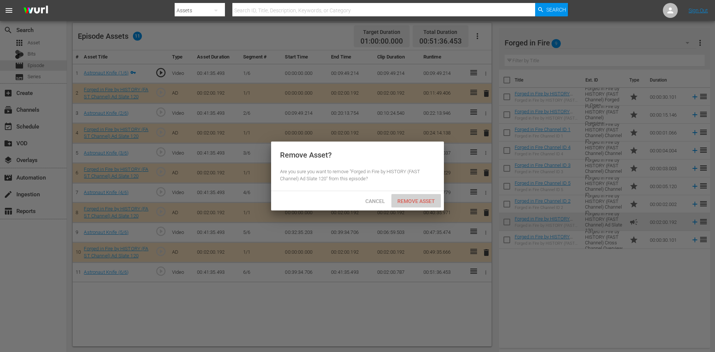
click at [414, 202] on span "Remove Asset" at bounding box center [416, 201] width 50 height 6
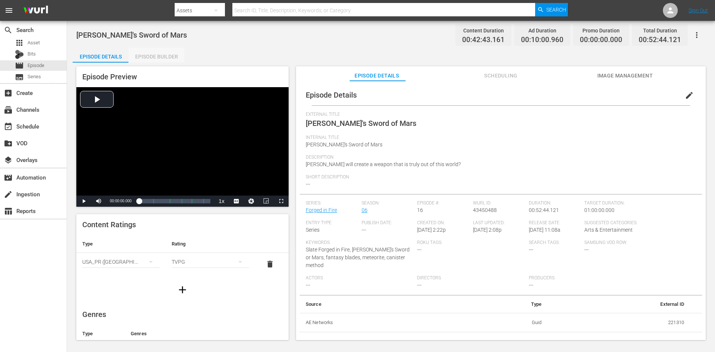
click at [171, 53] on div "Episode Builder" at bounding box center [157, 57] width 56 height 18
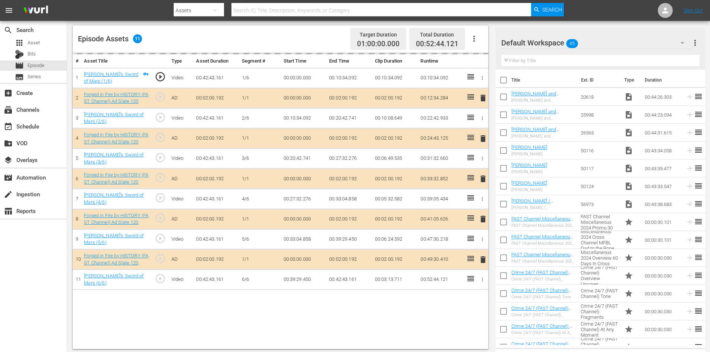
scroll to position [194, 0]
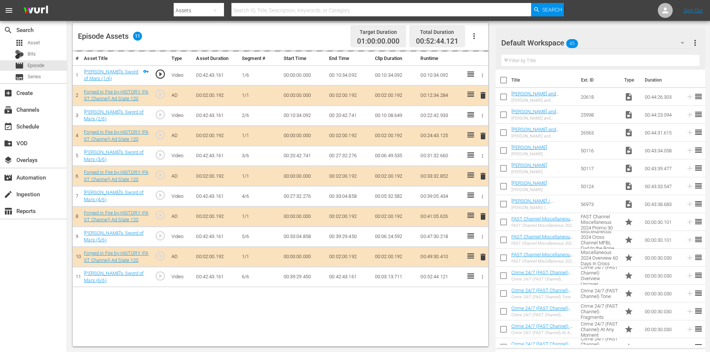
click at [599, 41] on div "Default Workspace 45" at bounding box center [596, 42] width 190 height 21
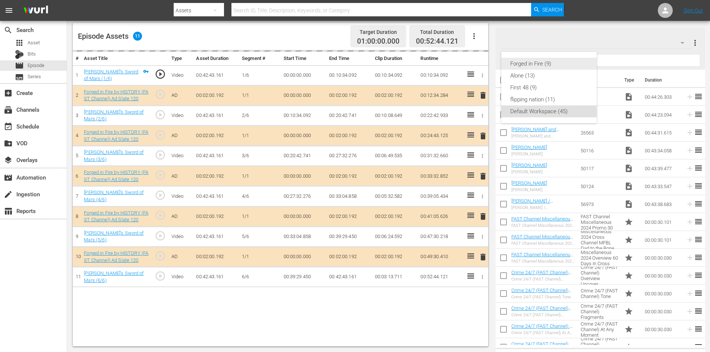
click at [549, 66] on div "Forged in Fire (9)" at bounding box center [548, 64] width 77 height 12
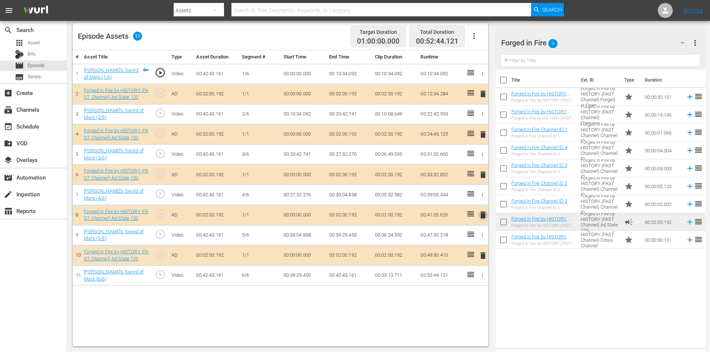
click at [483, 212] on span "delete" at bounding box center [482, 214] width 9 height 9
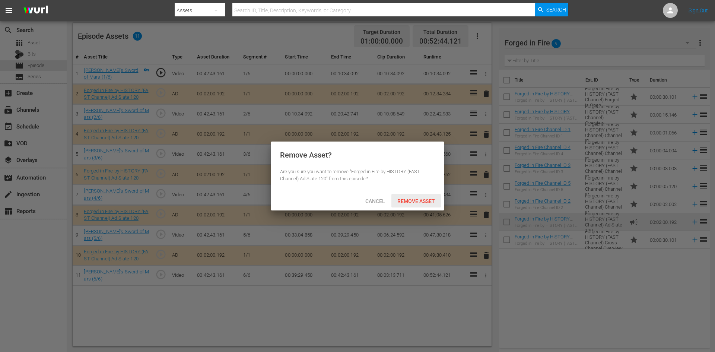
click at [424, 200] on span "Remove Asset" at bounding box center [416, 201] width 50 height 6
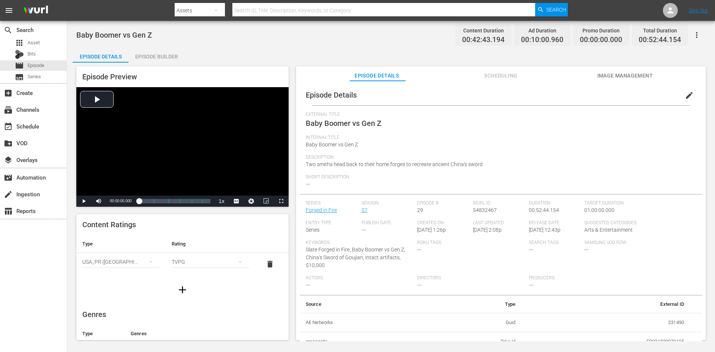
click at [151, 57] on div "Episode Builder" at bounding box center [157, 57] width 56 height 18
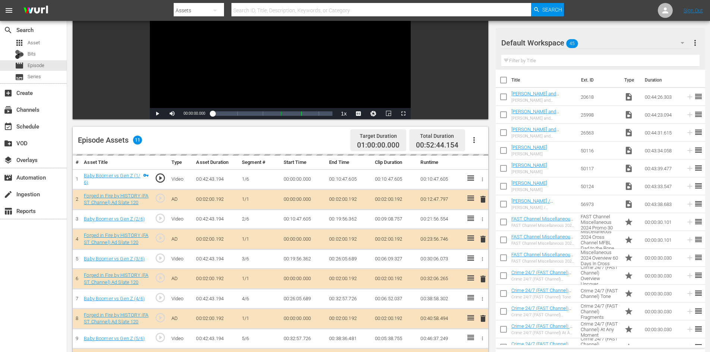
scroll to position [194, 0]
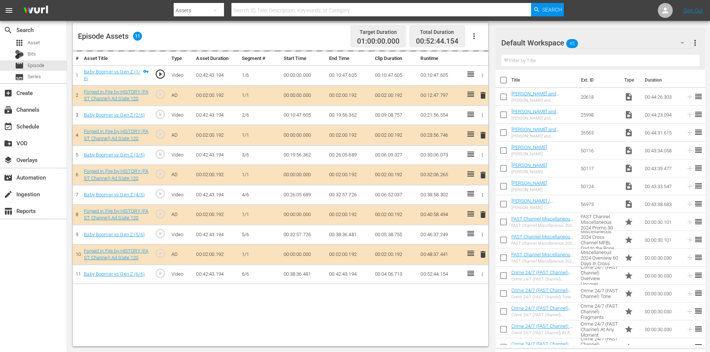
click at [599, 41] on div "Default Workspace 45" at bounding box center [596, 42] width 190 height 21
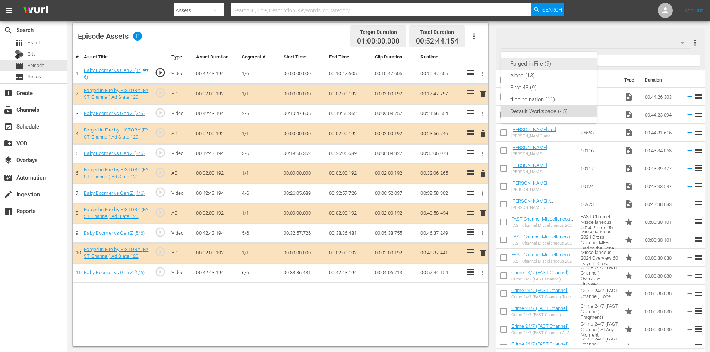
click at [538, 67] on div "Forged in Fire (9)" at bounding box center [548, 64] width 77 height 12
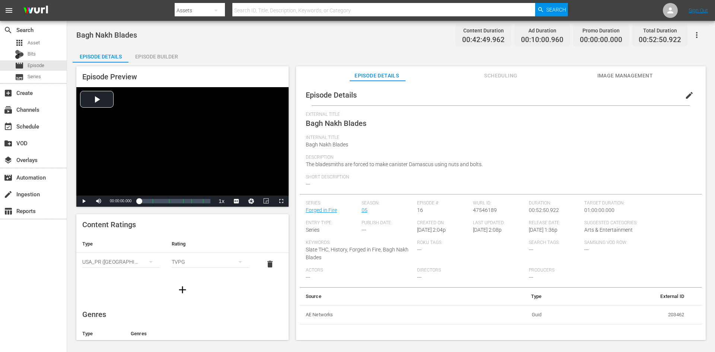
click at [153, 54] on div "Episode Builder" at bounding box center [157, 57] width 56 height 18
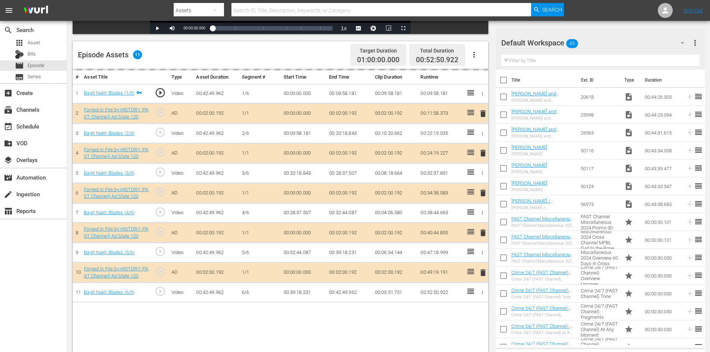
scroll to position [194, 0]
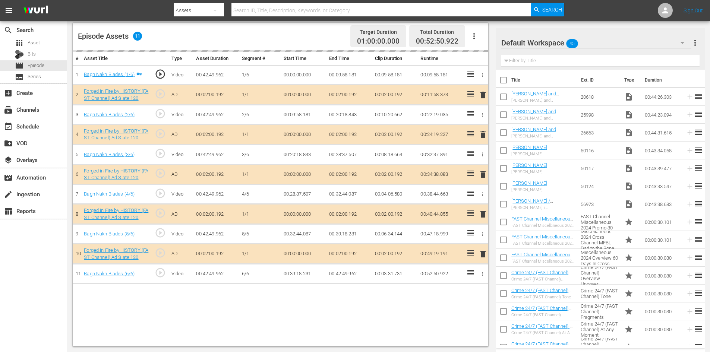
click at [614, 37] on div "Default Workspace 45" at bounding box center [596, 42] width 190 height 21
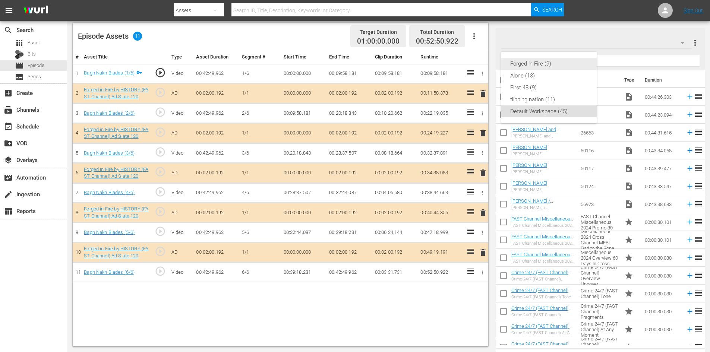
click at [529, 67] on div "Forged in Fire (9)" at bounding box center [548, 64] width 77 height 12
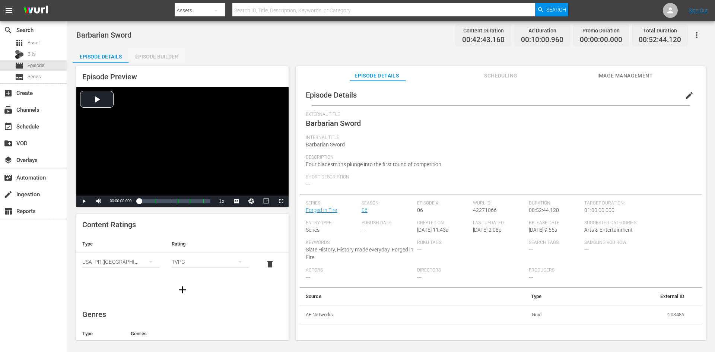
click at [157, 54] on div "Episode Builder" at bounding box center [157, 57] width 56 height 18
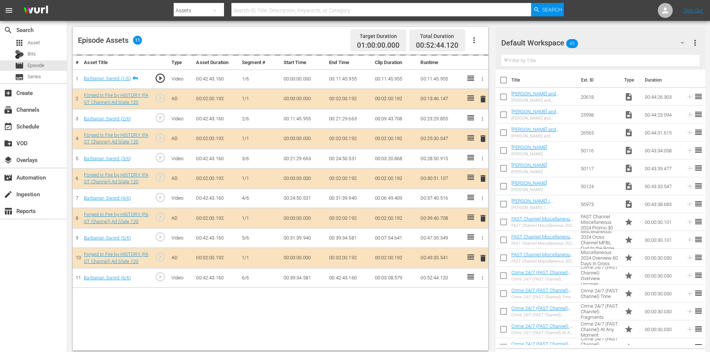
scroll to position [194, 0]
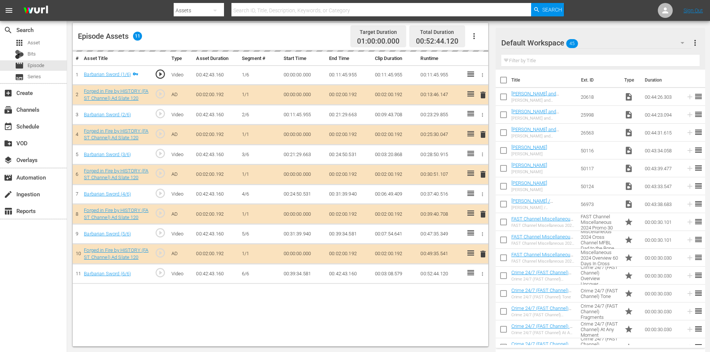
click at [666, 42] on div "Default Workspace 45" at bounding box center [596, 42] width 190 height 21
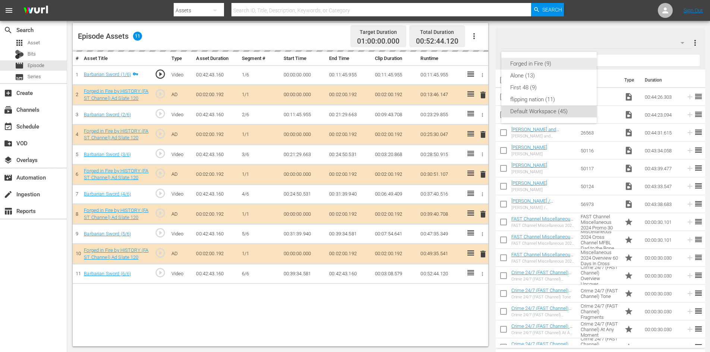
click at [560, 63] on div "Forged in Fire (9)" at bounding box center [548, 64] width 77 height 12
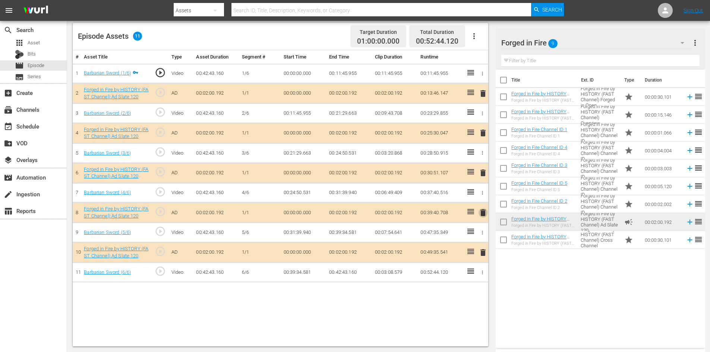
drag, startPoint x: 480, startPoint y: 209, endPoint x: 484, endPoint y: 210, distance: 4.4
click at [484, 210] on span "delete" at bounding box center [482, 212] width 9 height 9
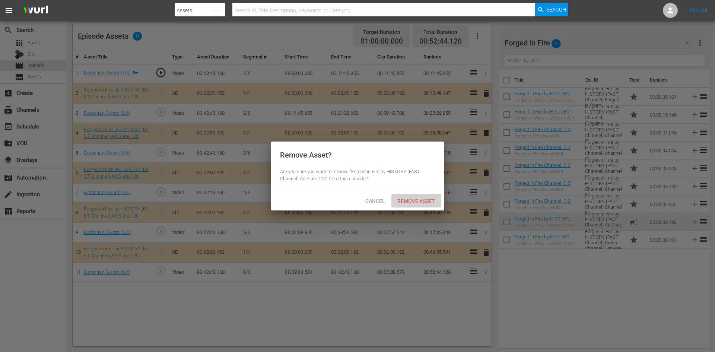
click at [398, 202] on span "Remove Asset" at bounding box center [416, 201] width 50 height 6
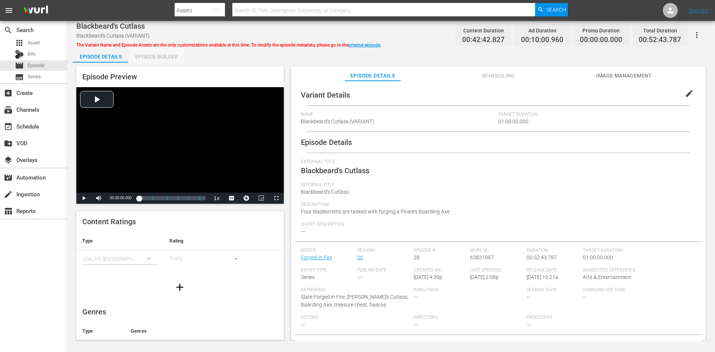
click at [164, 53] on div "Episode Builder" at bounding box center [157, 57] width 56 height 18
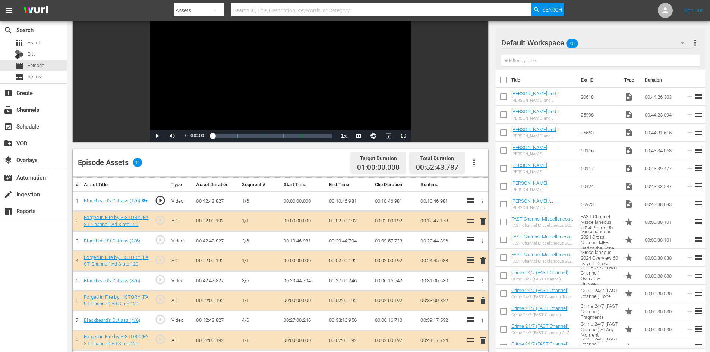
scroll to position [194, 0]
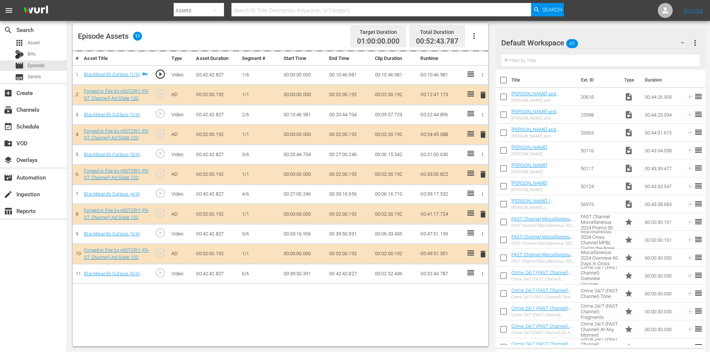
click at [612, 42] on div "Default Workspace 45" at bounding box center [596, 42] width 190 height 21
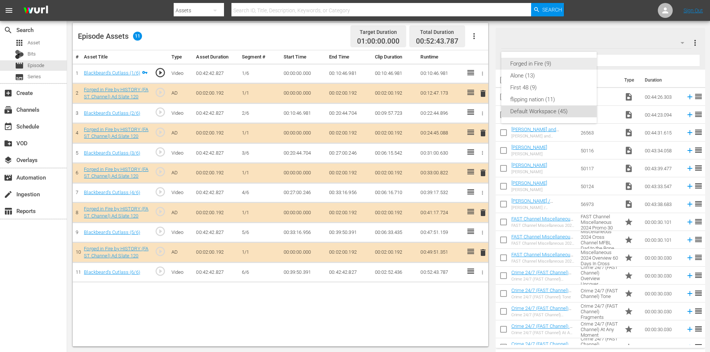
click at [521, 67] on div "Forged in Fire (9)" at bounding box center [548, 64] width 77 height 12
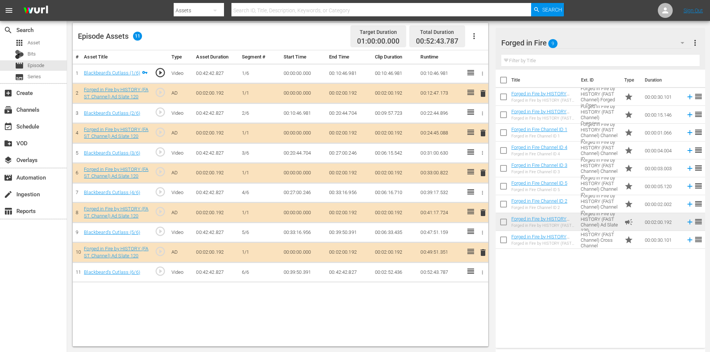
click at [480, 213] on span "delete" at bounding box center [482, 212] width 9 height 9
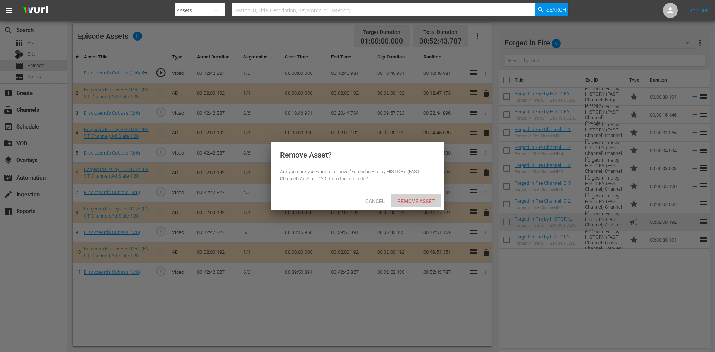
click at [420, 197] on div "Remove Asset" at bounding box center [416, 201] width 50 height 14
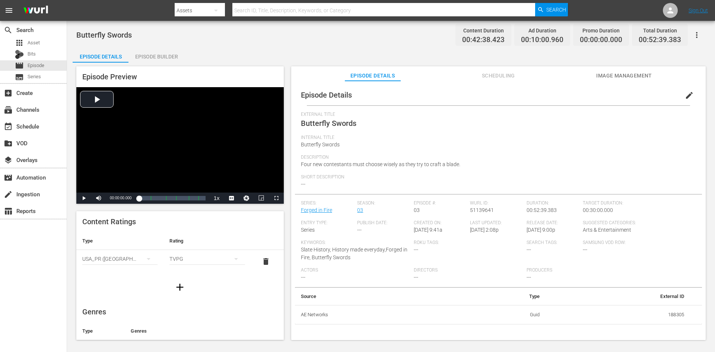
click at [162, 61] on div "Episode Builder" at bounding box center [157, 57] width 56 height 18
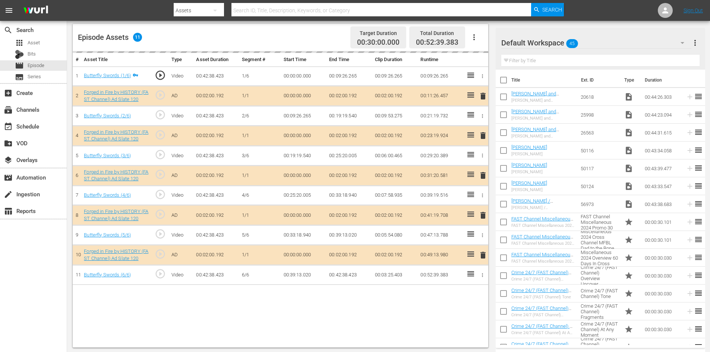
scroll to position [194, 0]
click at [625, 45] on div "Default Workspace 45" at bounding box center [596, 42] width 190 height 21
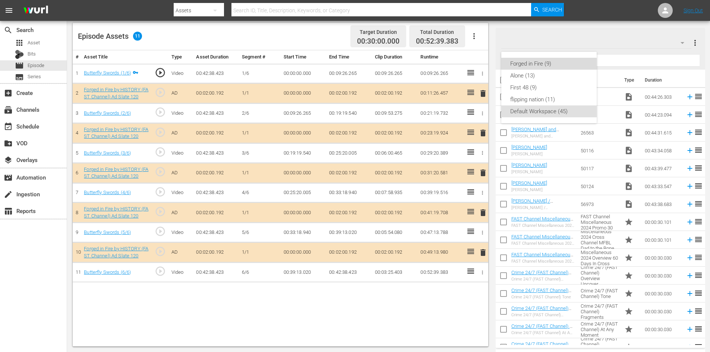
click at [527, 65] on div "Forged in Fire (9)" at bounding box center [548, 64] width 77 height 12
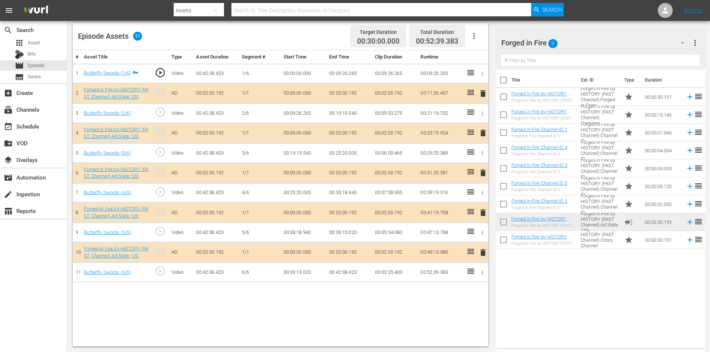
click at [483, 213] on span "delete" at bounding box center [482, 212] width 9 height 9
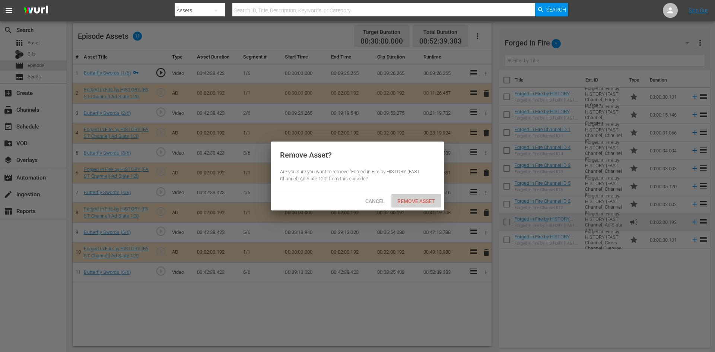
click at [410, 200] on span "Remove Asset" at bounding box center [416, 201] width 50 height 6
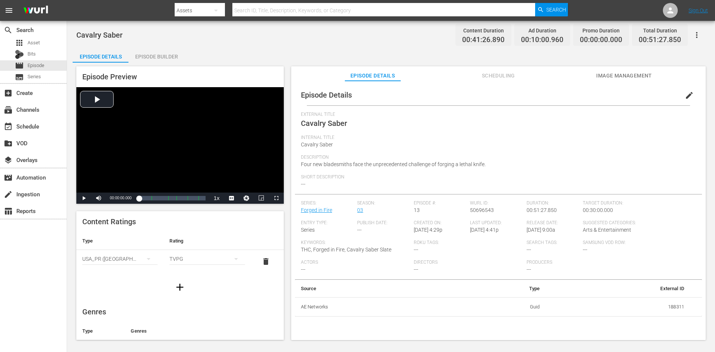
click at [168, 59] on div "Episode Builder" at bounding box center [157, 57] width 56 height 18
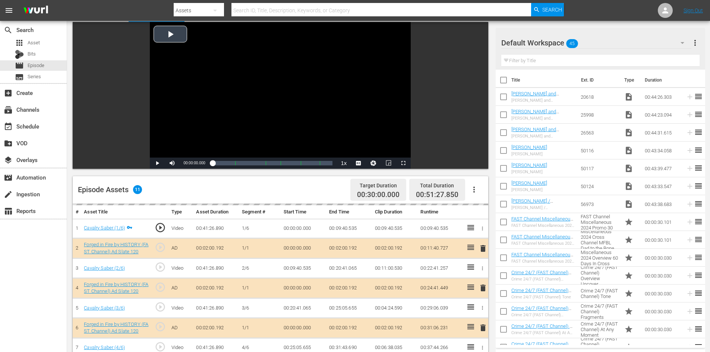
scroll to position [194, 0]
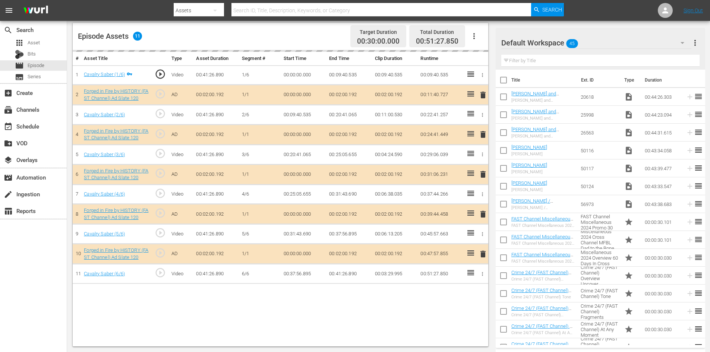
click at [610, 47] on div "Default Workspace 45" at bounding box center [596, 42] width 190 height 21
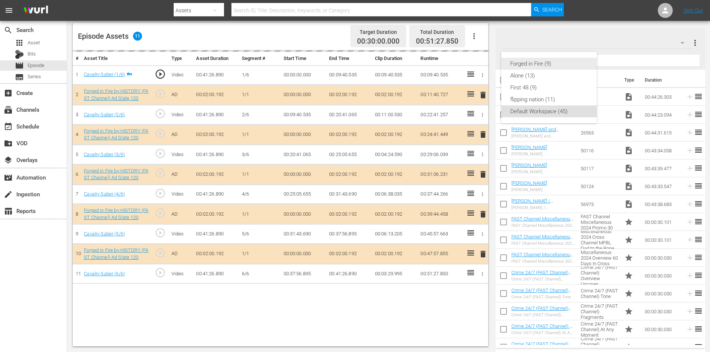
click at [554, 67] on div "Forged in Fire (9)" at bounding box center [548, 64] width 77 height 12
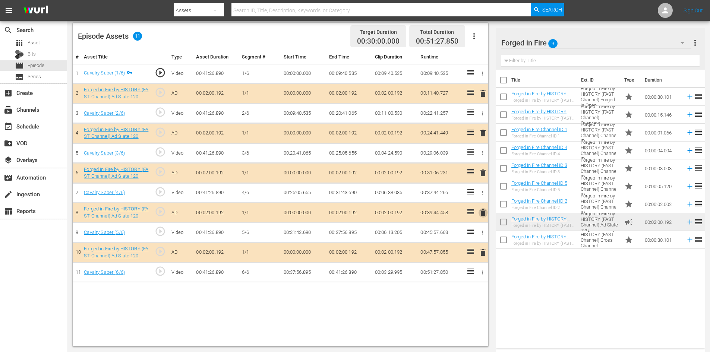
click at [485, 213] on span "delete" at bounding box center [482, 212] width 9 height 9
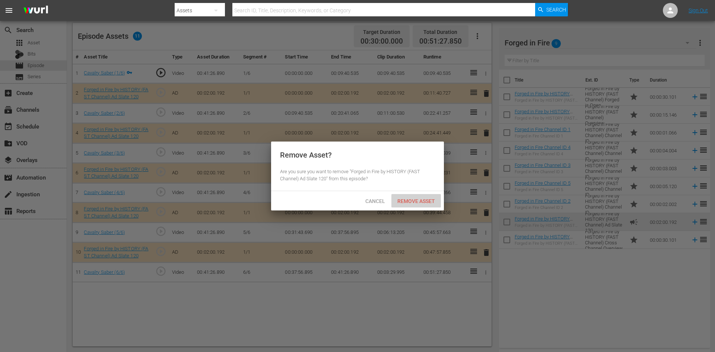
click at [415, 201] on span "Remove Asset" at bounding box center [416, 201] width 50 height 6
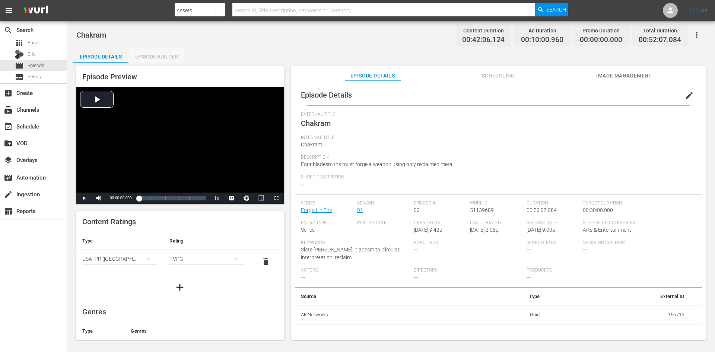
click at [164, 53] on div "Episode Builder" at bounding box center [157, 57] width 56 height 18
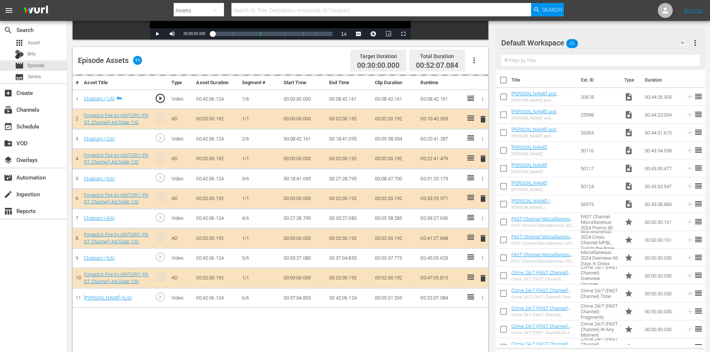
scroll to position [194, 0]
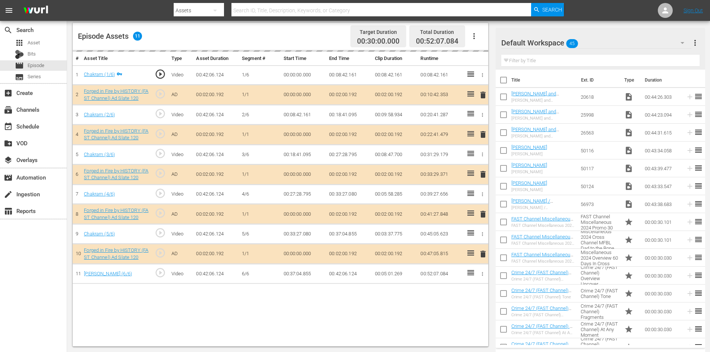
click at [485, 217] on div "delete" at bounding box center [481, 214] width 6 height 11
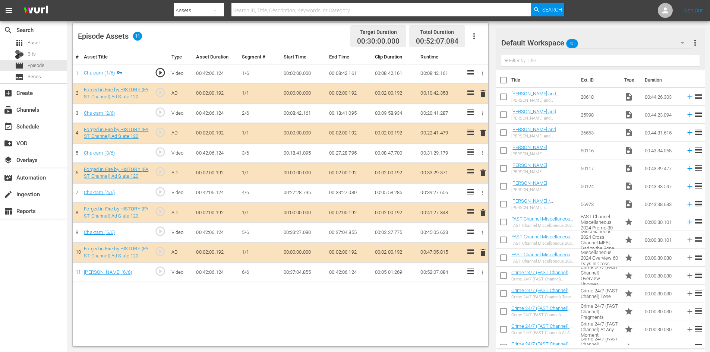
click at [482, 215] on span "delete" at bounding box center [482, 212] width 9 height 9
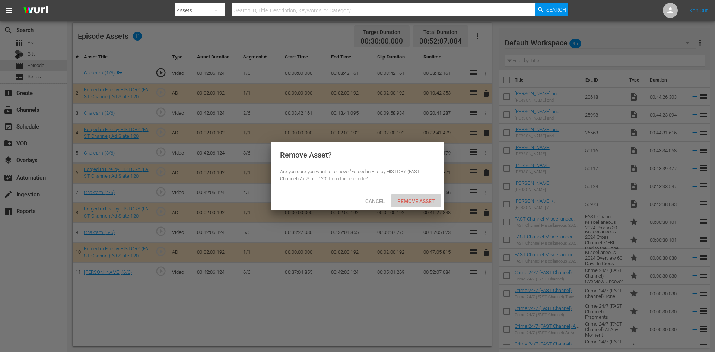
click at [415, 197] on div "Remove Asset" at bounding box center [416, 201] width 50 height 14
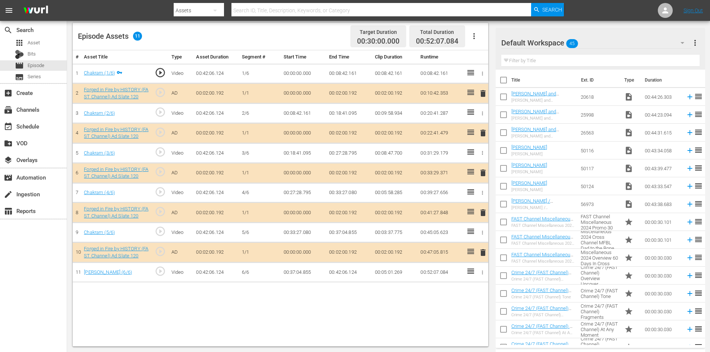
click at [613, 38] on div "Default Workspace 45" at bounding box center [596, 42] width 190 height 21
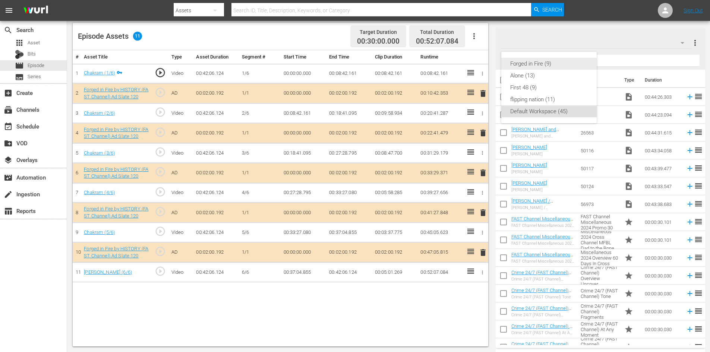
click at [535, 64] on div "Forged in Fire (9)" at bounding box center [548, 64] width 77 height 12
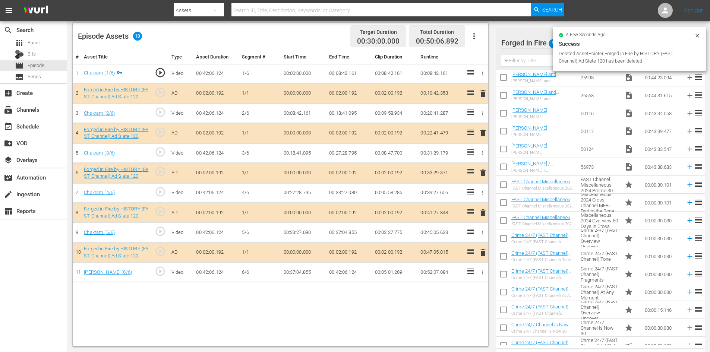
scroll to position [0, 0]
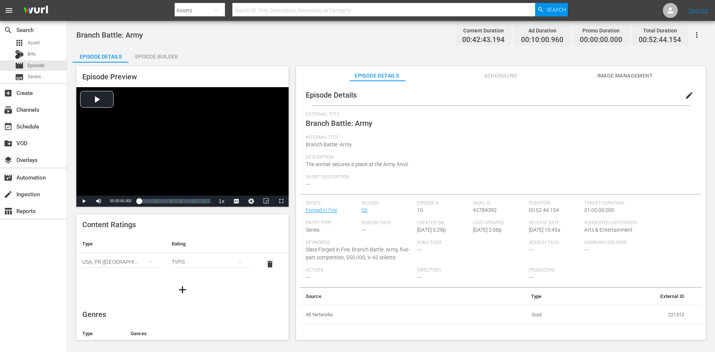
click at [174, 55] on div "Episode Builder" at bounding box center [157, 57] width 56 height 18
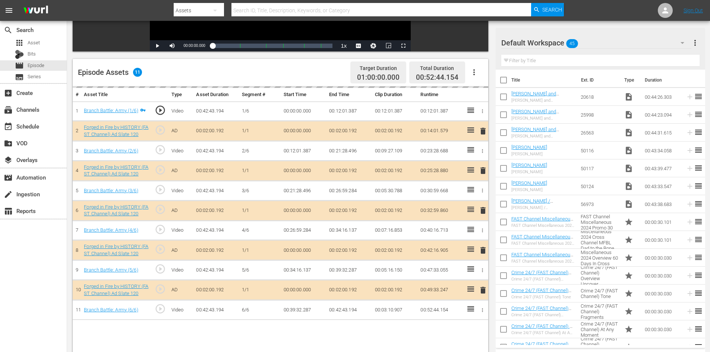
scroll to position [194, 0]
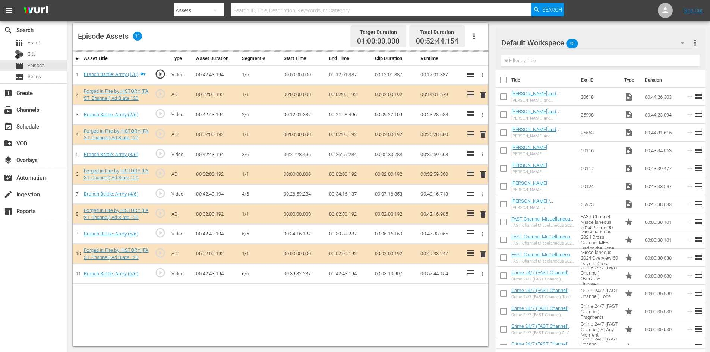
click at [663, 42] on div "Default Workspace 45" at bounding box center [596, 42] width 190 height 21
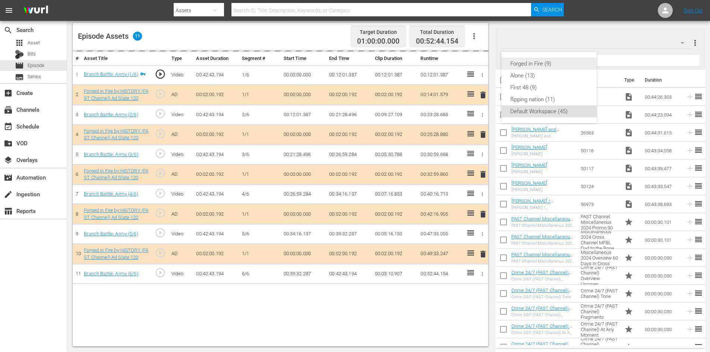
click at [561, 63] on div "Forged in Fire (9)" at bounding box center [548, 64] width 77 height 12
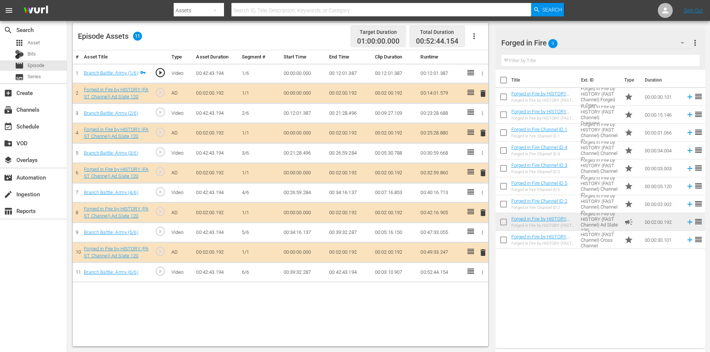
click at [482, 213] on span "delete" at bounding box center [482, 212] width 9 height 9
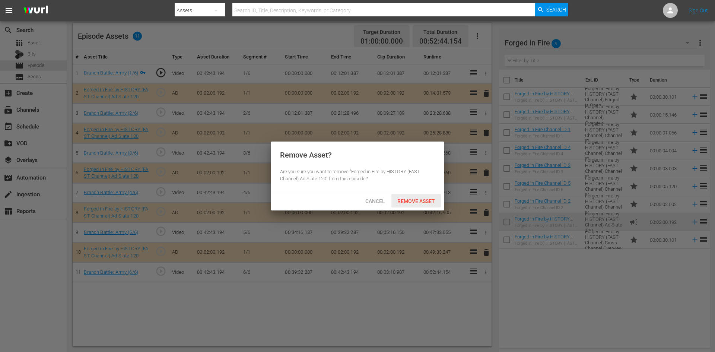
click at [424, 202] on span "Remove Asset" at bounding box center [416, 201] width 50 height 6
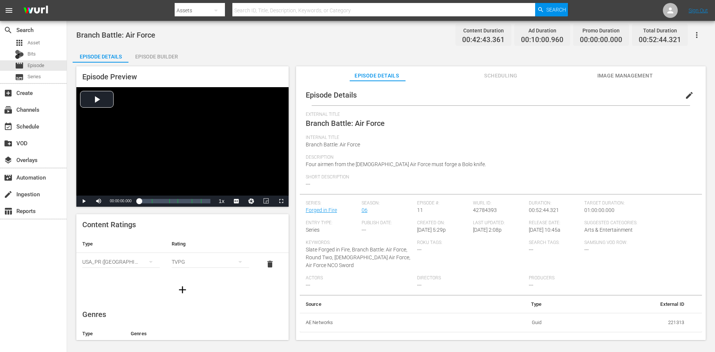
click at [161, 56] on div "Episode Builder" at bounding box center [157, 57] width 56 height 18
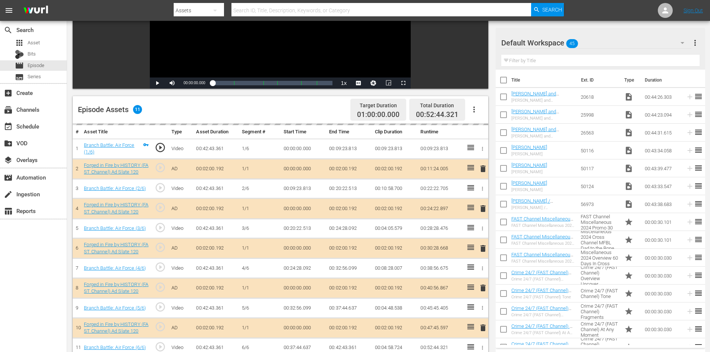
scroll to position [194, 0]
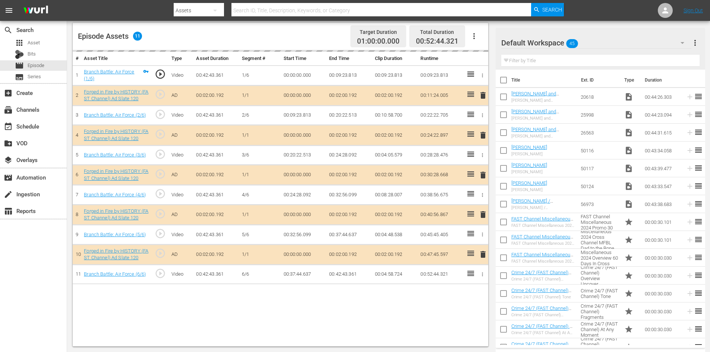
click at [638, 41] on div "Default Workspace 45" at bounding box center [596, 42] width 190 height 21
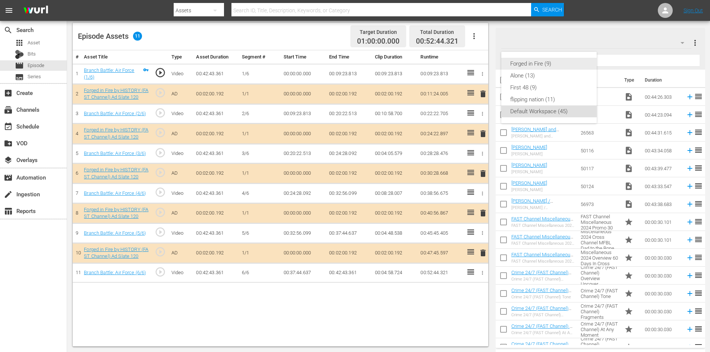
click at [544, 63] on div "Forged in Fire (9)" at bounding box center [548, 64] width 77 height 12
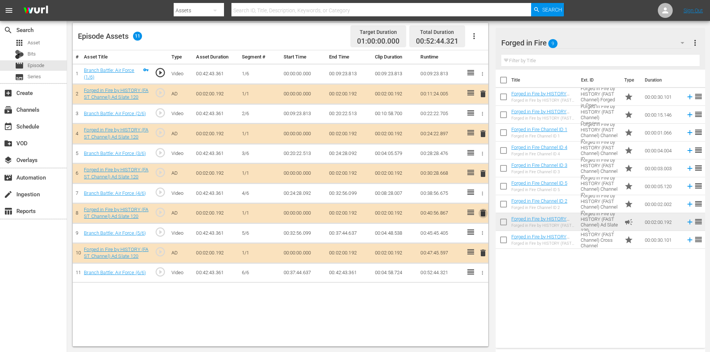
click at [483, 213] on span "delete" at bounding box center [482, 213] width 9 height 9
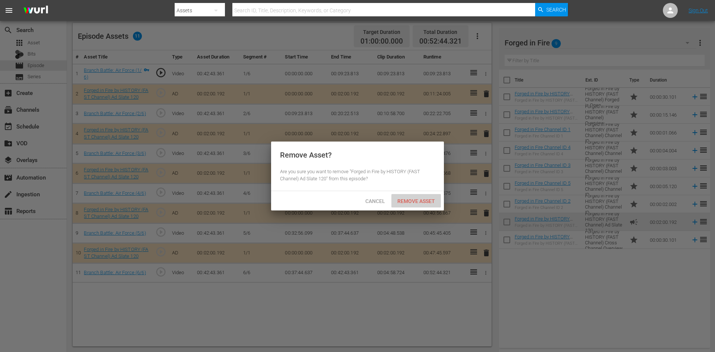
click at [405, 197] on div "Remove Asset" at bounding box center [416, 201] width 50 height 14
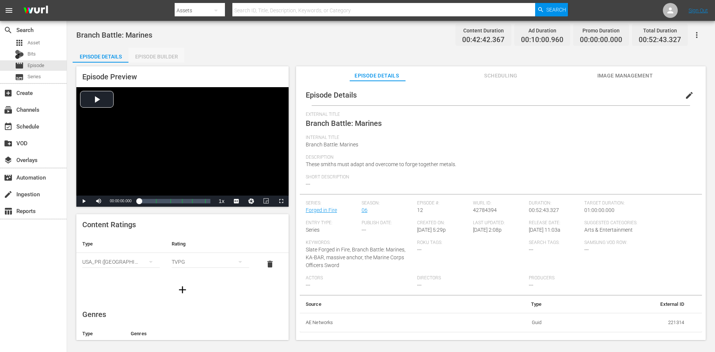
click at [158, 55] on div "Episode Builder" at bounding box center [157, 57] width 56 height 18
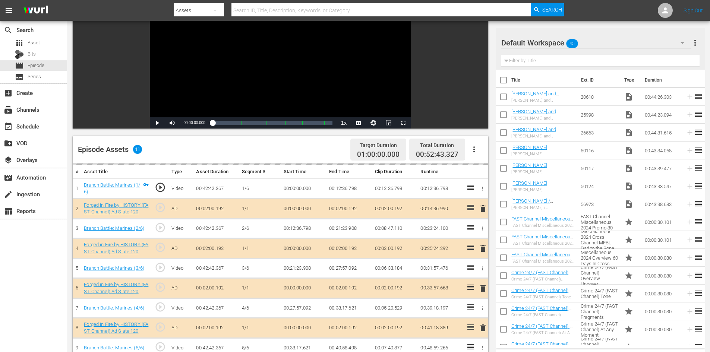
scroll to position [194, 0]
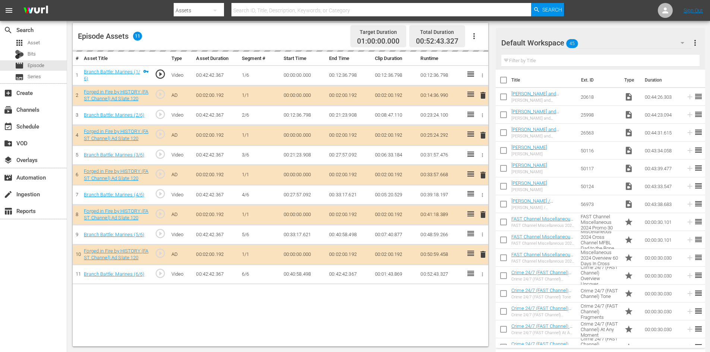
click at [617, 45] on div "Default Workspace 45" at bounding box center [596, 42] width 190 height 21
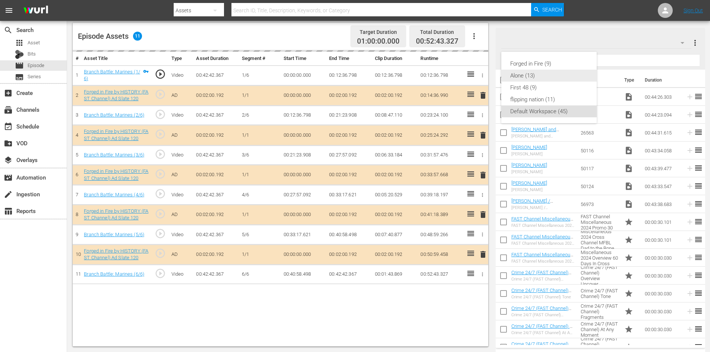
click at [532, 70] on div "Alone (13)" at bounding box center [548, 76] width 77 height 12
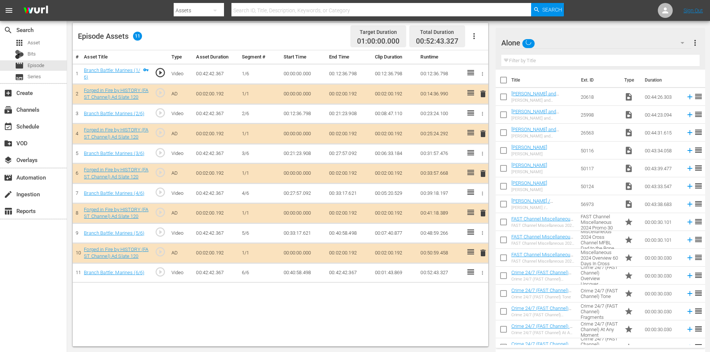
click at [578, 40] on div "Alone" at bounding box center [596, 42] width 190 height 21
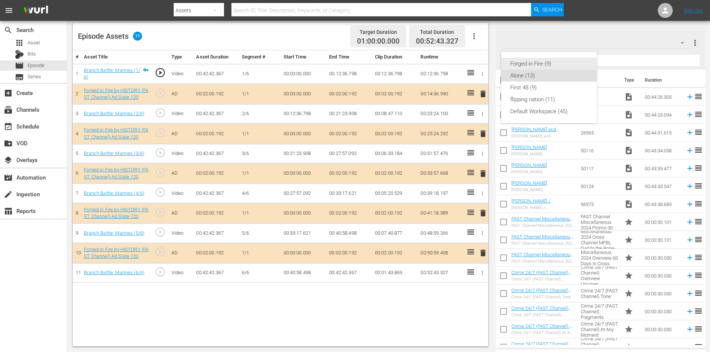
click at [536, 65] on div "Forged in Fire (9)" at bounding box center [548, 64] width 77 height 12
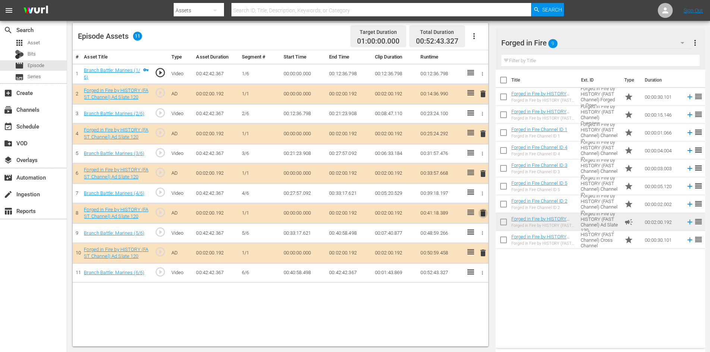
click at [484, 214] on span "delete" at bounding box center [482, 213] width 9 height 9
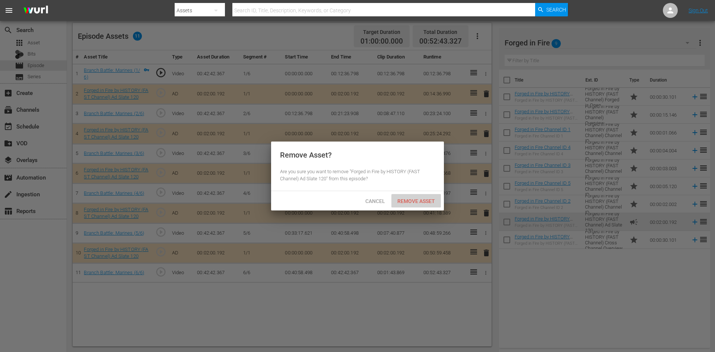
click at [420, 200] on span "Remove Asset" at bounding box center [416, 201] width 50 height 6
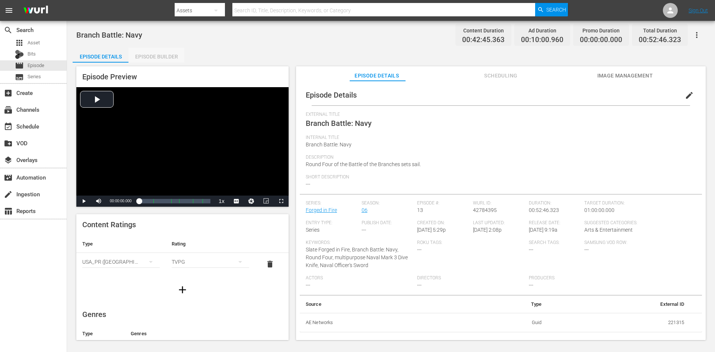
click at [159, 51] on div "Episode Builder" at bounding box center [157, 57] width 56 height 18
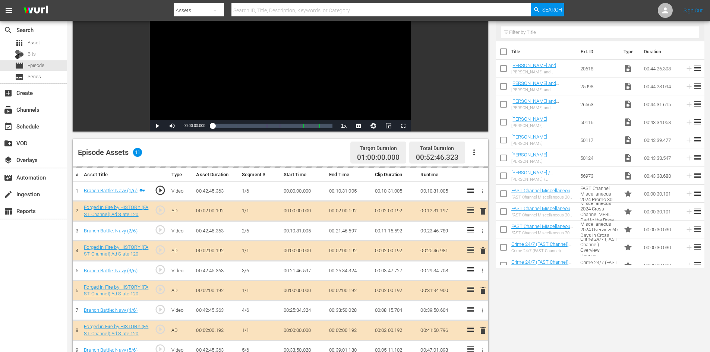
scroll to position [194, 0]
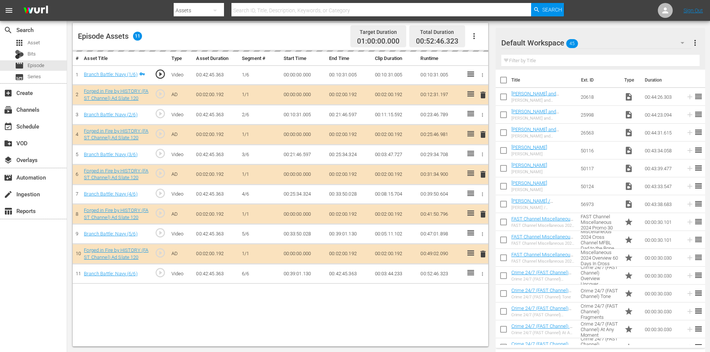
click at [651, 43] on div "Default Workspace 45" at bounding box center [596, 42] width 190 height 21
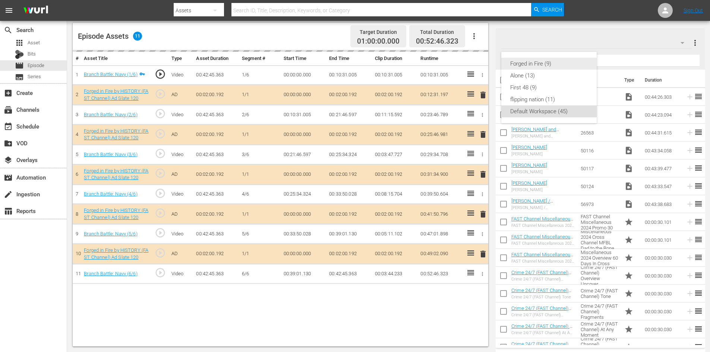
click at [556, 64] on div "Forged in Fire (9)" at bounding box center [548, 64] width 77 height 12
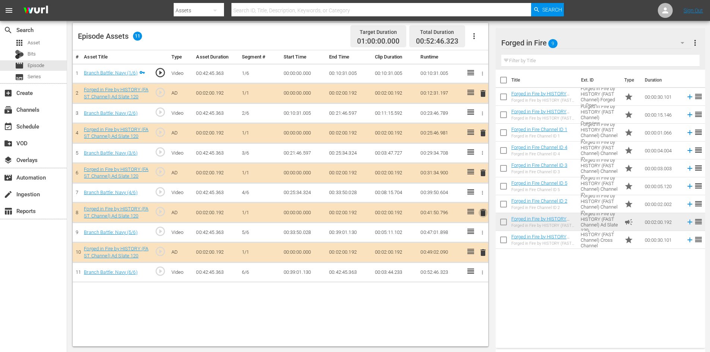
click at [483, 211] on span "delete" at bounding box center [482, 212] width 9 height 9
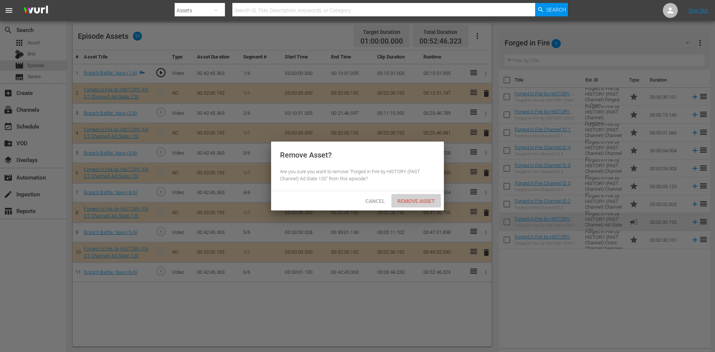
click at [420, 199] on span "Remove Asset" at bounding box center [416, 201] width 50 height 6
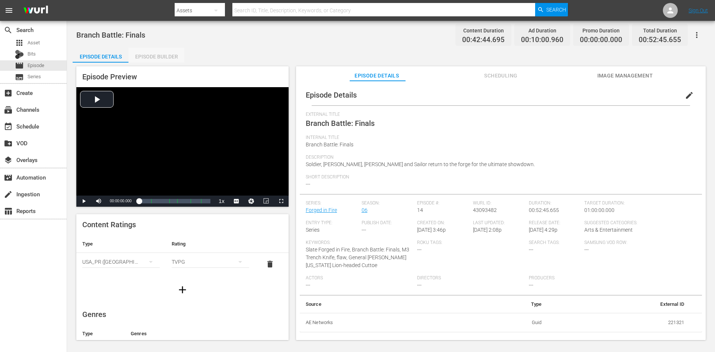
click at [161, 54] on div "Episode Builder" at bounding box center [157, 57] width 56 height 18
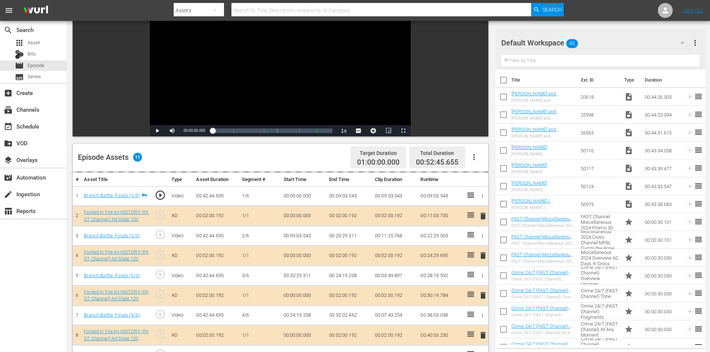
scroll to position [194, 0]
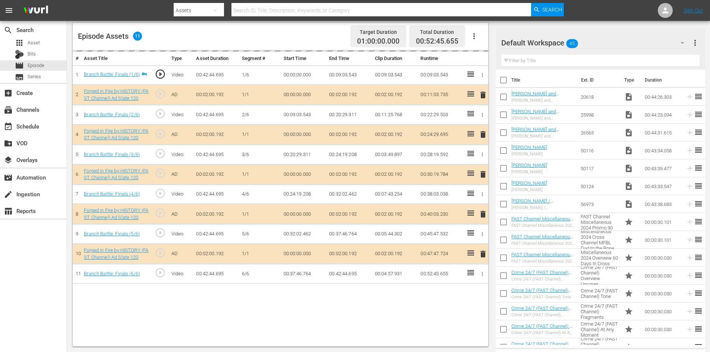
click at [624, 42] on div "Default Workspace 45" at bounding box center [596, 42] width 190 height 21
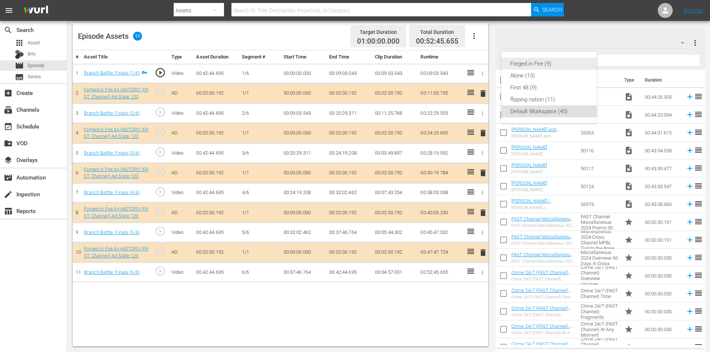
click at [545, 64] on div "Forged in Fire (9)" at bounding box center [548, 64] width 77 height 12
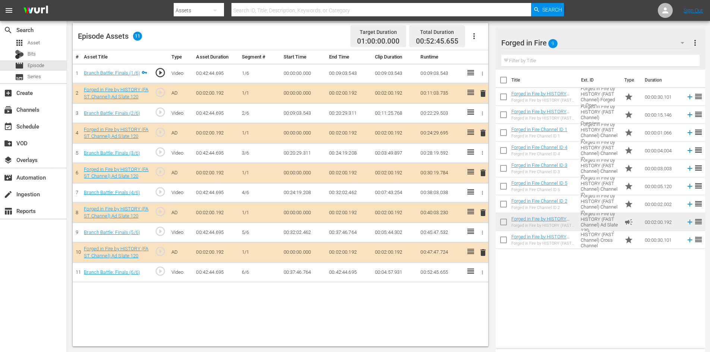
click at [482, 212] on span "delete" at bounding box center [482, 212] width 9 height 9
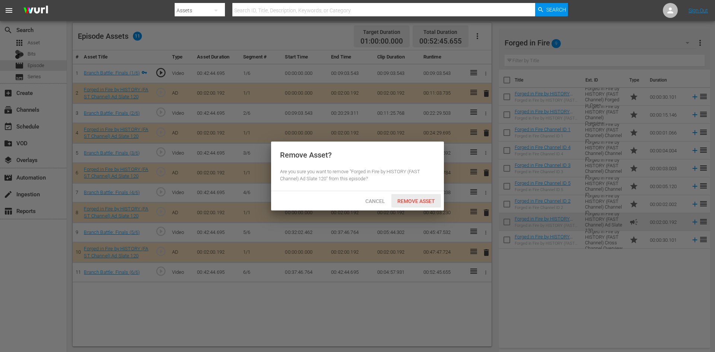
click at [428, 199] on span "Remove Asset" at bounding box center [416, 201] width 50 height 6
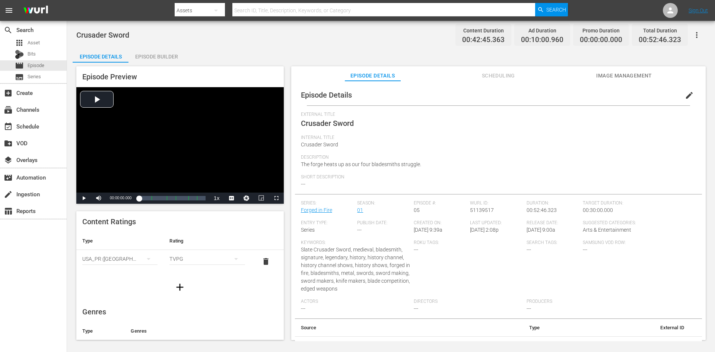
click at [169, 58] on div "Episode Builder" at bounding box center [157, 57] width 56 height 18
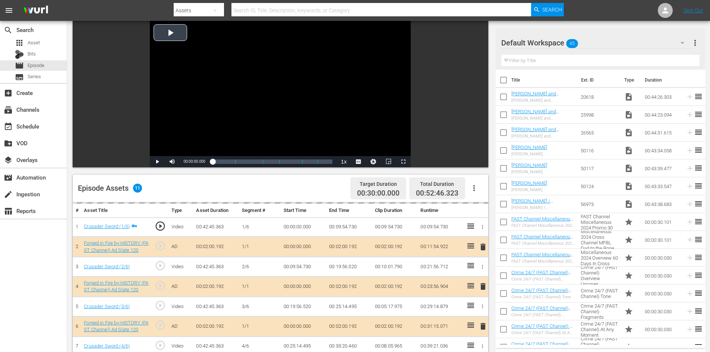
scroll to position [194, 0]
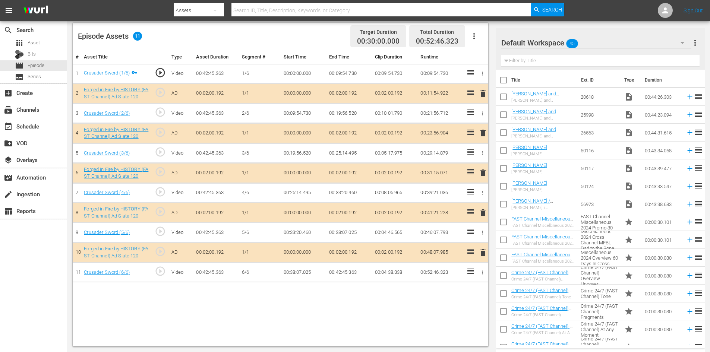
click at [612, 42] on div "Default Workspace 45" at bounding box center [596, 42] width 190 height 21
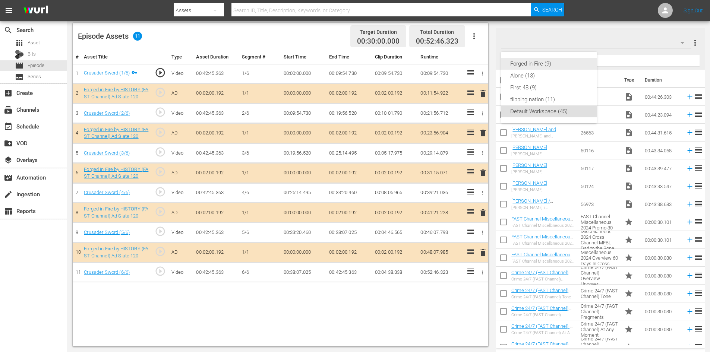
click at [539, 66] on div "Forged in Fire (9)" at bounding box center [548, 64] width 77 height 12
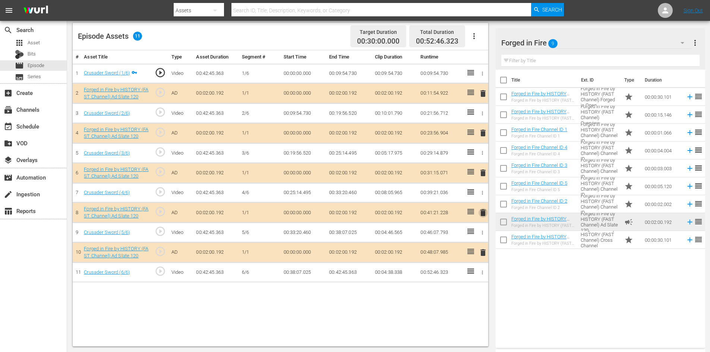
click at [484, 211] on span "delete" at bounding box center [482, 212] width 9 height 9
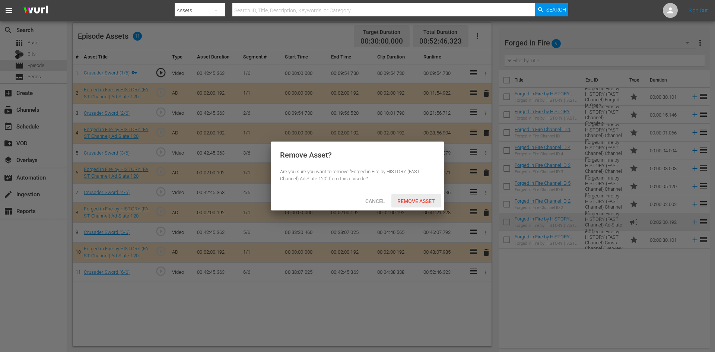
click at [420, 199] on span "Remove Asset" at bounding box center [416, 201] width 50 height 6
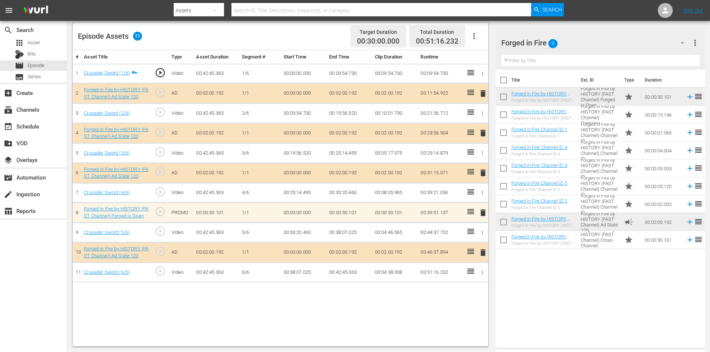
click at [484, 212] on span "delete" at bounding box center [482, 212] width 9 height 9
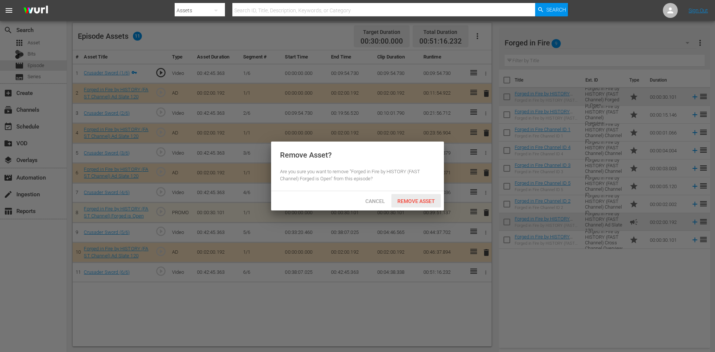
click at [430, 201] on span "Remove Asset" at bounding box center [416, 201] width 50 height 6
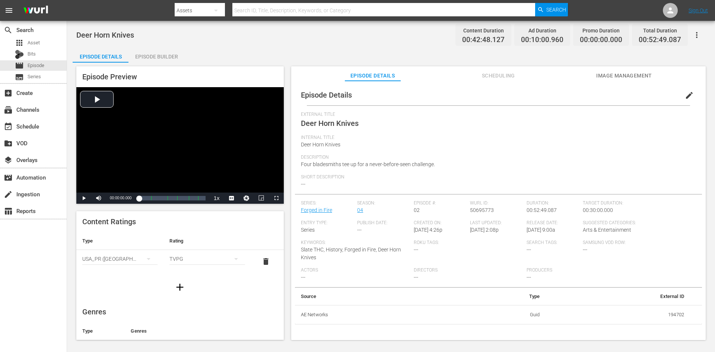
click at [159, 55] on div "Episode Builder" at bounding box center [157, 57] width 56 height 18
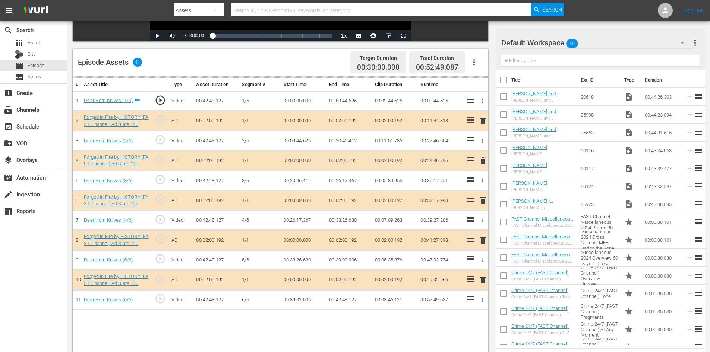
scroll to position [194, 0]
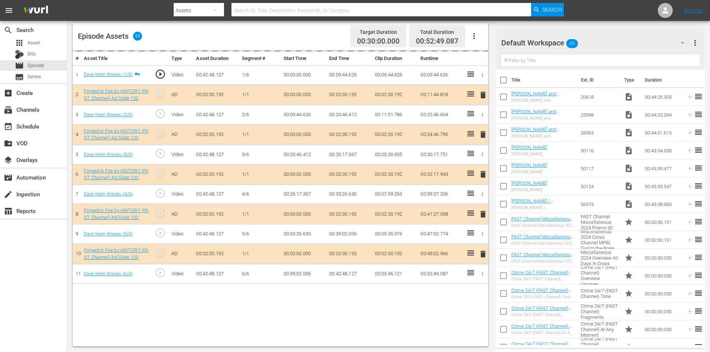
click at [639, 39] on div "Default Workspace 45" at bounding box center [596, 42] width 190 height 21
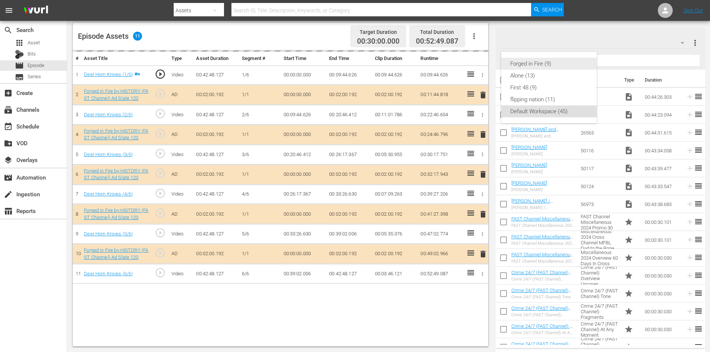
click at [544, 61] on div "Forged in Fire (9)" at bounding box center [548, 64] width 77 height 12
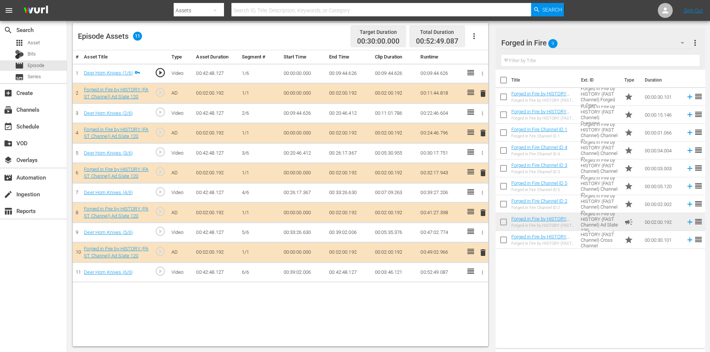
click at [484, 210] on span "delete" at bounding box center [482, 212] width 9 height 9
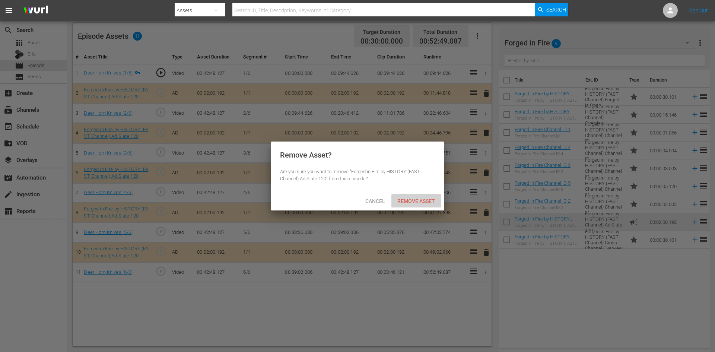
click at [415, 199] on span "Remove Asset" at bounding box center [416, 201] width 50 height 6
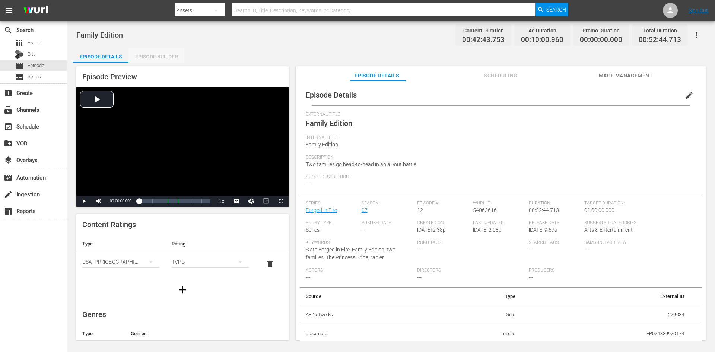
click at [162, 55] on div "Episode Builder" at bounding box center [157, 57] width 56 height 18
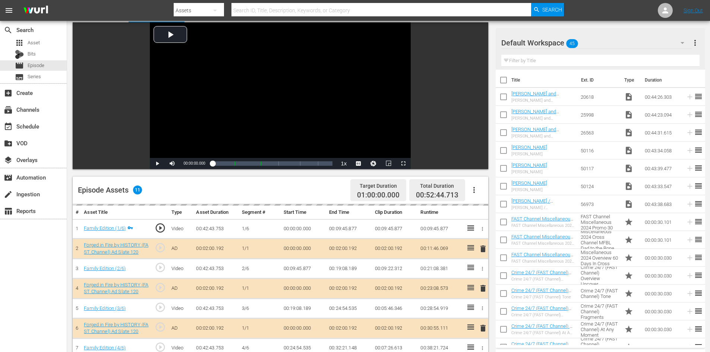
scroll to position [194, 0]
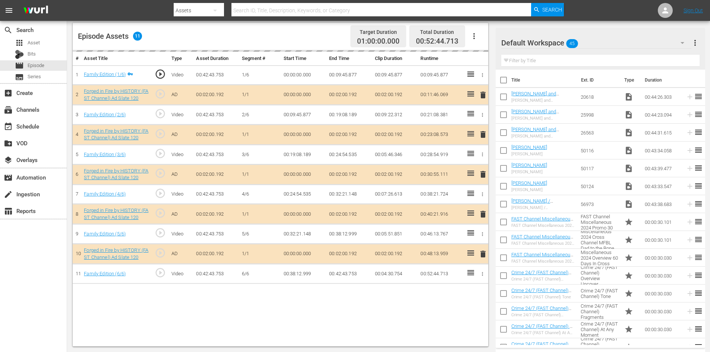
click at [621, 42] on div "Default Workspace 45" at bounding box center [596, 42] width 190 height 21
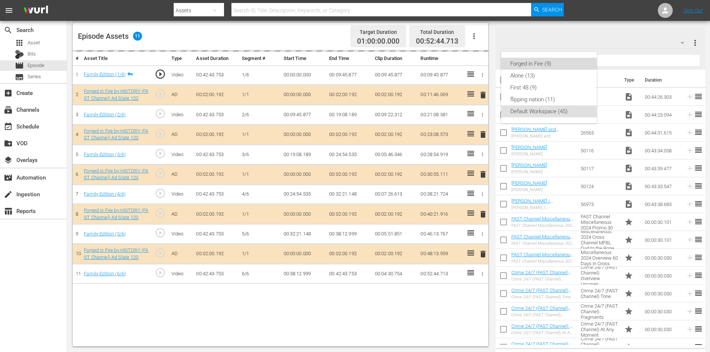
click at [536, 63] on div "Forged in Fire (9)" at bounding box center [548, 64] width 77 height 12
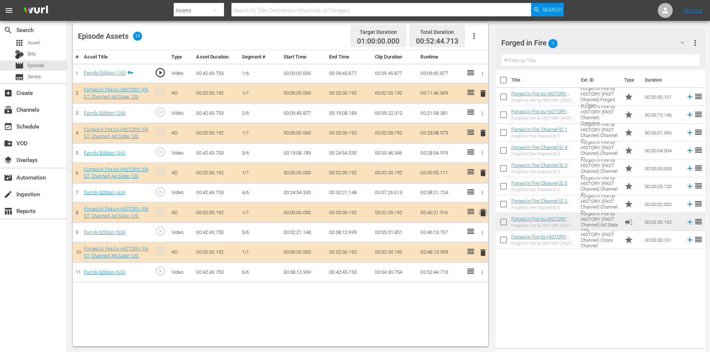
click at [483, 212] on span "delete" at bounding box center [482, 212] width 9 height 9
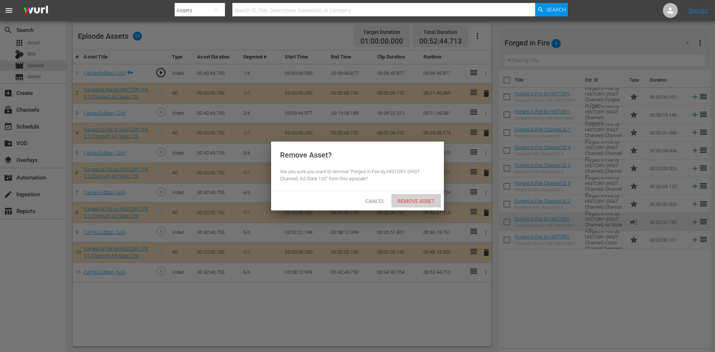
click at [426, 198] on span "Remove Asset" at bounding box center [416, 201] width 50 height 6
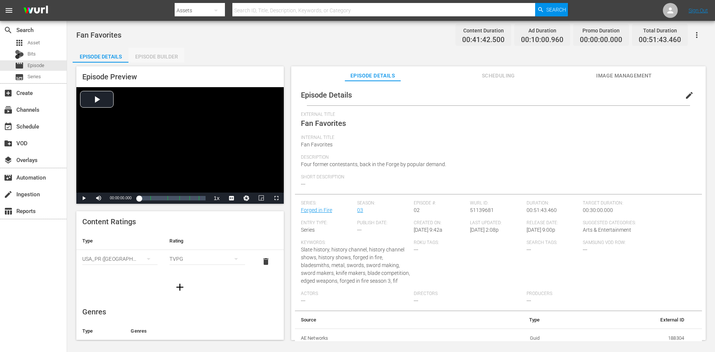
click at [156, 59] on div "Episode Builder" at bounding box center [157, 57] width 56 height 18
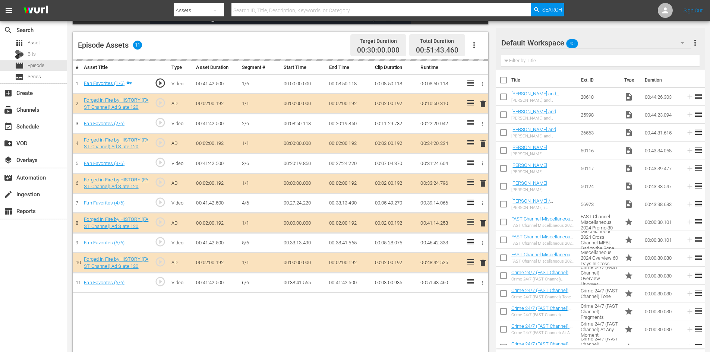
scroll to position [194, 0]
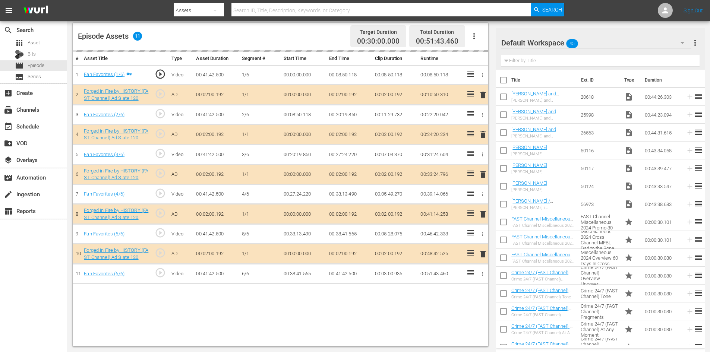
click at [637, 42] on div "Default Workspace 45" at bounding box center [596, 42] width 190 height 21
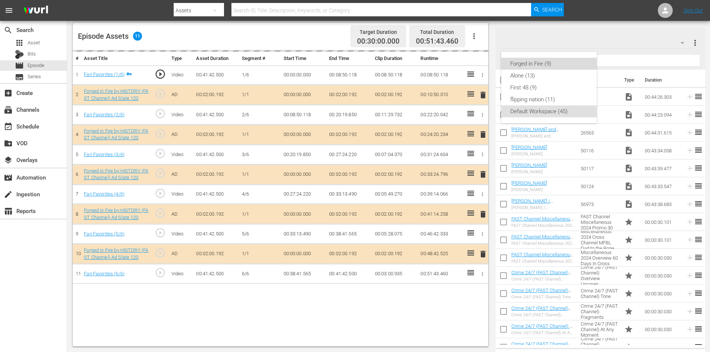
click at [533, 61] on div "Forged in Fire (9)" at bounding box center [548, 64] width 77 height 12
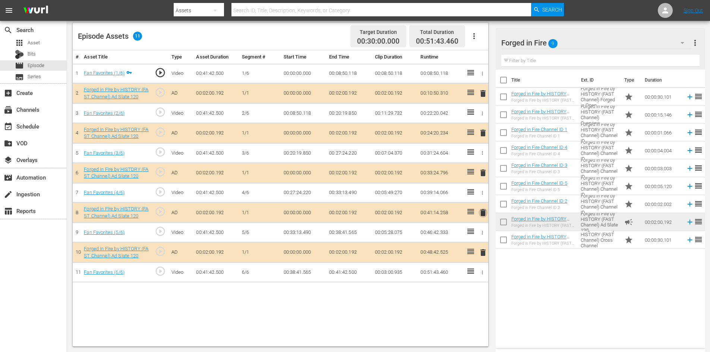
click at [481, 213] on span "delete" at bounding box center [482, 212] width 9 height 9
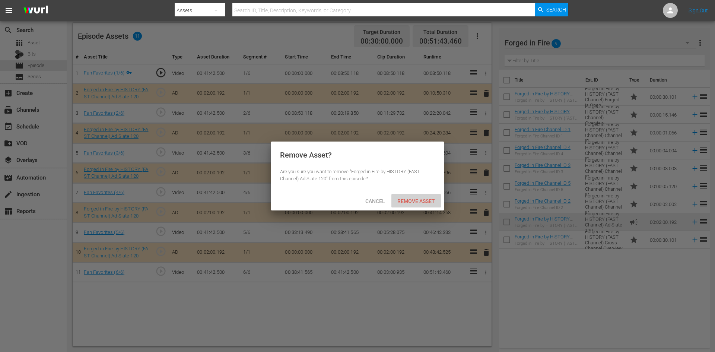
click at [418, 197] on div "Remove Asset" at bounding box center [416, 201] width 50 height 14
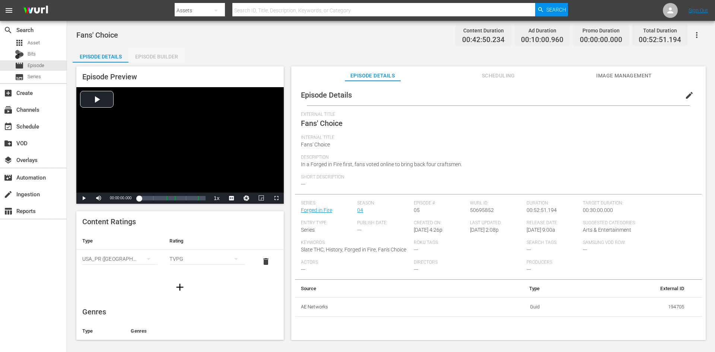
click at [168, 54] on div "Episode Builder" at bounding box center [157, 57] width 56 height 18
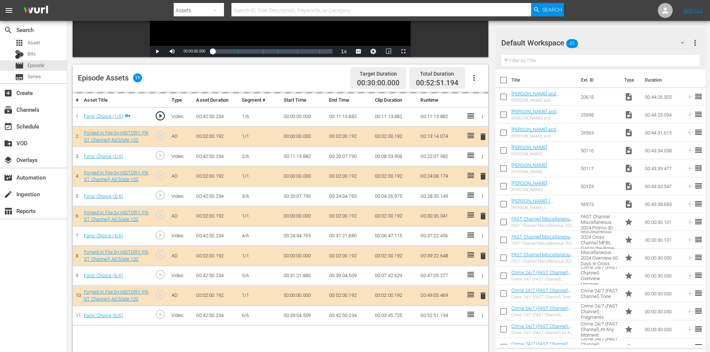
scroll to position [194, 0]
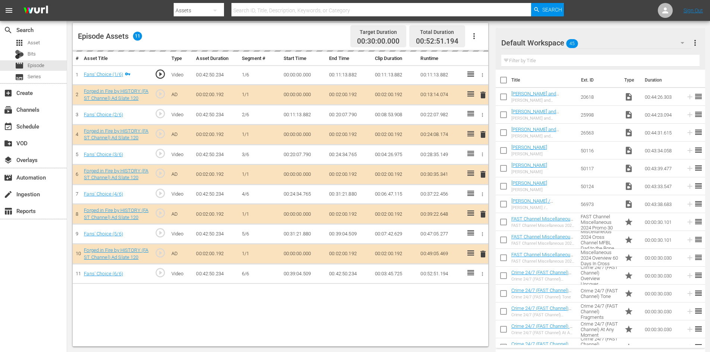
click at [604, 41] on div "Default Workspace 45" at bounding box center [596, 42] width 190 height 21
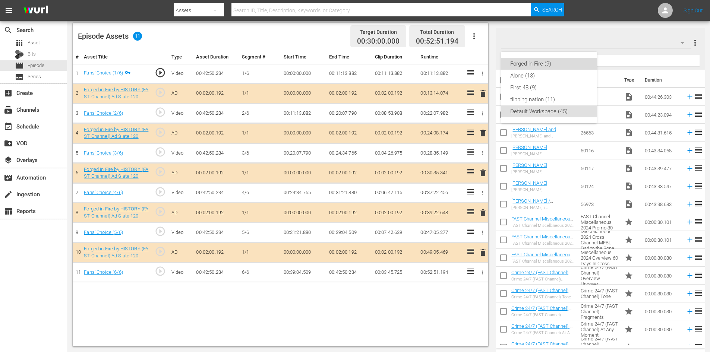
click at [537, 64] on div "Forged in Fire (9)" at bounding box center [548, 64] width 77 height 12
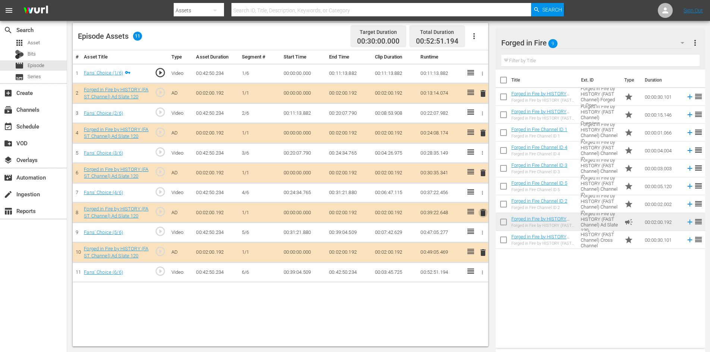
click at [484, 211] on span "delete" at bounding box center [482, 212] width 9 height 9
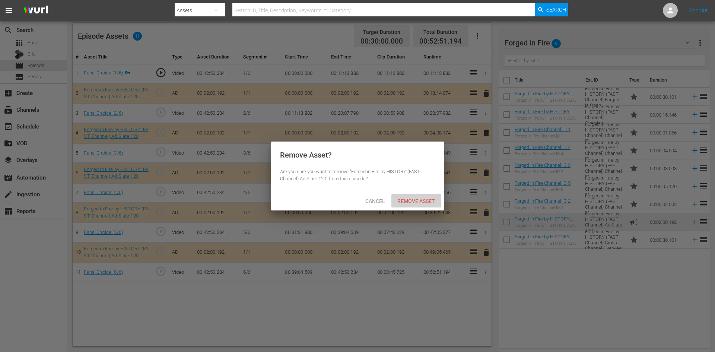
click at [419, 197] on div "Remove Asset" at bounding box center [416, 201] width 50 height 14
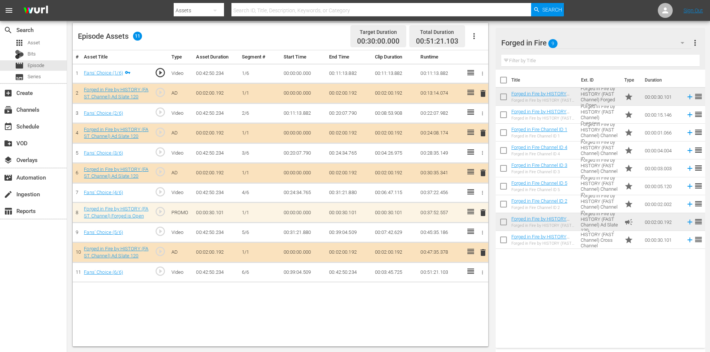
click at [649, 241] on td "00:00:30.101" at bounding box center [661, 240] width 41 height 18
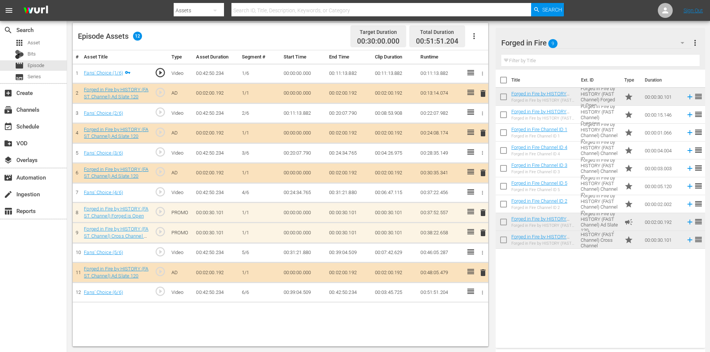
click at [482, 233] on span "delete" at bounding box center [482, 232] width 9 height 9
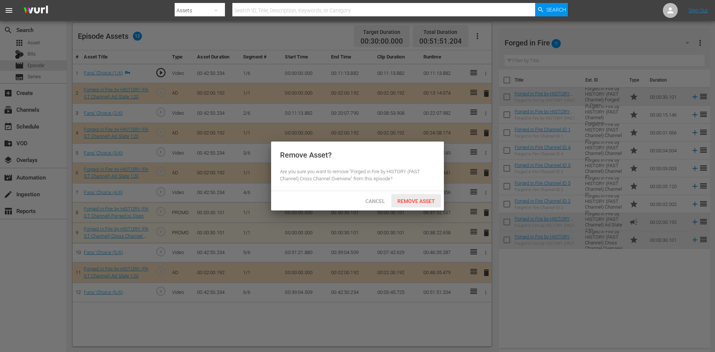
click at [413, 196] on div "Remove Asset" at bounding box center [416, 201] width 50 height 14
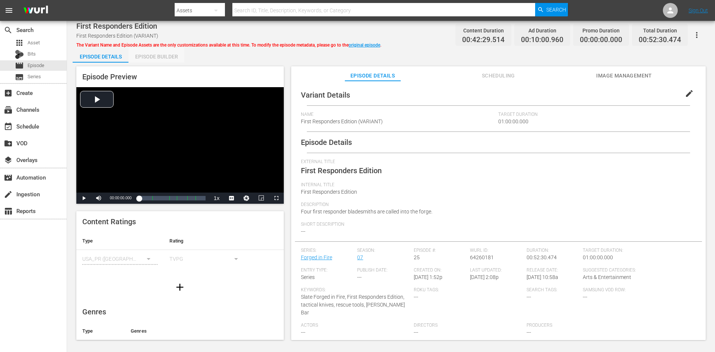
click at [168, 57] on div "Episode Builder" at bounding box center [157, 57] width 56 height 18
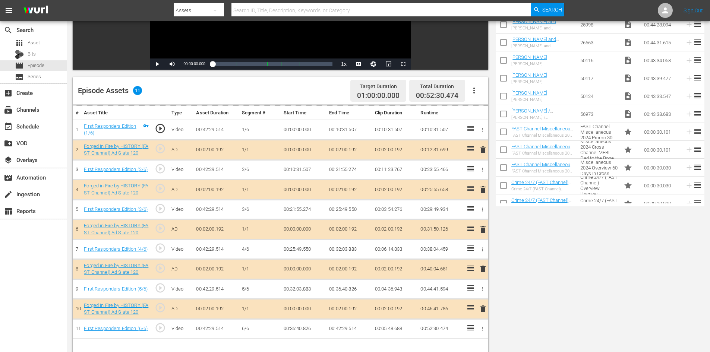
scroll to position [194, 0]
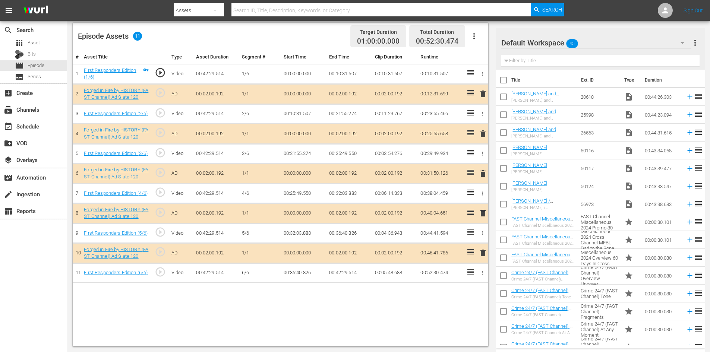
click at [614, 34] on div "Default Workspace 45" at bounding box center [596, 42] width 190 height 21
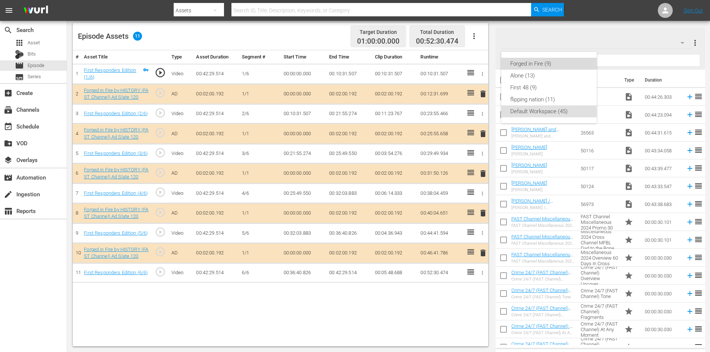
click at [535, 61] on div "Forged in Fire (9)" at bounding box center [548, 64] width 77 height 12
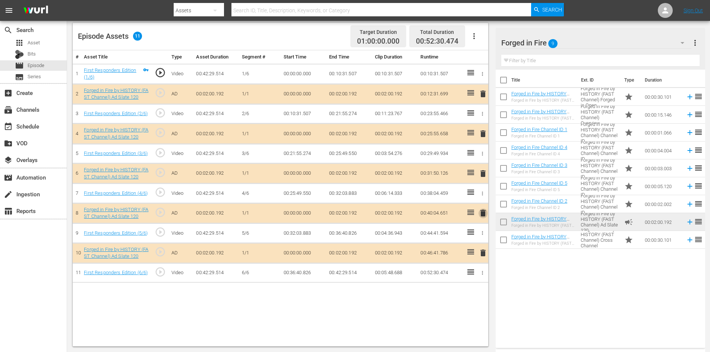
click at [482, 215] on span "delete" at bounding box center [482, 213] width 9 height 9
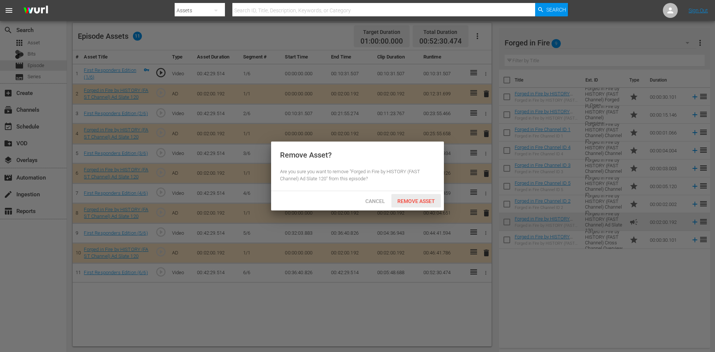
click at [416, 200] on span "Remove Asset" at bounding box center [416, 201] width 50 height 6
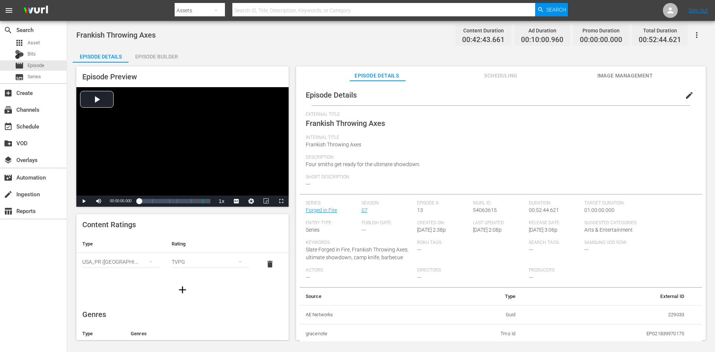
click at [157, 56] on div "Episode Builder" at bounding box center [157, 57] width 56 height 18
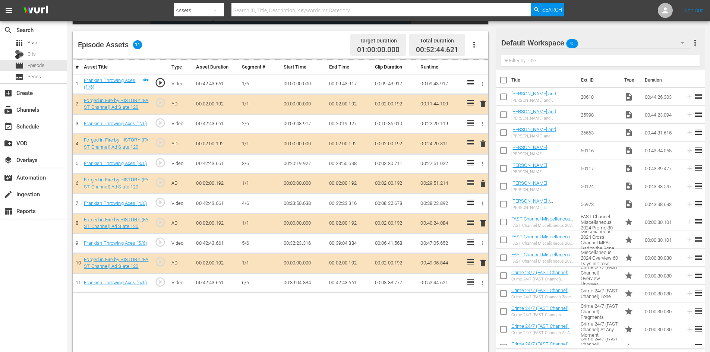
scroll to position [194, 0]
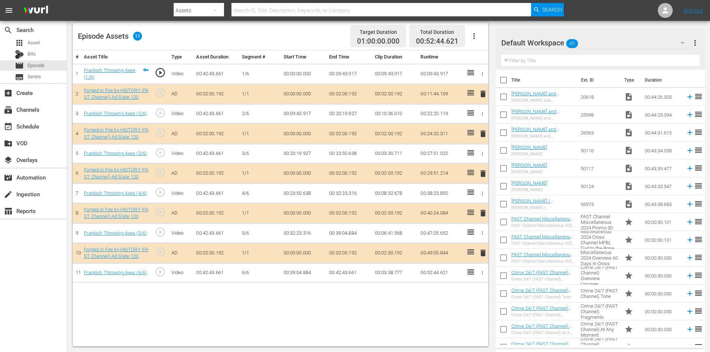
click at [624, 39] on div "Default Workspace 45" at bounding box center [596, 42] width 190 height 21
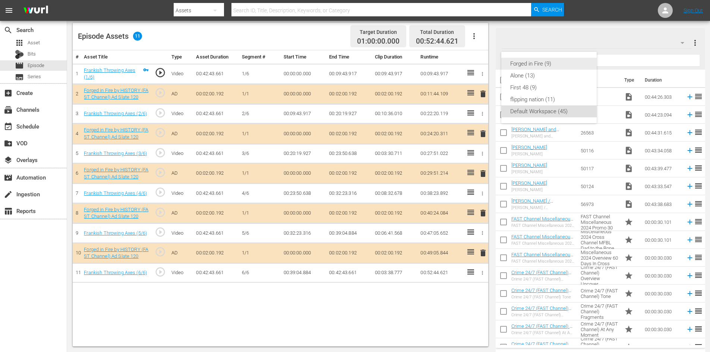
click at [525, 64] on div "Forged in Fire (9)" at bounding box center [548, 64] width 77 height 12
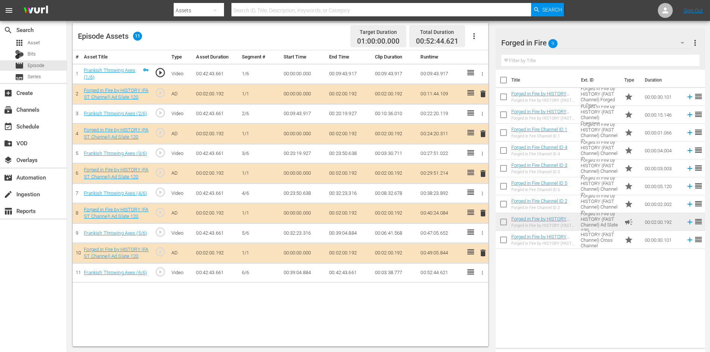
click at [481, 212] on span "delete" at bounding box center [482, 213] width 9 height 9
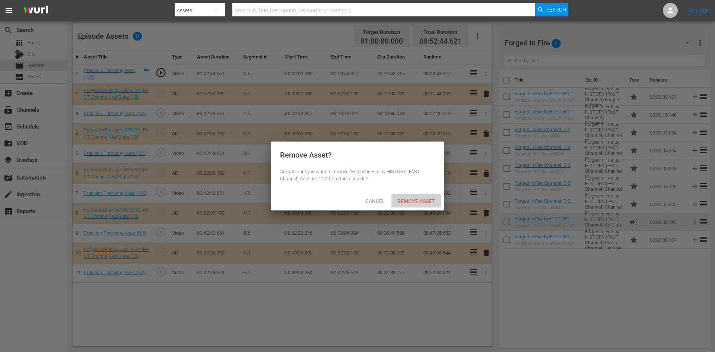
click at [429, 199] on span "Remove Asset" at bounding box center [416, 201] width 50 height 6
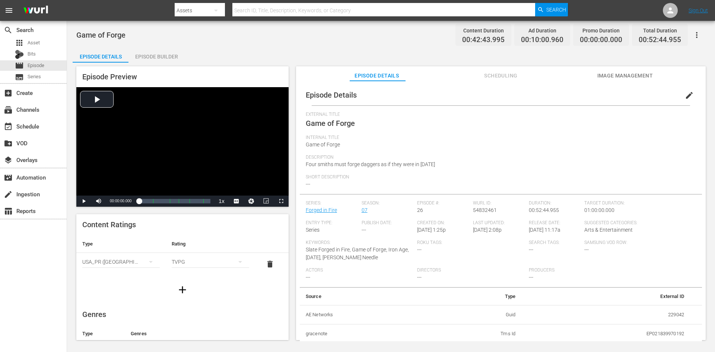
drag, startPoint x: 166, startPoint y: 55, endPoint x: 168, endPoint y: 65, distance: 10.5
click at [166, 54] on div "Episode Builder" at bounding box center [157, 57] width 56 height 18
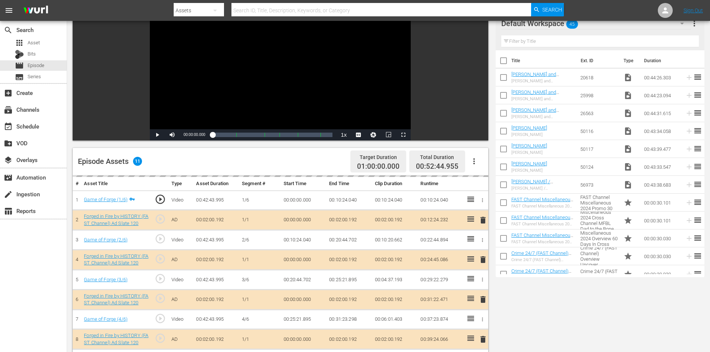
scroll to position [194, 0]
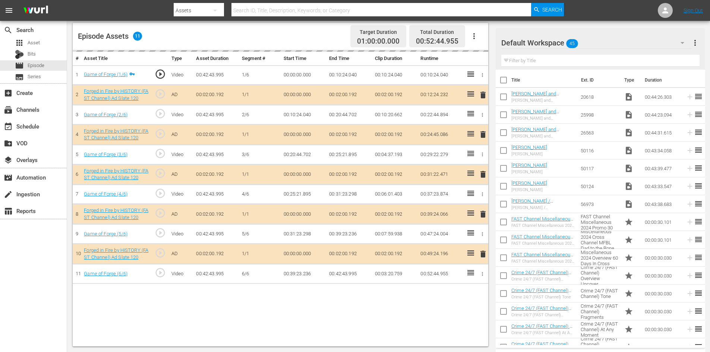
click at [640, 42] on div "Default Workspace 45" at bounding box center [596, 42] width 190 height 21
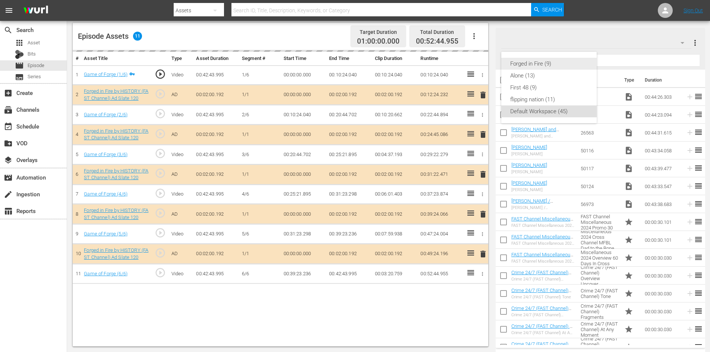
click at [532, 61] on div "Forged in Fire (9)" at bounding box center [548, 64] width 77 height 12
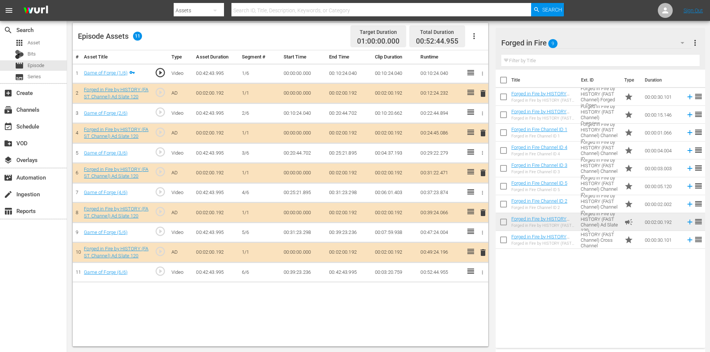
click at [483, 210] on span "delete" at bounding box center [482, 212] width 9 height 9
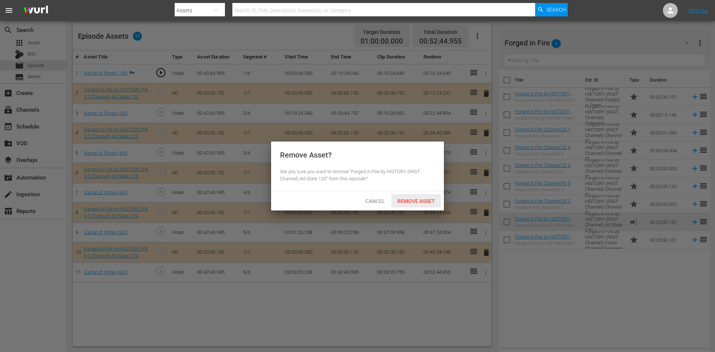
click at [422, 202] on span "Remove Asset" at bounding box center [416, 201] width 50 height 6
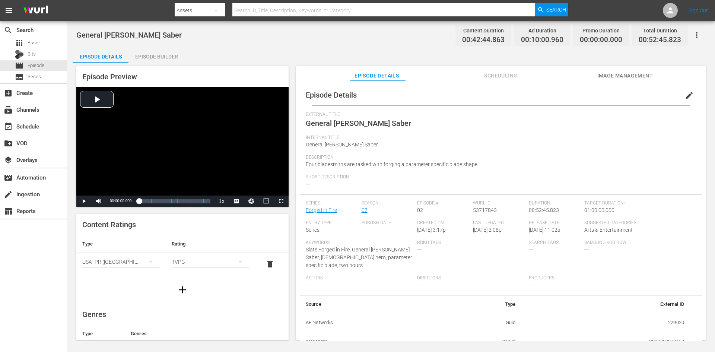
click at [169, 58] on div "Episode Builder" at bounding box center [157, 57] width 56 height 18
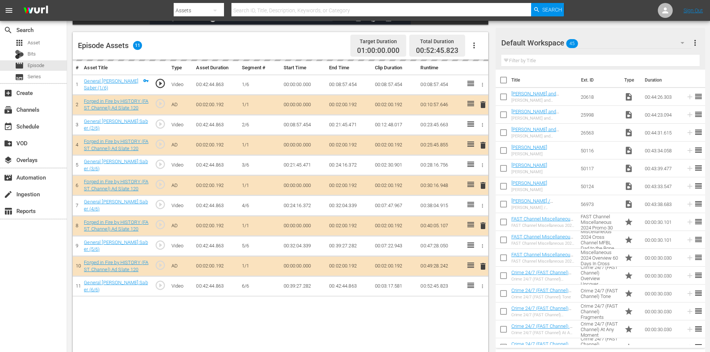
scroll to position [194, 0]
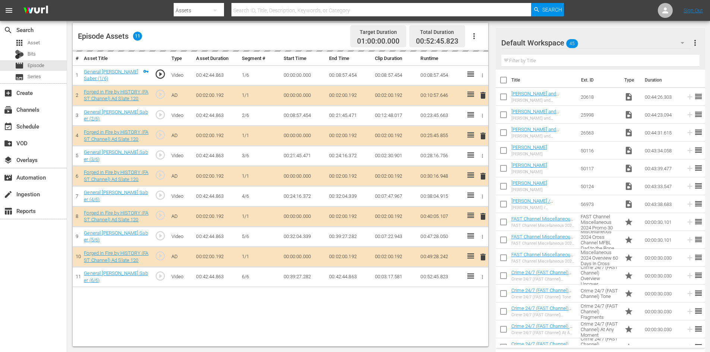
click at [641, 44] on div "Default Workspace 45" at bounding box center [596, 42] width 190 height 21
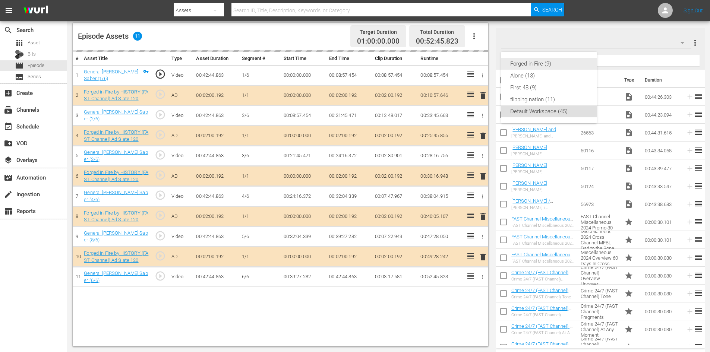
click at [521, 66] on div "Forged in Fire (9)" at bounding box center [548, 64] width 77 height 12
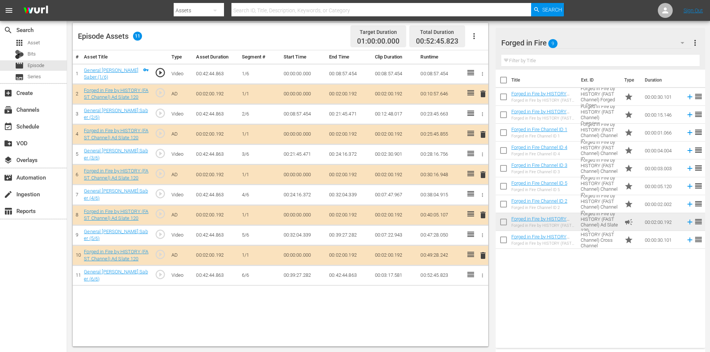
click at [483, 212] on span "delete" at bounding box center [482, 214] width 9 height 9
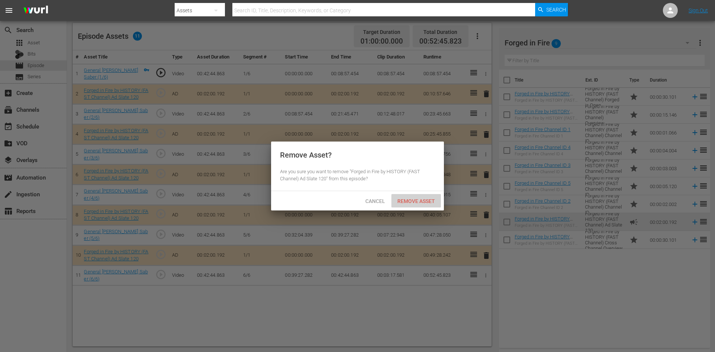
click at [432, 198] on span "Remove Asset" at bounding box center [416, 201] width 50 height 6
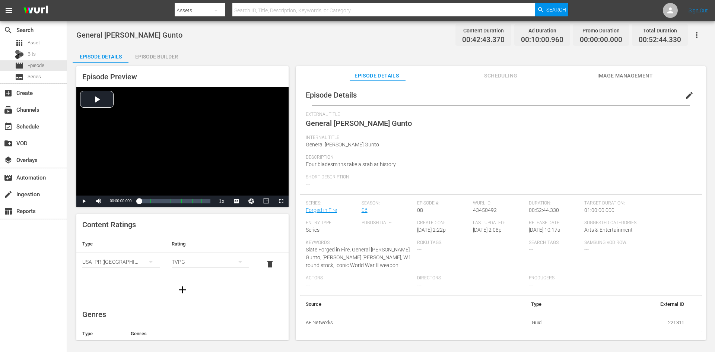
click at [168, 57] on div "Episode Builder" at bounding box center [157, 57] width 56 height 18
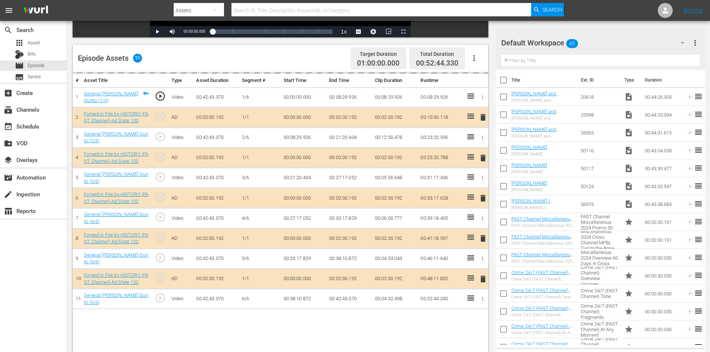
scroll to position [194, 0]
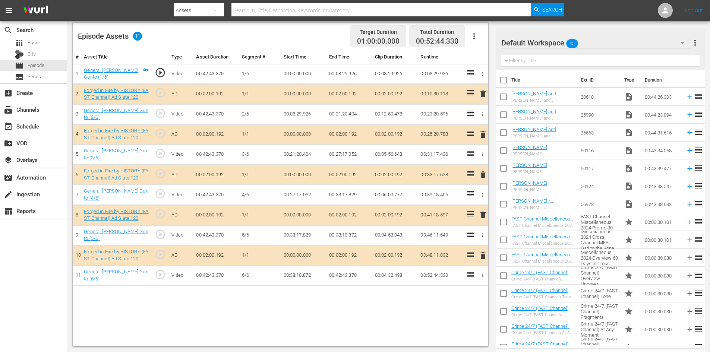
click at [618, 42] on div "Default Workspace 45" at bounding box center [596, 42] width 190 height 21
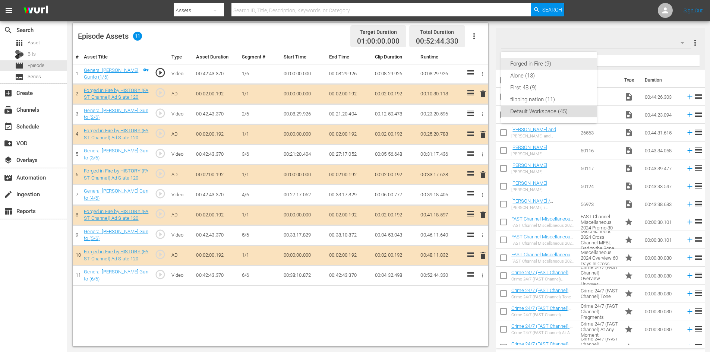
click at [539, 65] on div "Forged in Fire (9)" at bounding box center [548, 64] width 77 height 12
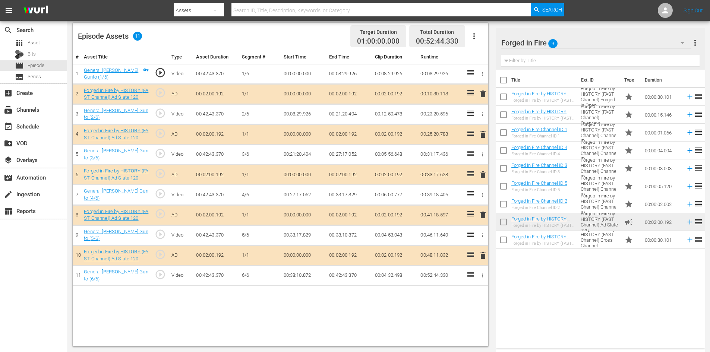
click at [478, 210] on div "delete" at bounding box center [481, 215] width 6 height 11
click at [482, 213] on span "delete" at bounding box center [482, 214] width 9 height 9
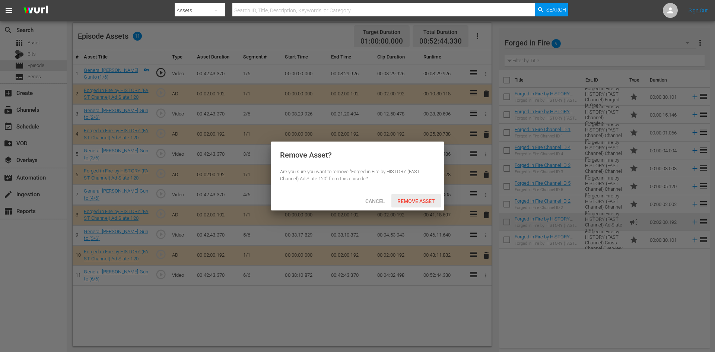
click at [431, 199] on span "Remove Asset" at bounding box center [416, 201] width 50 height 6
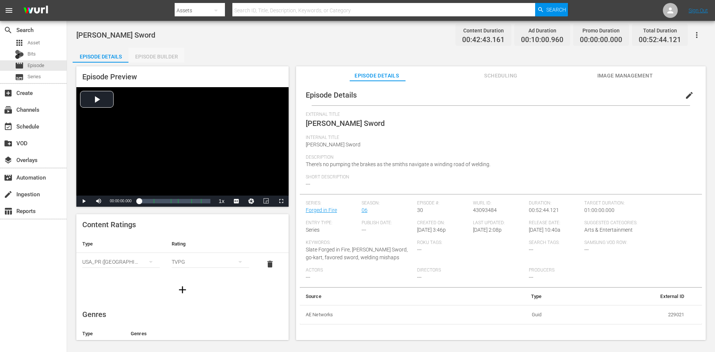
click at [159, 53] on div "Episode Builder" at bounding box center [157, 57] width 56 height 18
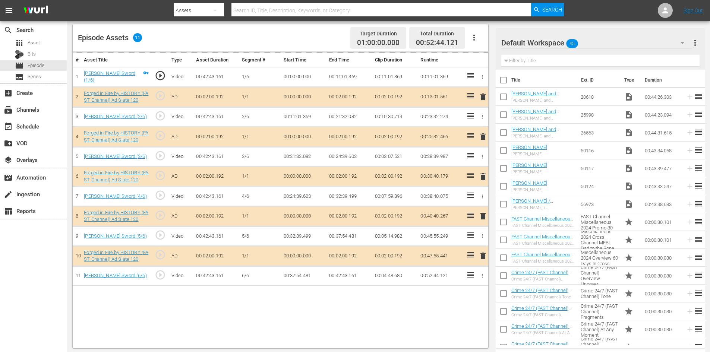
scroll to position [194, 0]
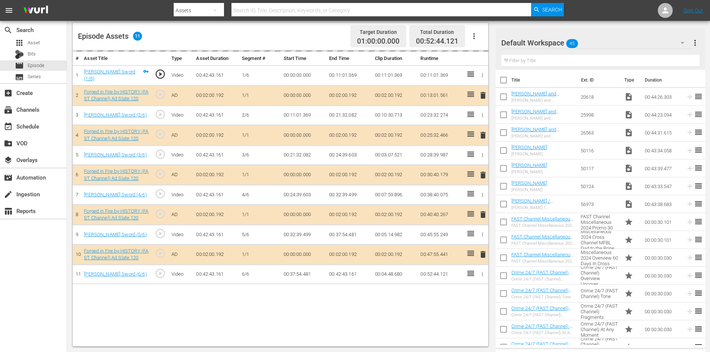
click at [611, 41] on div "Default Workspace 45" at bounding box center [596, 42] width 190 height 21
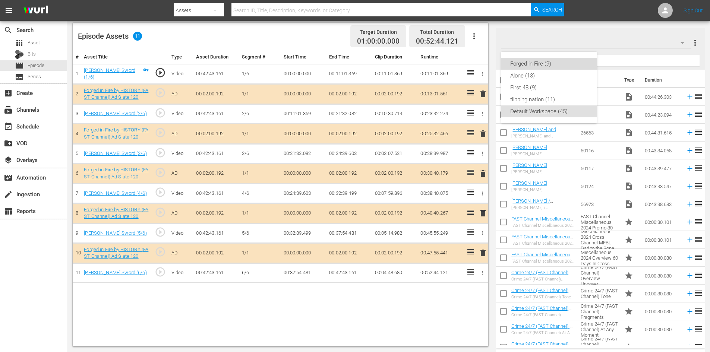
click at [524, 63] on div "Forged in Fire (9)" at bounding box center [548, 64] width 77 height 12
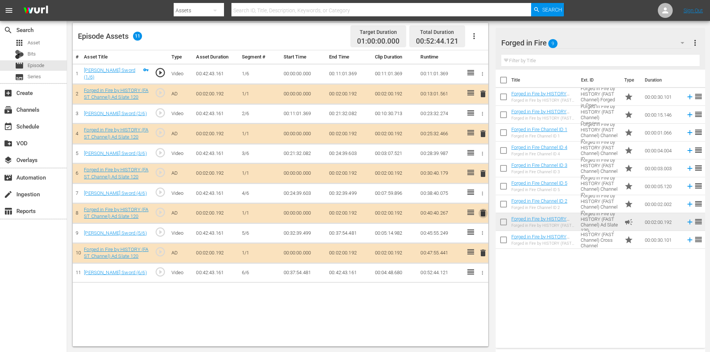
click at [481, 213] on span "delete" at bounding box center [482, 213] width 9 height 9
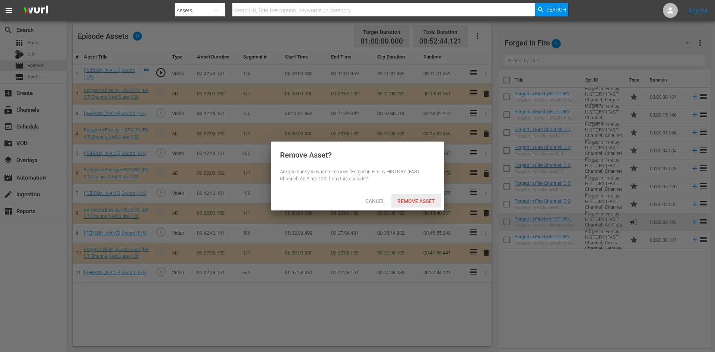
click at [425, 203] on span "Remove Asset" at bounding box center [416, 201] width 50 height 6
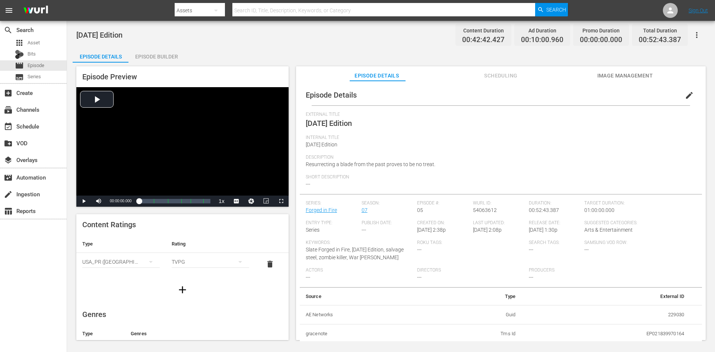
click at [156, 56] on div "Episode Builder" at bounding box center [157, 57] width 56 height 18
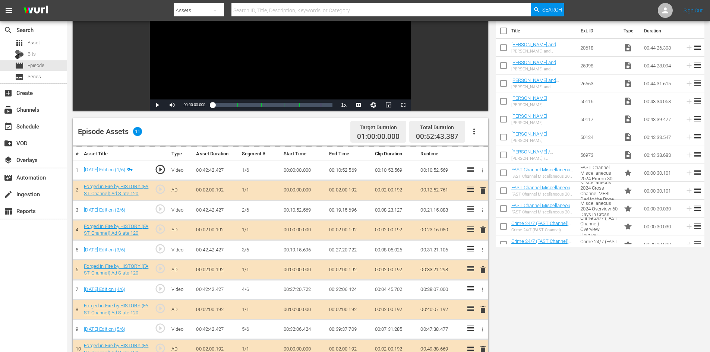
scroll to position [194, 0]
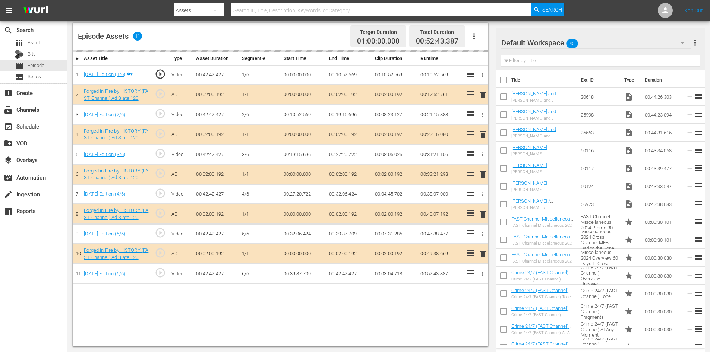
click at [625, 42] on div "Default Workspace 45" at bounding box center [596, 42] width 190 height 21
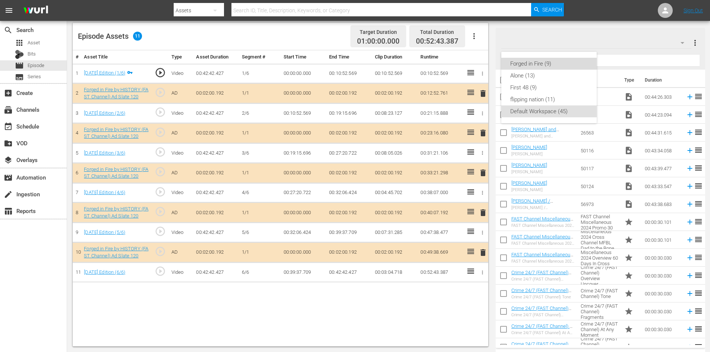
click at [539, 62] on div "Forged in Fire (9)" at bounding box center [548, 64] width 77 height 12
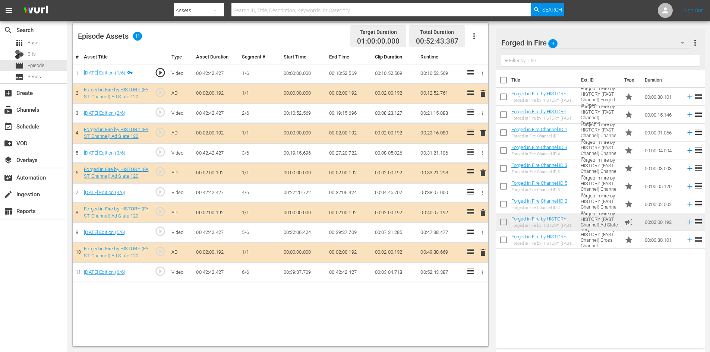
click at [482, 214] on span "delete" at bounding box center [482, 212] width 9 height 9
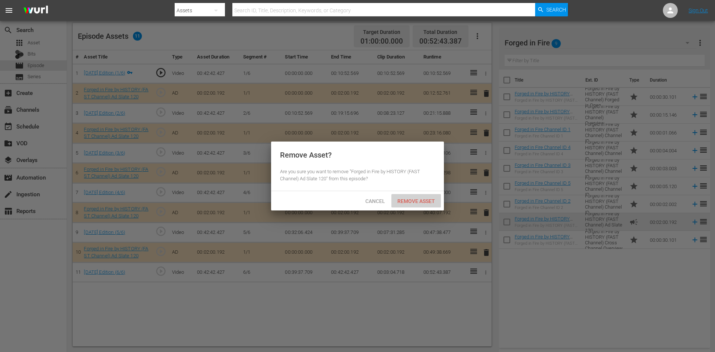
click at [417, 202] on span "Remove Asset" at bounding box center [416, 201] width 50 height 6
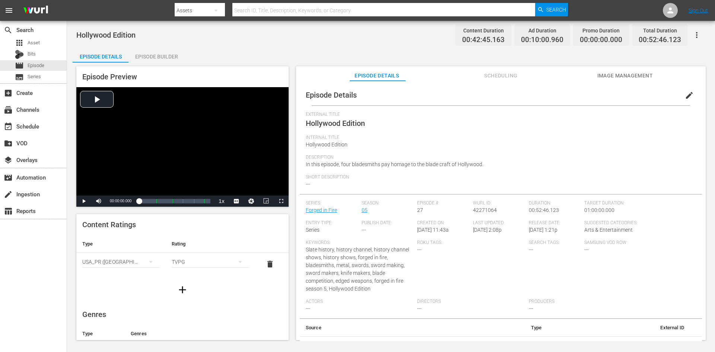
click at [171, 58] on div "Episode Builder" at bounding box center [157, 57] width 56 height 18
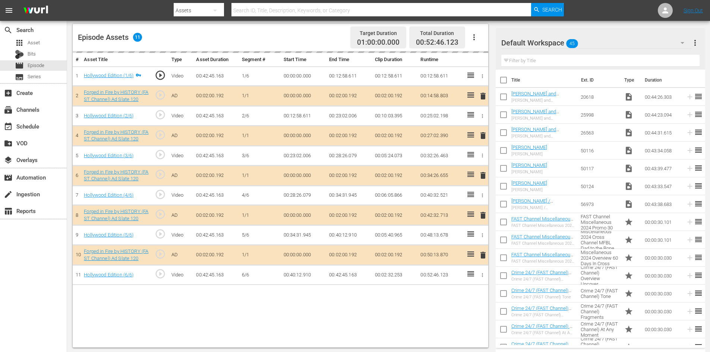
scroll to position [194, 0]
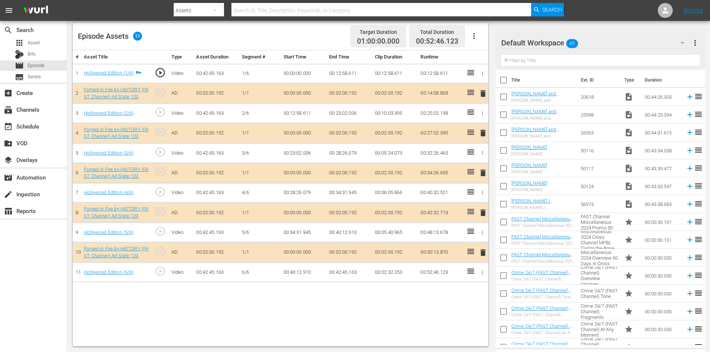
click at [628, 44] on div "Default Workspace 45" at bounding box center [596, 42] width 190 height 21
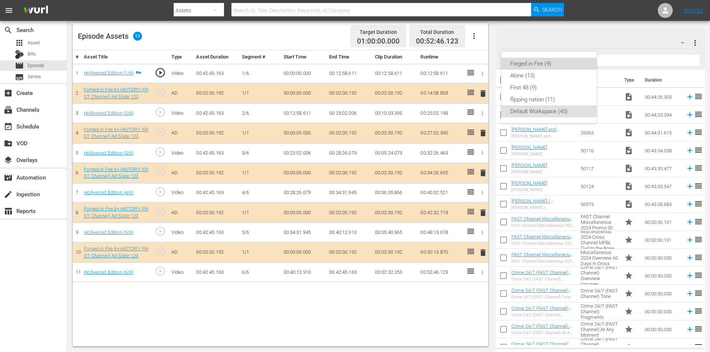
click at [537, 63] on div "Forged in Fire (9)" at bounding box center [548, 64] width 77 height 12
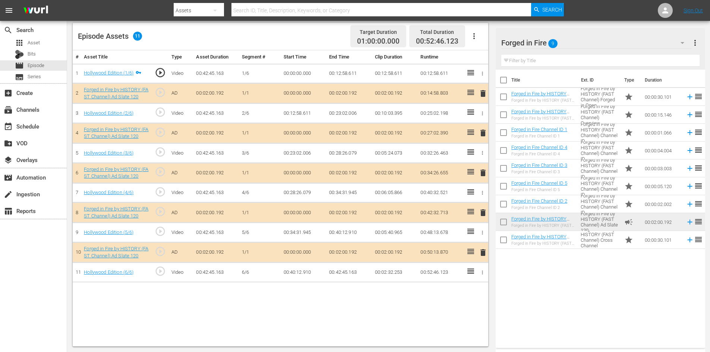
click at [476, 210] on td "delete" at bounding box center [481, 213] width 12 height 20
click at [479, 211] on span "delete" at bounding box center [482, 212] width 9 height 9
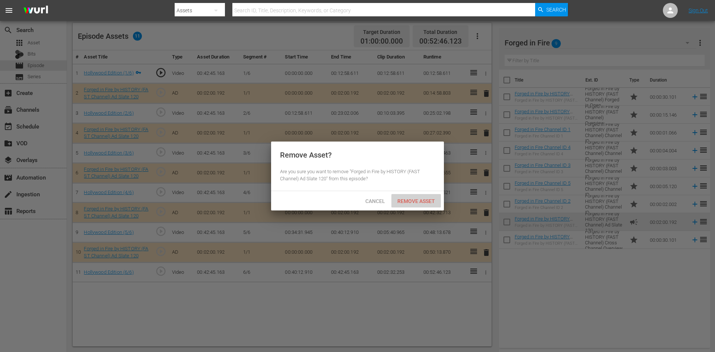
click at [426, 200] on span "Remove Asset" at bounding box center [416, 201] width 50 height 6
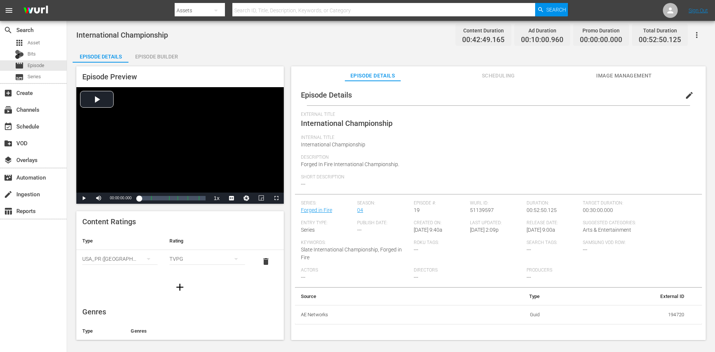
click at [162, 47] on div "International Championship Content Duration 00:42:49.165 Ad Duration 00:10:00.9…" at bounding box center [391, 181] width 648 height 320
click at [162, 55] on div "Episode Builder" at bounding box center [157, 57] width 56 height 18
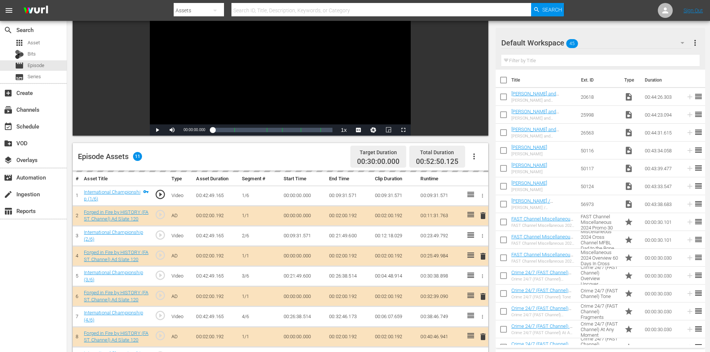
scroll to position [194, 0]
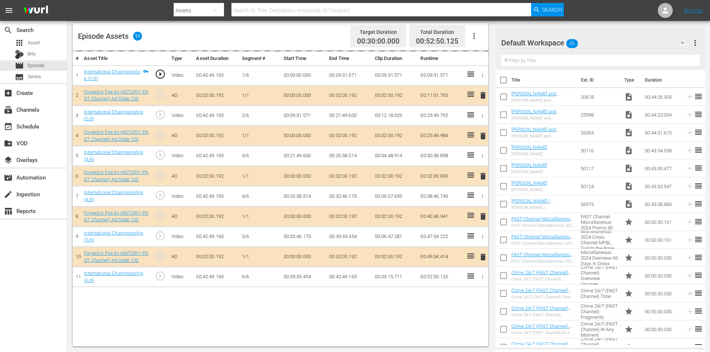
click at [624, 37] on div "Default Workspace 45" at bounding box center [596, 42] width 190 height 21
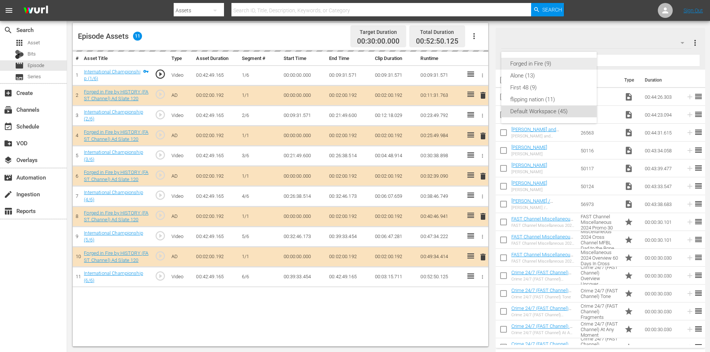
click at [527, 65] on div "Forged in Fire (9)" at bounding box center [548, 64] width 77 height 12
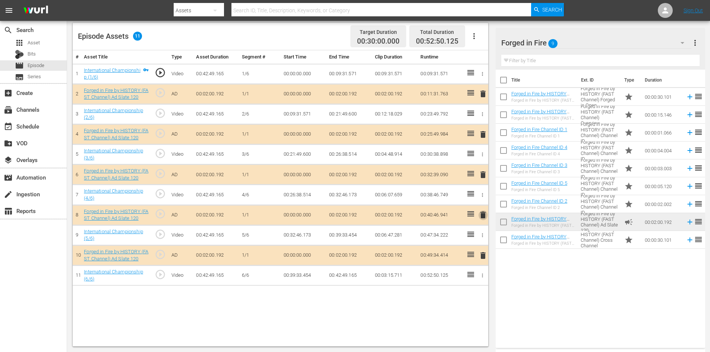
click at [482, 214] on span "delete" at bounding box center [482, 214] width 9 height 9
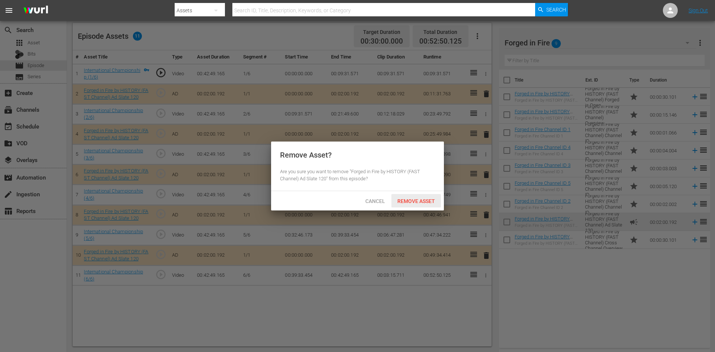
click at [423, 203] on span "Remove Asset" at bounding box center [416, 201] width 50 height 6
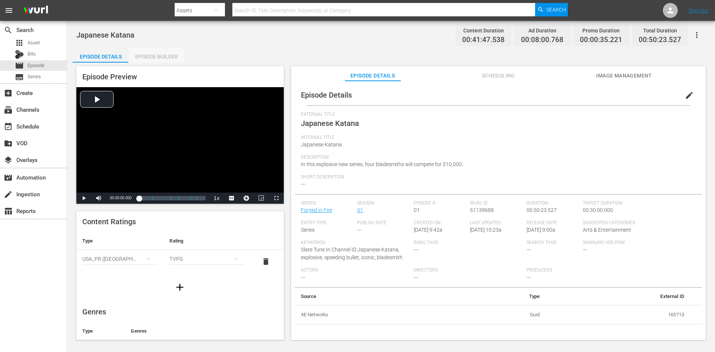
click at [167, 58] on div "Episode Builder" at bounding box center [157, 57] width 56 height 18
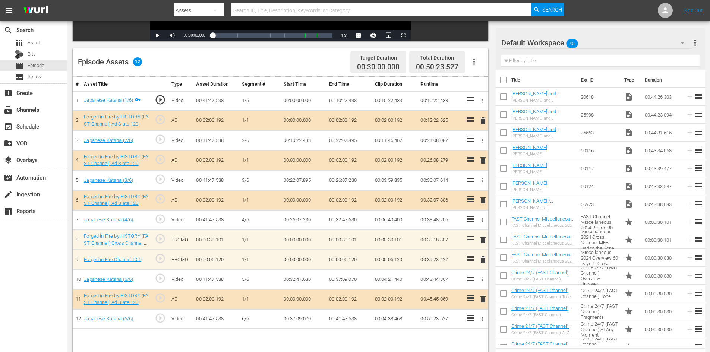
scroll to position [194, 0]
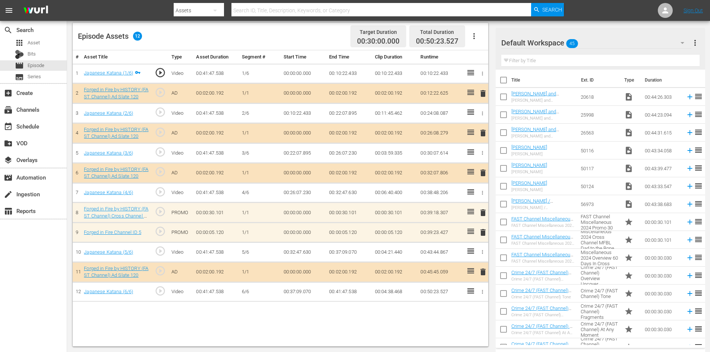
click at [483, 231] on span "delete" at bounding box center [482, 232] width 9 height 9
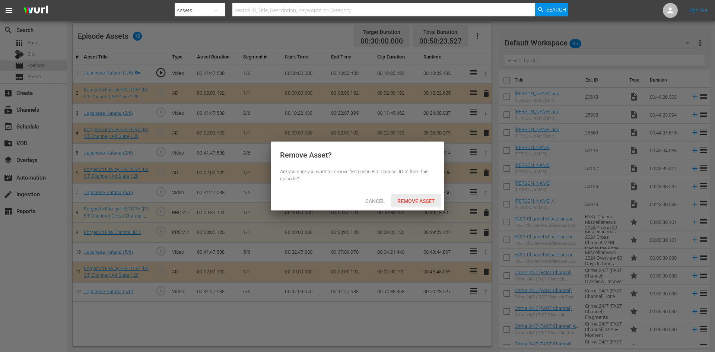
click at [420, 194] on div "Remove Asset" at bounding box center [416, 201] width 50 height 14
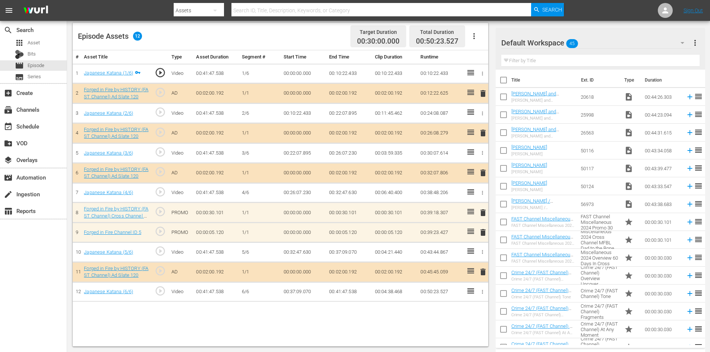
click at [485, 213] on span "delete" at bounding box center [482, 212] width 9 height 9
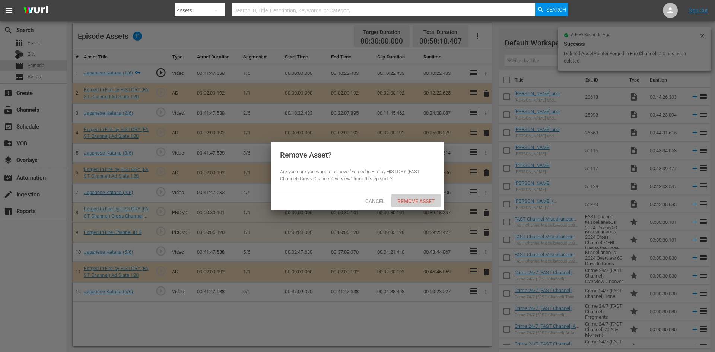
click at [422, 197] on div "Remove Asset" at bounding box center [416, 201] width 50 height 14
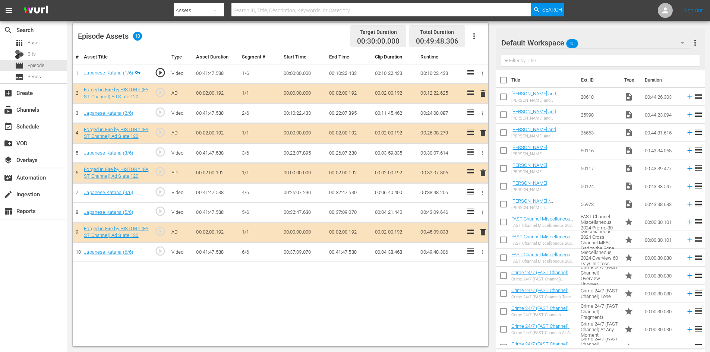
click at [656, 39] on div "Default Workspace 45" at bounding box center [596, 42] width 190 height 21
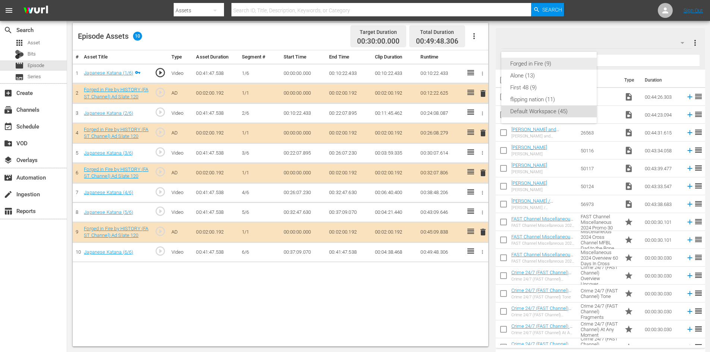
click at [549, 61] on div "Forged in Fire (9)" at bounding box center [548, 64] width 77 height 12
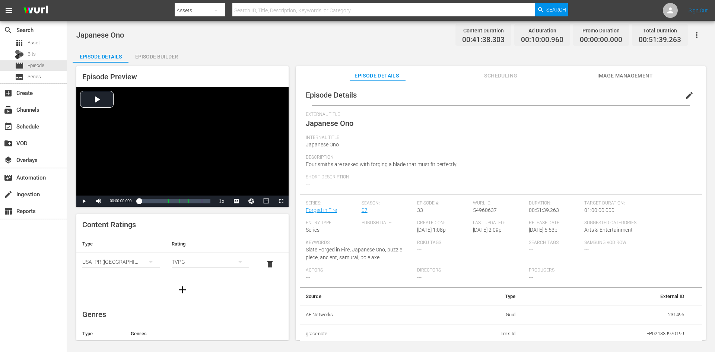
click at [165, 54] on div "Episode Builder" at bounding box center [157, 57] width 56 height 18
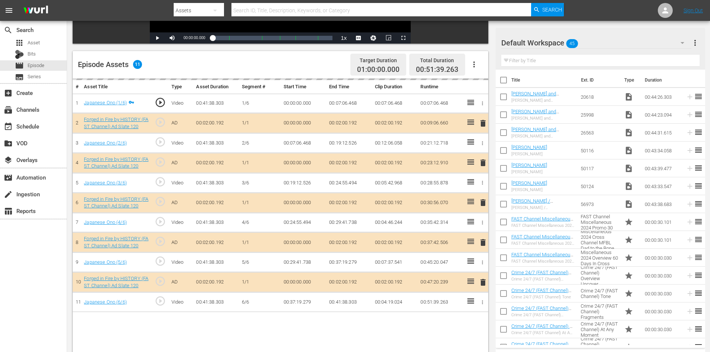
scroll to position [194, 0]
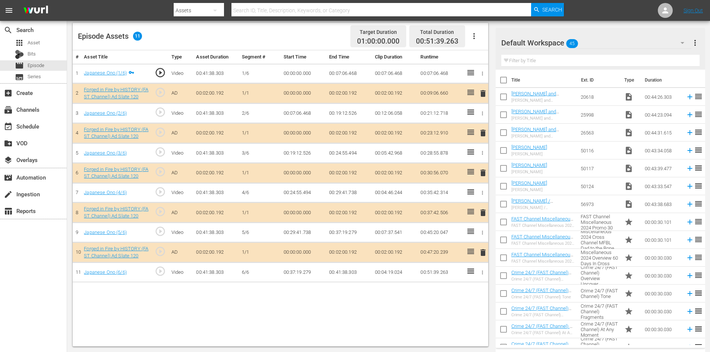
click at [631, 41] on div "Default Workspace 45" at bounding box center [596, 42] width 190 height 21
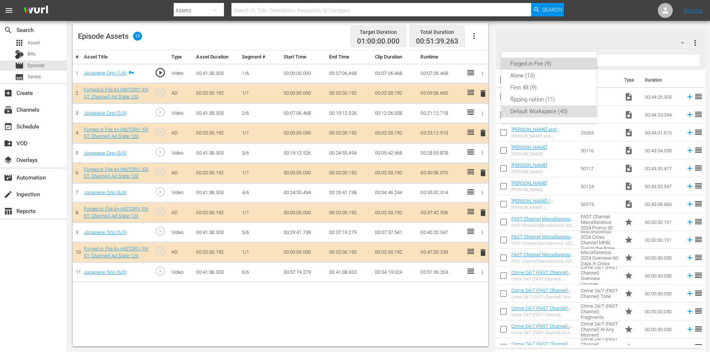
click at [520, 61] on div "Forged in Fire (9)" at bounding box center [548, 64] width 77 height 12
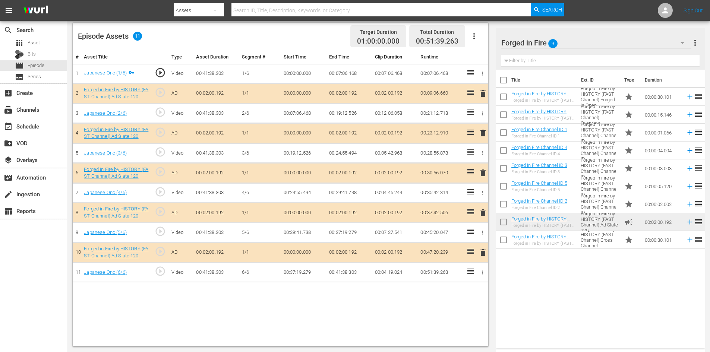
click at [483, 211] on span "delete" at bounding box center [482, 212] width 9 height 9
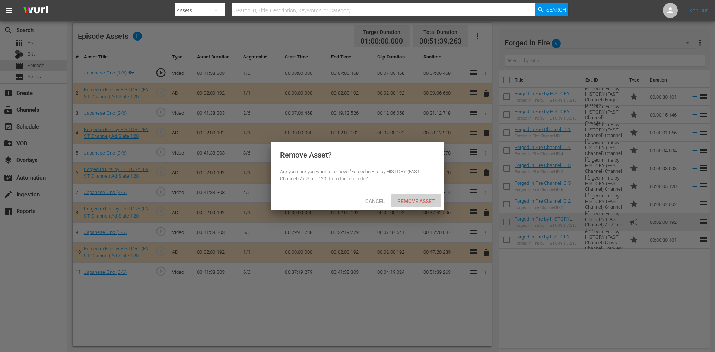
click at [424, 200] on span "Remove Asset" at bounding box center [416, 201] width 50 height 6
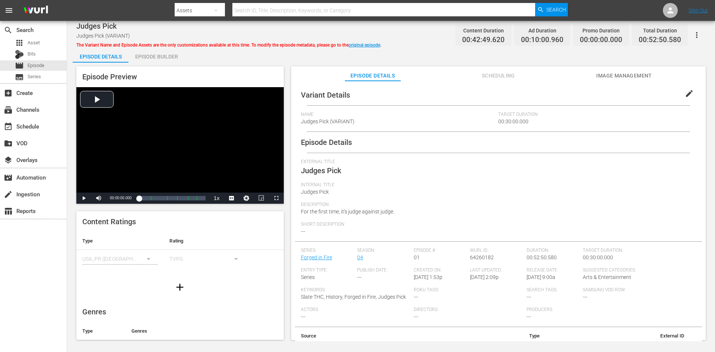
click at [165, 53] on div "Episode Builder" at bounding box center [157, 57] width 56 height 18
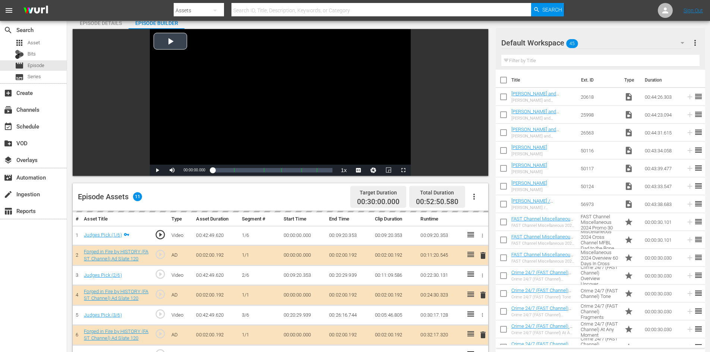
scroll to position [194, 0]
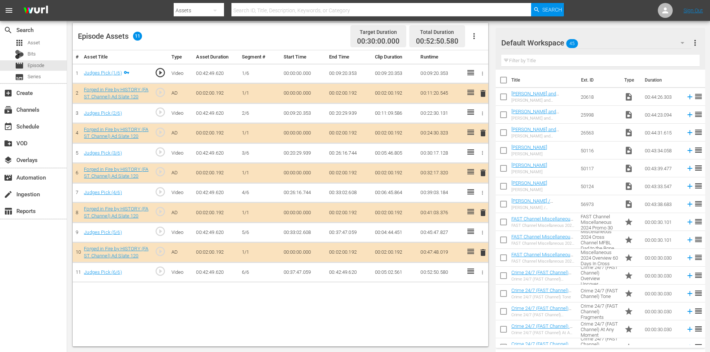
click at [627, 42] on div "Default Workspace 45" at bounding box center [596, 42] width 190 height 21
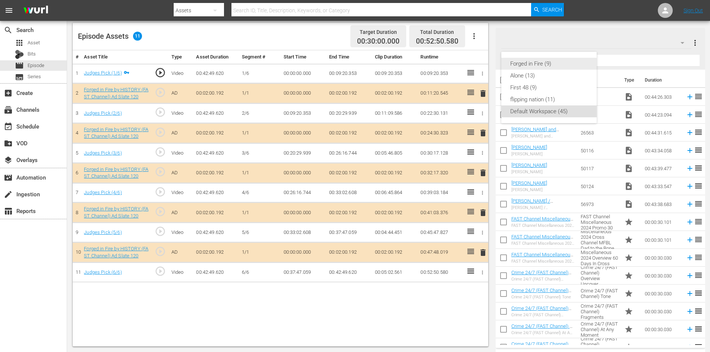
click at [545, 61] on div "Forged in Fire (9)" at bounding box center [548, 64] width 77 height 12
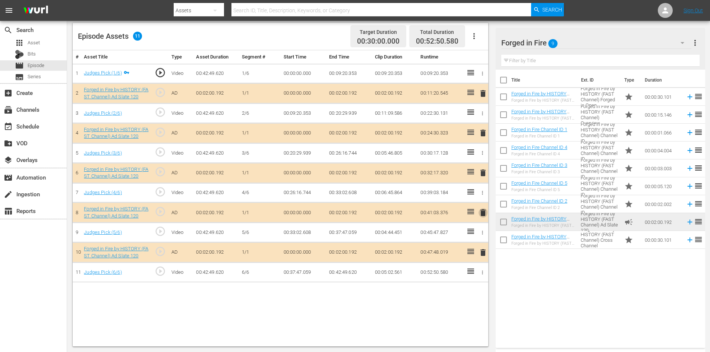
click at [484, 214] on span "delete" at bounding box center [482, 212] width 9 height 9
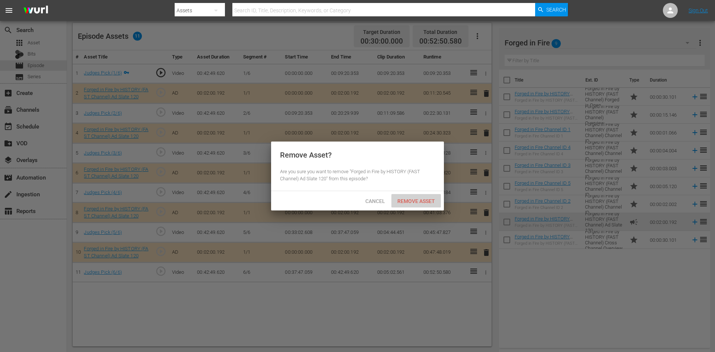
click at [407, 200] on span "Remove Asset" at bounding box center [416, 201] width 50 height 6
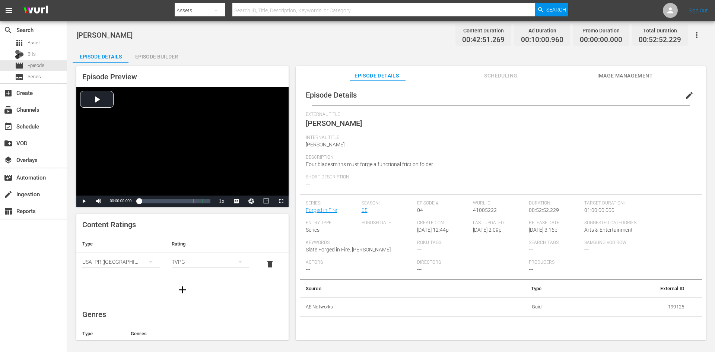
click at [173, 55] on div "Episode Builder" at bounding box center [157, 57] width 56 height 18
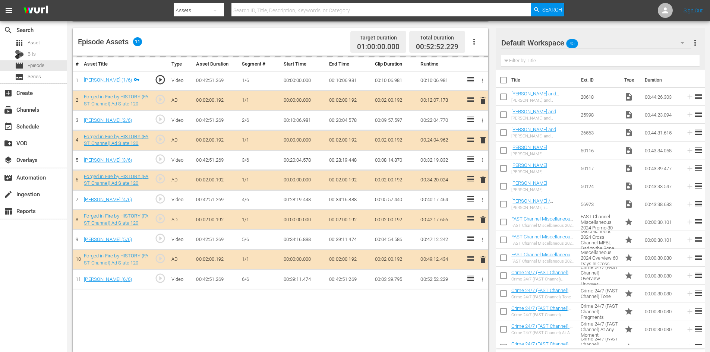
scroll to position [194, 0]
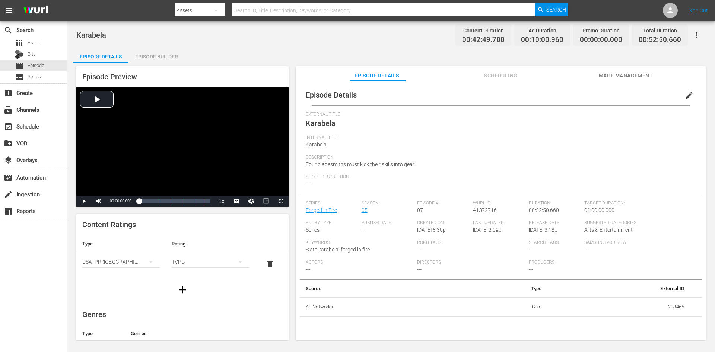
click at [166, 57] on div "Episode Builder" at bounding box center [157, 57] width 56 height 18
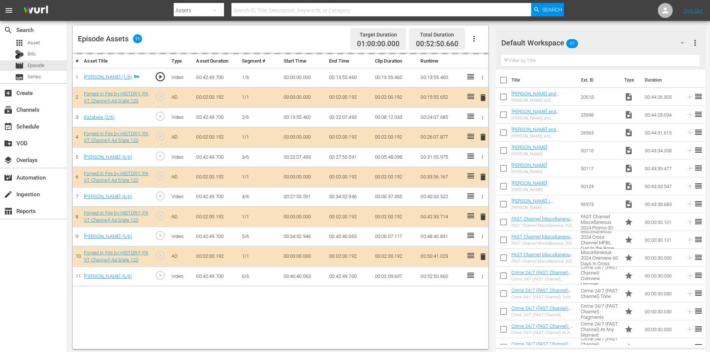
scroll to position [194, 0]
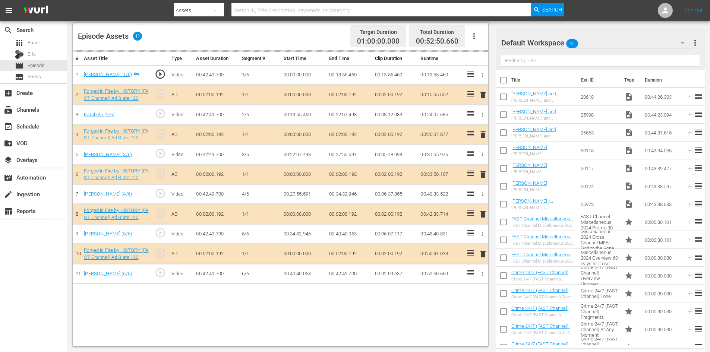
click at [609, 38] on div "Default Workspace 45" at bounding box center [596, 42] width 190 height 21
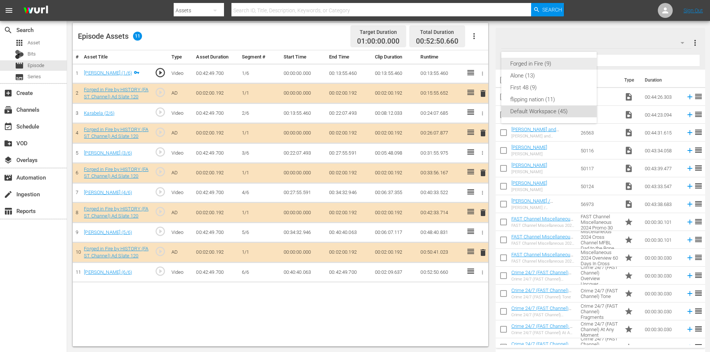
click at [517, 65] on div "Forged in Fire (9)" at bounding box center [548, 64] width 77 height 12
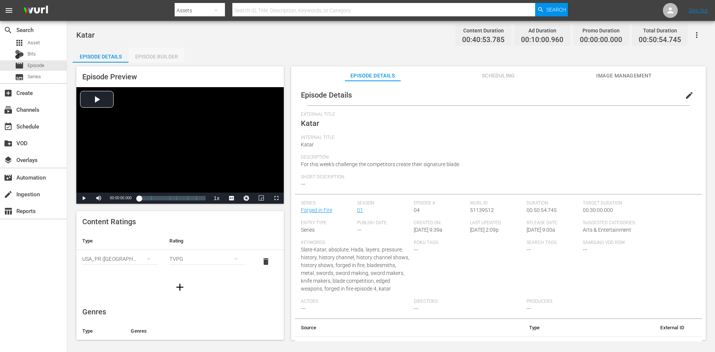
click at [150, 53] on div "Episode Builder" at bounding box center [157, 57] width 56 height 18
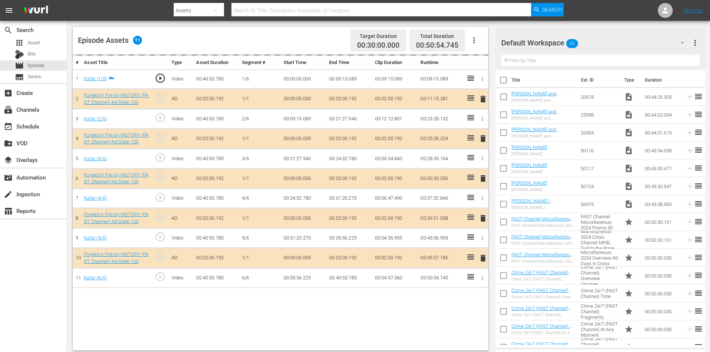
scroll to position [194, 0]
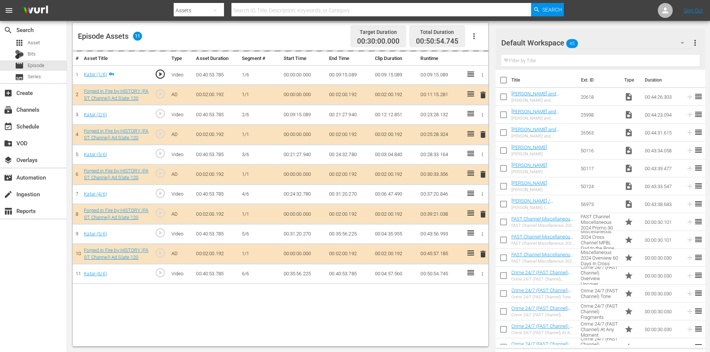
click at [619, 43] on div "Default Workspace 45" at bounding box center [596, 42] width 190 height 21
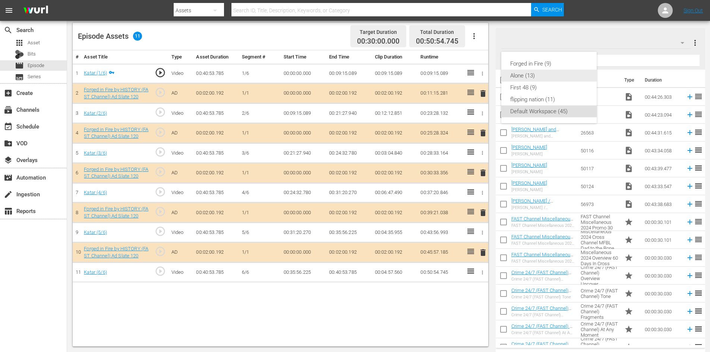
click at [527, 70] on div "Alone (13)" at bounding box center [548, 76] width 77 height 12
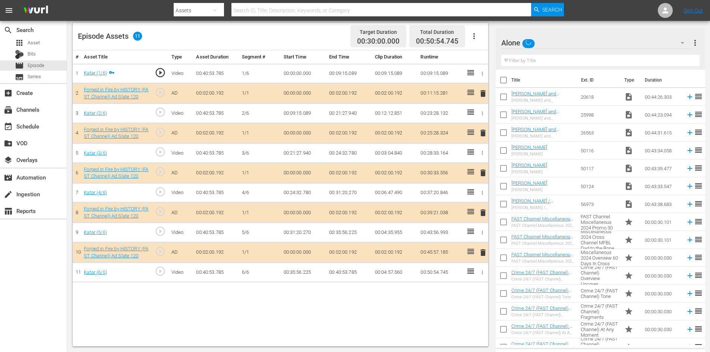
click at [550, 38] on div at bounding box center [526, 43] width 50 height 19
click at [604, 44] on input "Alone" at bounding box center [596, 43] width 191 height 18
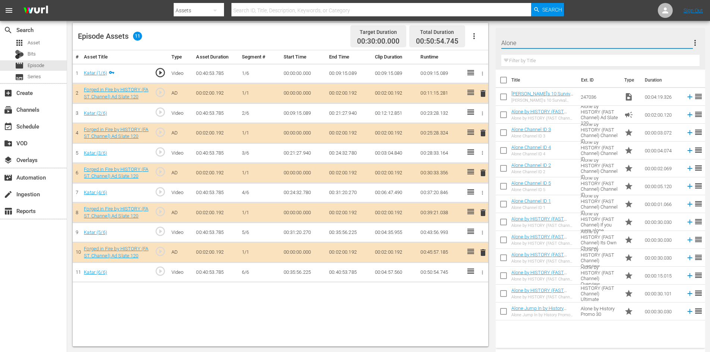
click at [618, 42] on input "Alone" at bounding box center [596, 43] width 191 height 18
click at [559, 77] on th "Title" at bounding box center [543, 80] width 65 height 21
click at [589, 42] on div "Alone 13" at bounding box center [596, 42] width 190 height 21
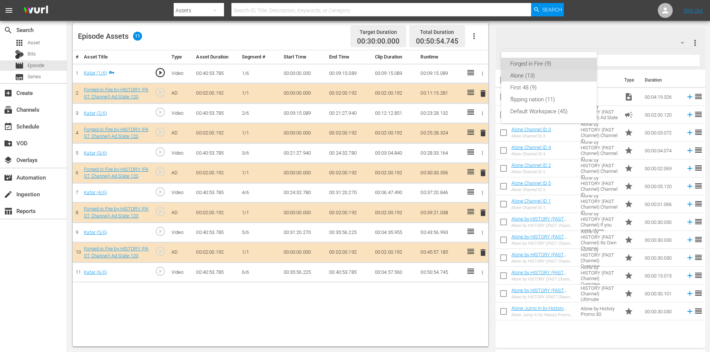
click at [536, 64] on div "Forged in Fire (9)" at bounding box center [548, 64] width 77 height 12
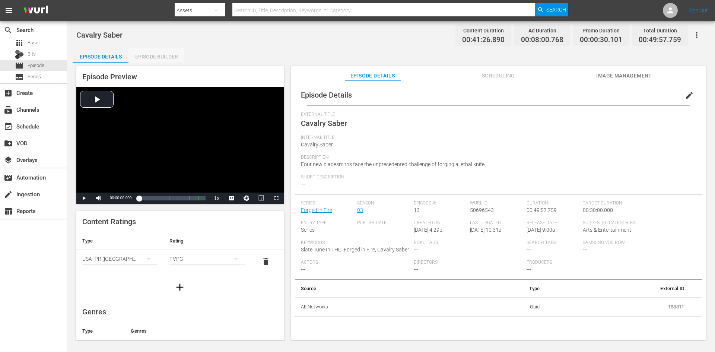
click at [160, 52] on div "Episode Builder" at bounding box center [157, 57] width 56 height 18
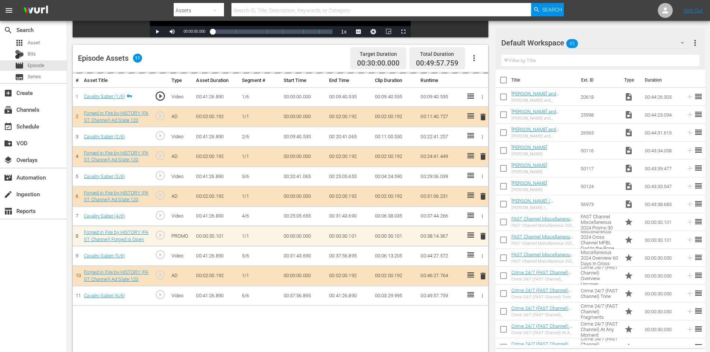
scroll to position [194, 0]
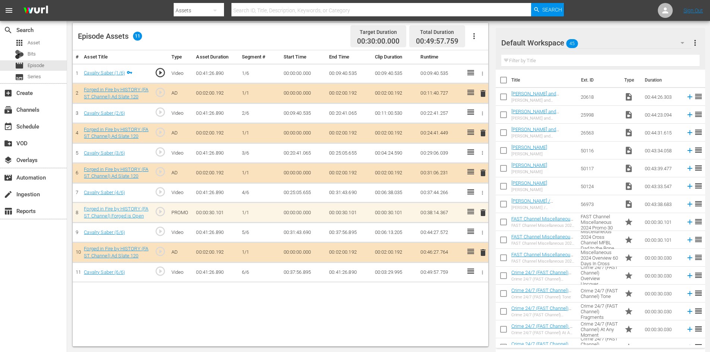
click at [666, 42] on div "Default Workspace 45" at bounding box center [596, 42] width 190 height 21
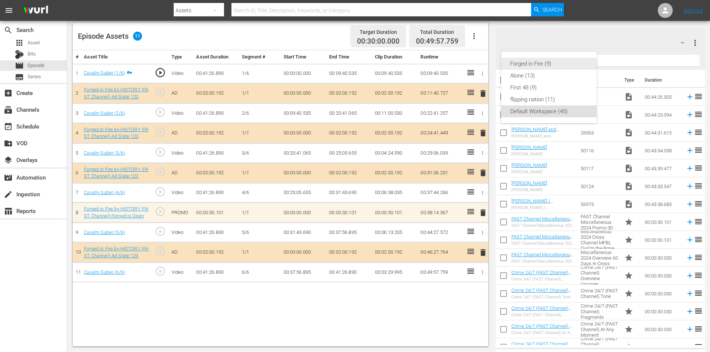
click at [539, 63] on div "Forged in Fire (9)" at bounding box center [548, 64] width 77 height 12
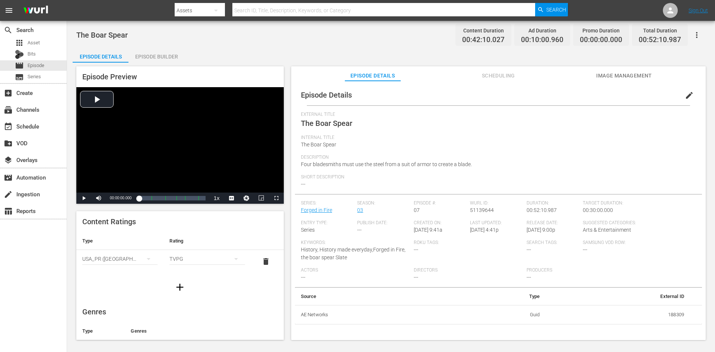
click at [162, 55] on div "Episode Builder" at bounding box center [157, 57] width 56 height 18
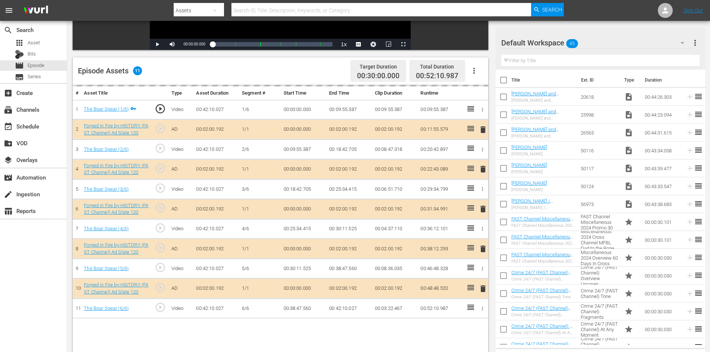
scroll to position [194, 0]
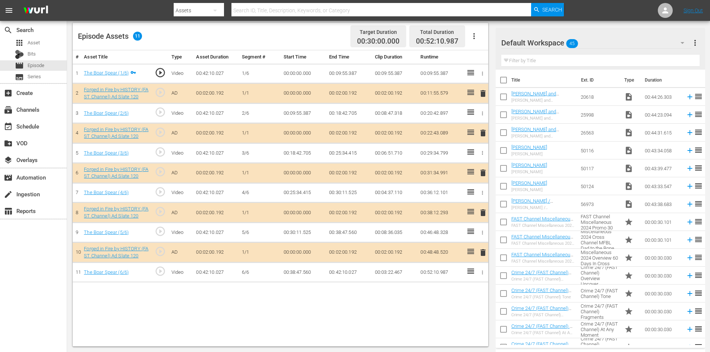
click at [667, 38] on div "Default Workspace 45" at bounding box center [596, 42] width 190 height 21
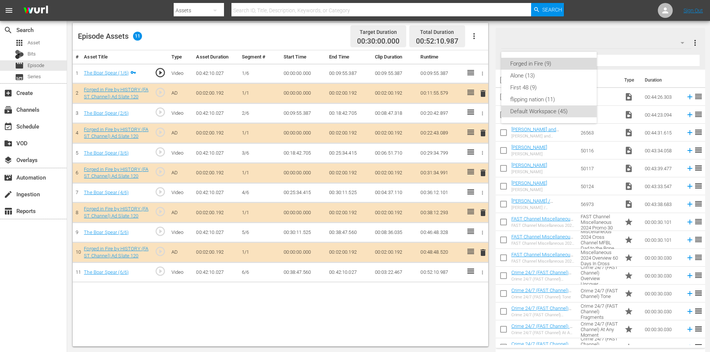
click at [550, 61] on div "Forged in Fire (9)" at bounding box center [548, 64] width 77 height 12
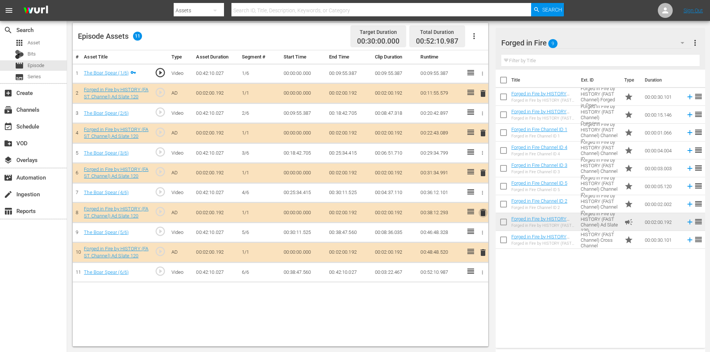
click at [481, 213] on span "delete" at bounding box center [482, 212] width 9 height 9
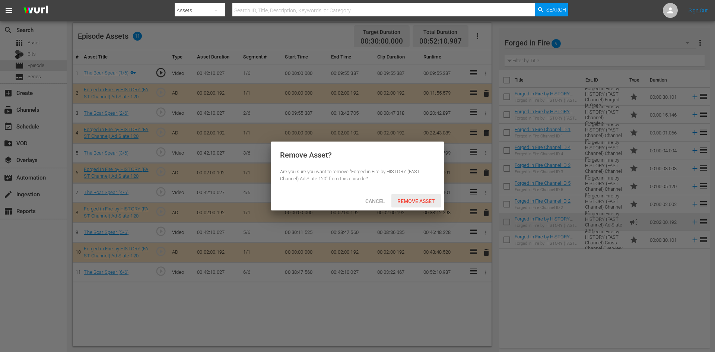
click at [415, 203] on span "Remove Asset" at bounding box center [416, 201] width 50 height 6
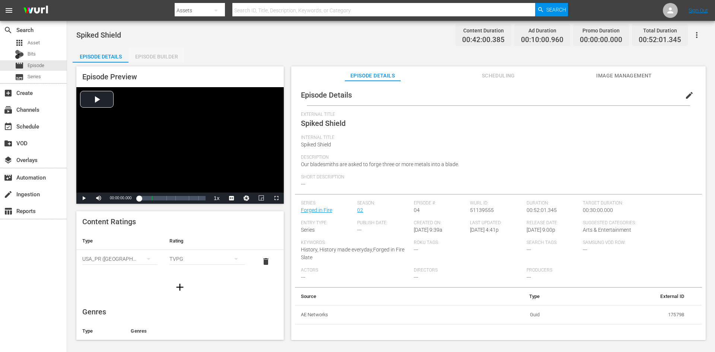
click at [169, 55] on div "Episode Builder" at bounding box center [157, 57] width 56 height 18
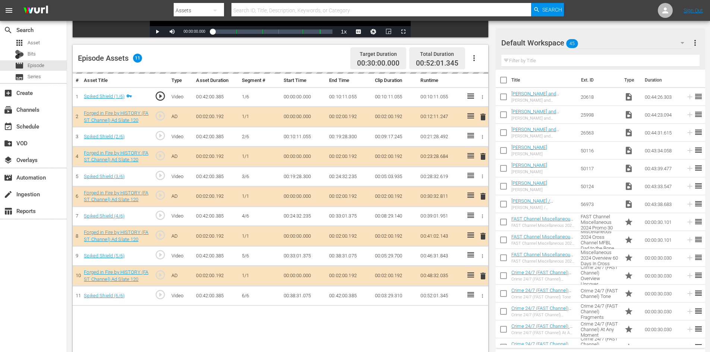
scroll to position [194, 0]
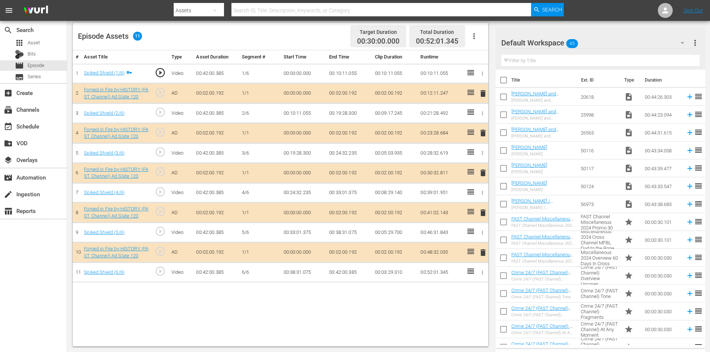
click at [646, 41] on div "Default Workspace 45" at bounding box center [596, 42] width 190 height 21
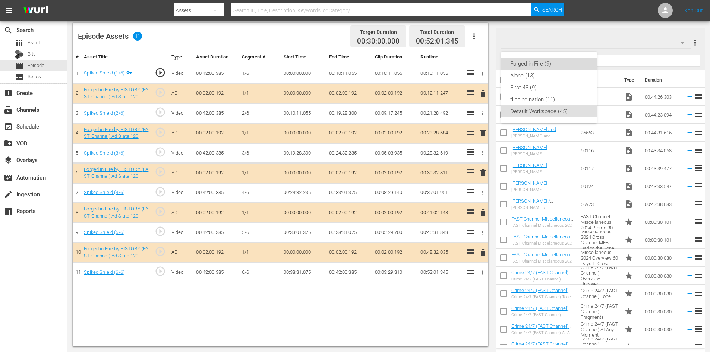
click at [549, 66] on div "Forged in Fire (9)" at bounding box center [548, 64] width 77 height 12
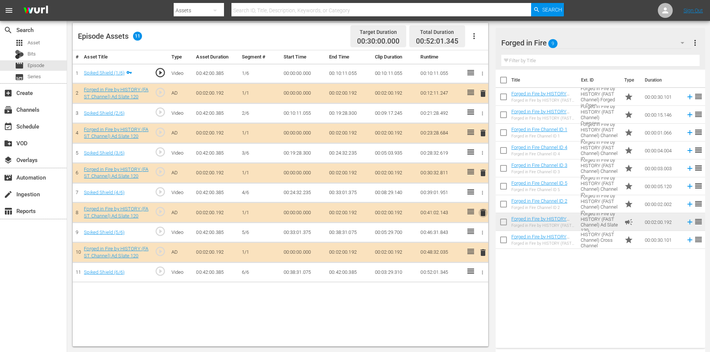
click at [482, 214] on span "delete" at bounding box center [482, 212] width 9 height 9
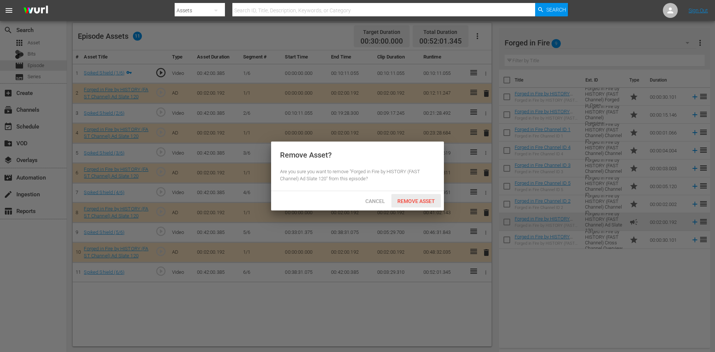
click at [428, 204] on div "Remove Asset" at bounding box center [416, 201] width 50 height 14
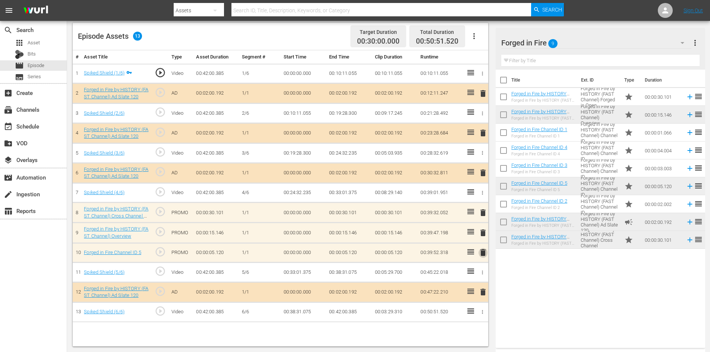
click at [482, 251] on span "delete" at bounding box center [482, 252] width 9 height 9
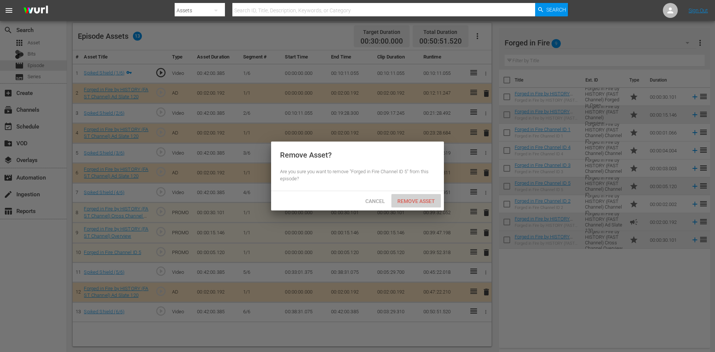
click at [416, 203] on span "Remove Asset" at bounding box center [416, 201] width 50 height 6
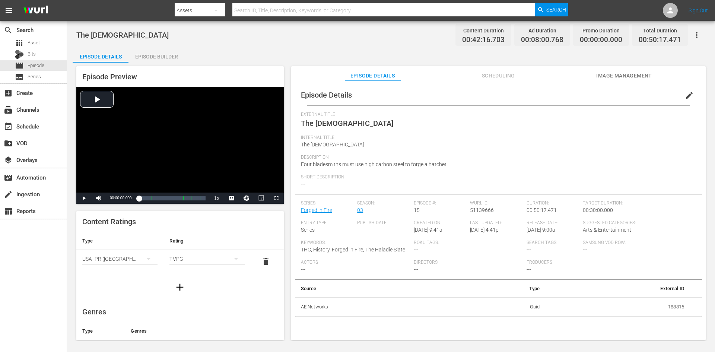
click at [166, 57] on div "Episode Builder" at bounding box center [157, 57] width 56 height 18
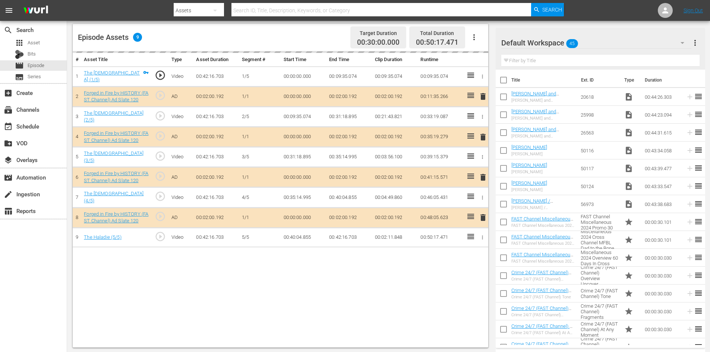
scroll to position [194, 0]
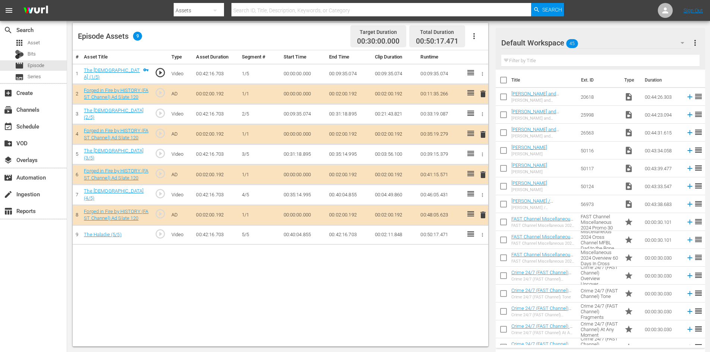
click at [641, 41] on div "Default Workspace 45" at bounding box center [596, 42] width 190 height 21
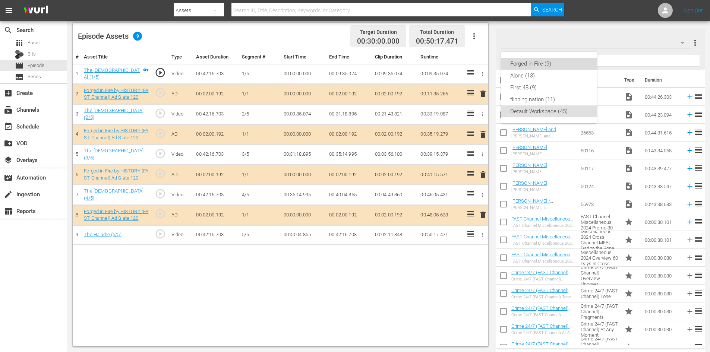
click at [540, 63] on div "Forged in Fire (9)" at bounding box center [548, 64] width 77 height 12
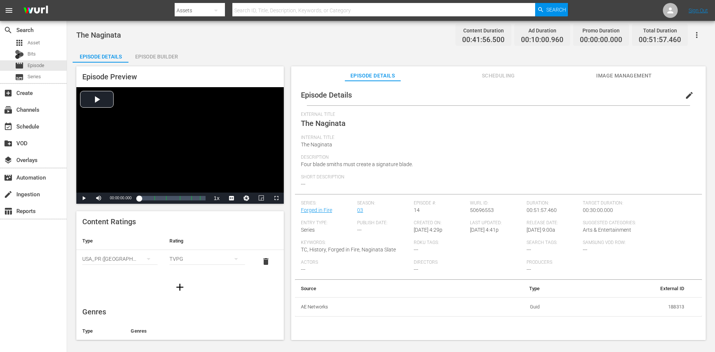
click at [161, 56] on div "Episode Builder" at bounding box center [157, 57] width 56 height 18
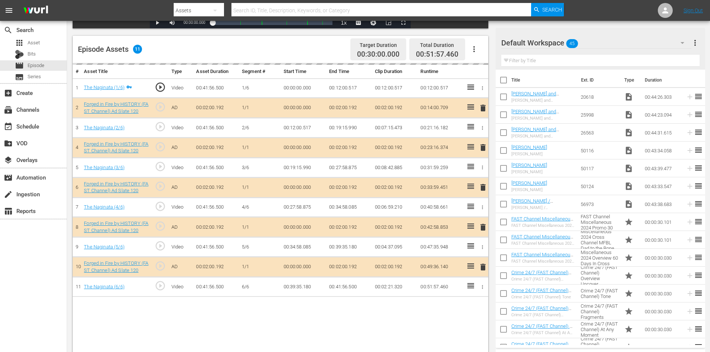
scroll to position [194, 0]
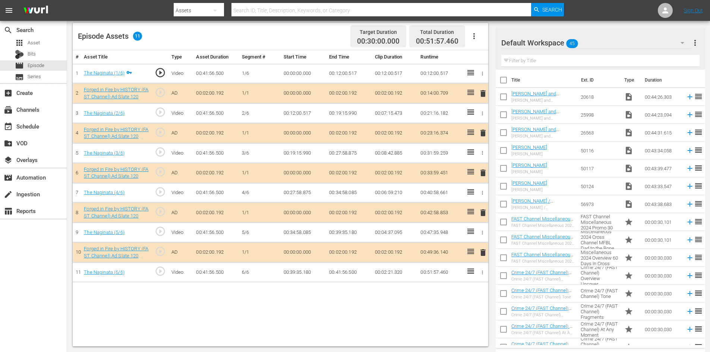
click at [622, 47] on div "Default Workspace 45" at bounding box center [596, 42] width 190 height 21
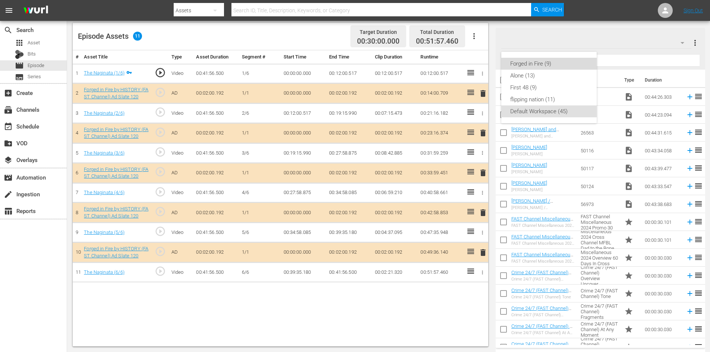
click at [546, 61] on div "Forged in Fire (9)" at bounding box center [548, 64] width 77 height 12
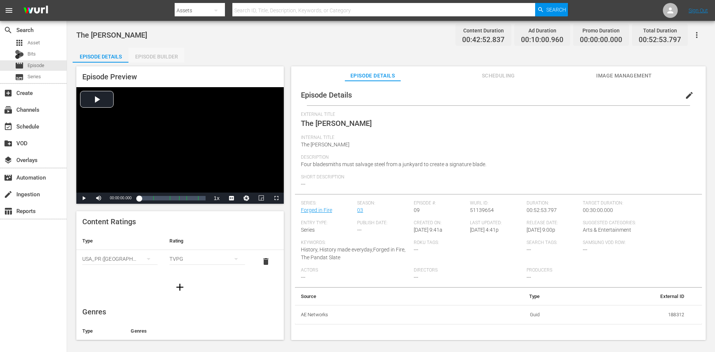
click at [161, 54] on div "Episode Builder" at bounding box center [157, 57] width 56 height 18
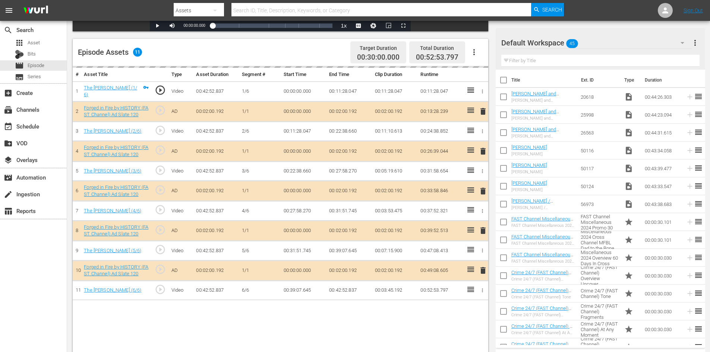
scroll to position [194, 0]
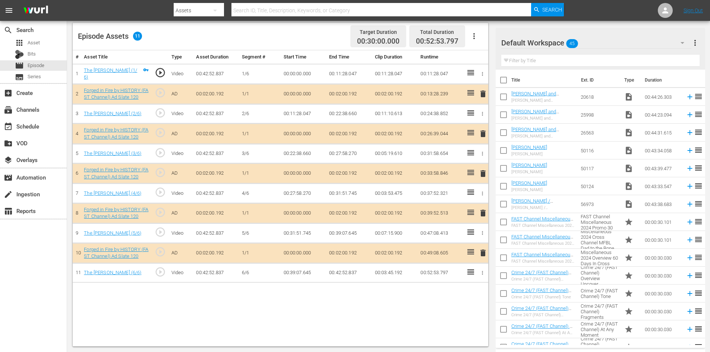
click at [654, 42] on div "Default Workspace 45" at bounding box center [596, 42] width 190 height 21
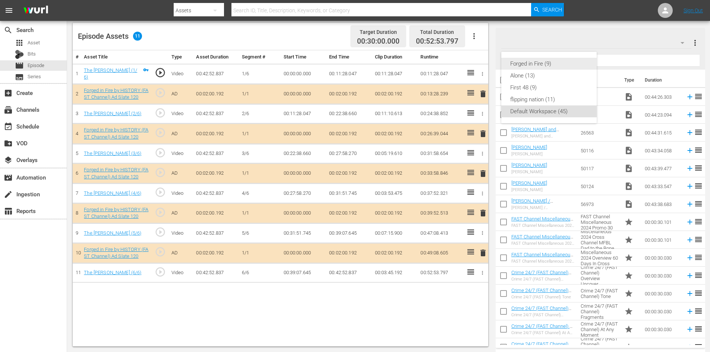
click at [535, 66] on div "Forged in Fire (9)" at bounding box center [548, 64] width 77 height 12
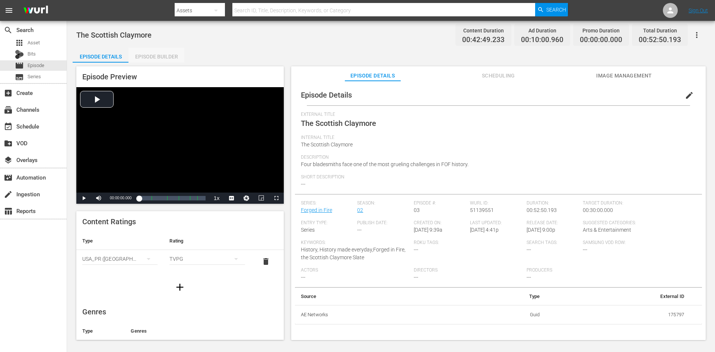
click at [149, 57] on div "Episode Builder" at bounding box center [157, 57] width 56 height 18
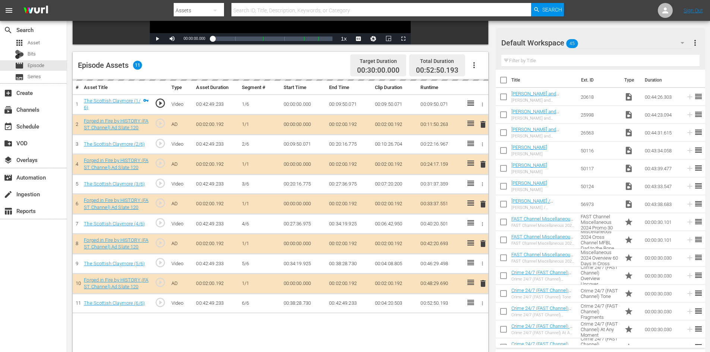
scroll to position [194, 0]
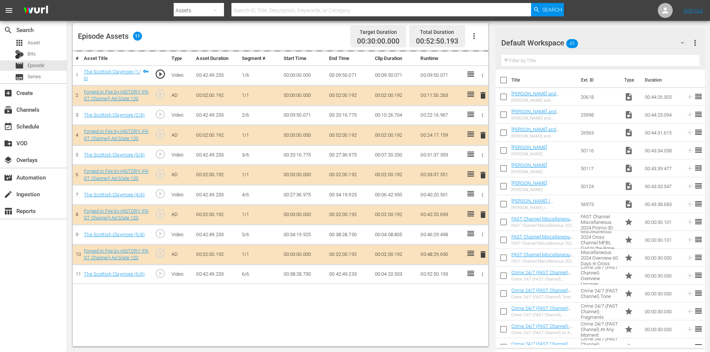
click at [653, 40] on div "Default Workspace 45" at bounding box center [596, 42] width 190 height 21
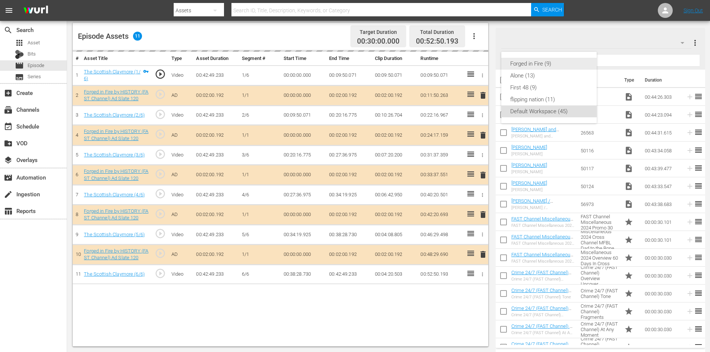
click at [548, 59] on div "Forged in Fire (9)" at bounding box center [548, 64] width 77 height 12
